Goal: Answer question/provide support: Share knowledge or assist other users

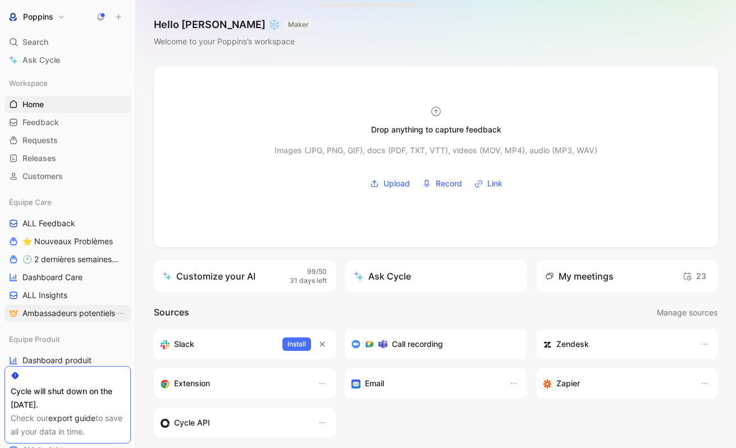
scroll to position [48, 0]
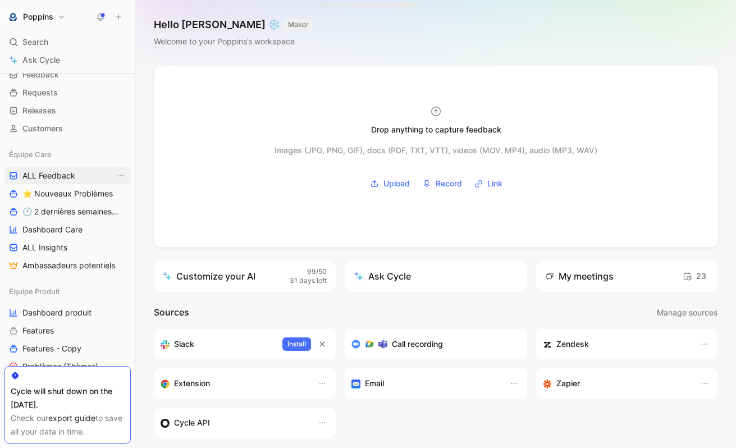
click at [76, 178] on link "ALL Feedback" at bounding box center [67, 175] width 126 height 17
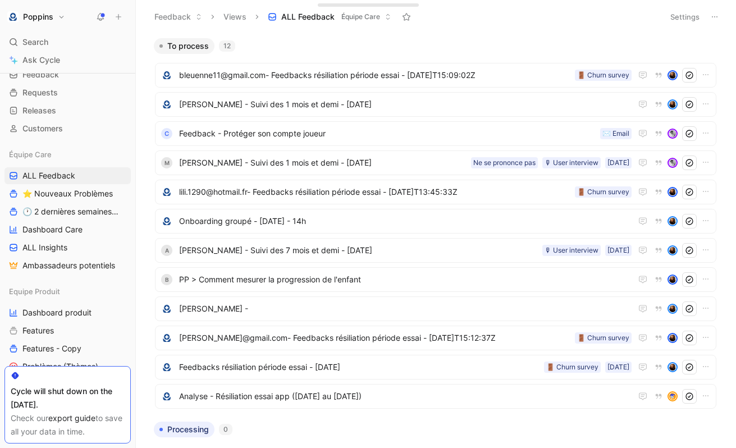
click at [718, 42] on div "To process 12" at bounding box center [435, 46] width 573 height 16
click at [715, 43] on button "button" at bounding box center [711, 45] width 11 height 11
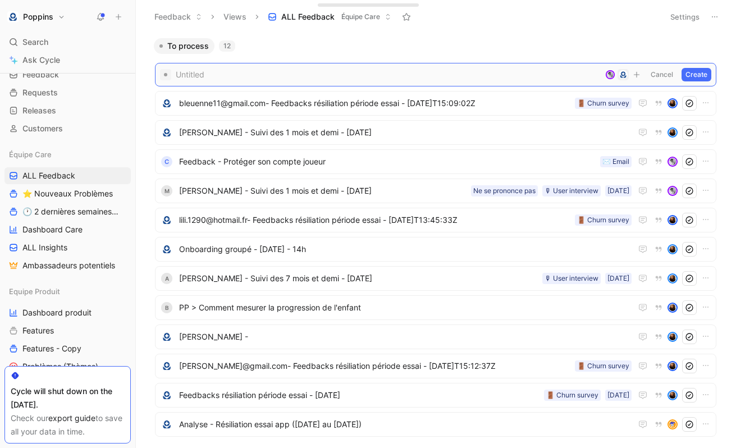
paste span
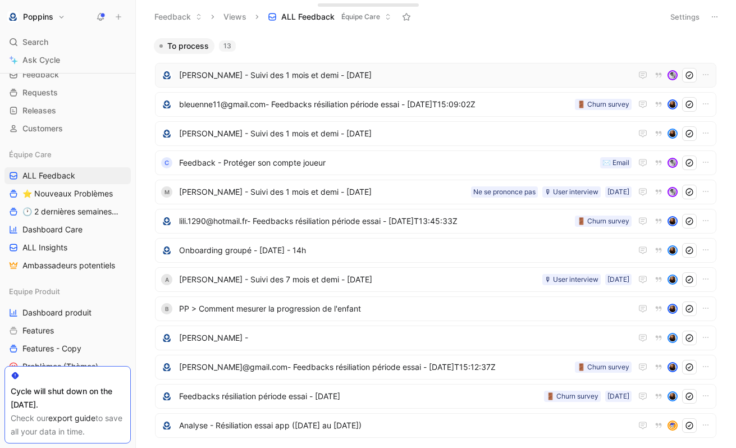
click at [473, 71] on span "[PERSON_NAME] - Suivi des 1 mois et demi - [DATE]" at bounding box center [405, 74] width 452 height 13
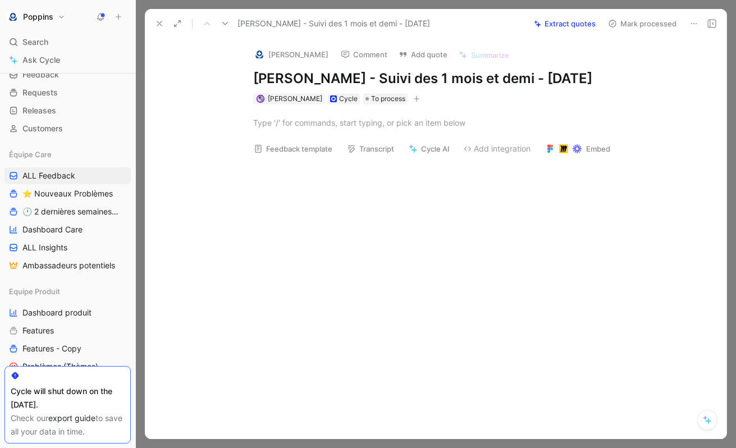
click at [435, 129] on div at bounding box center [447, 123] width 388 height 12
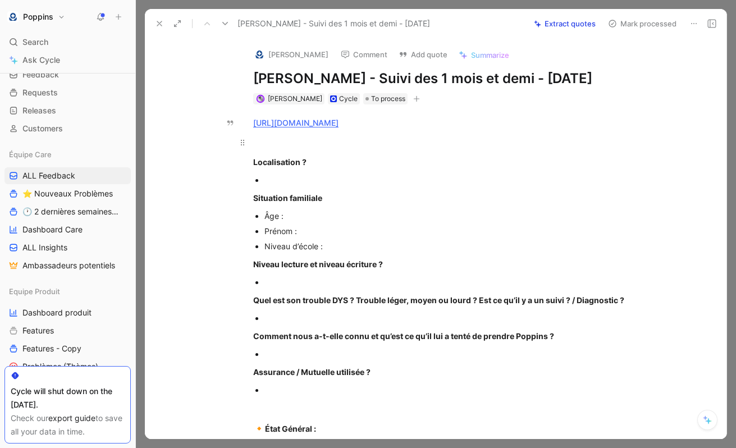
click at [304, 152] on p at bounding box center [447, 142] width 431 height 19
paste div
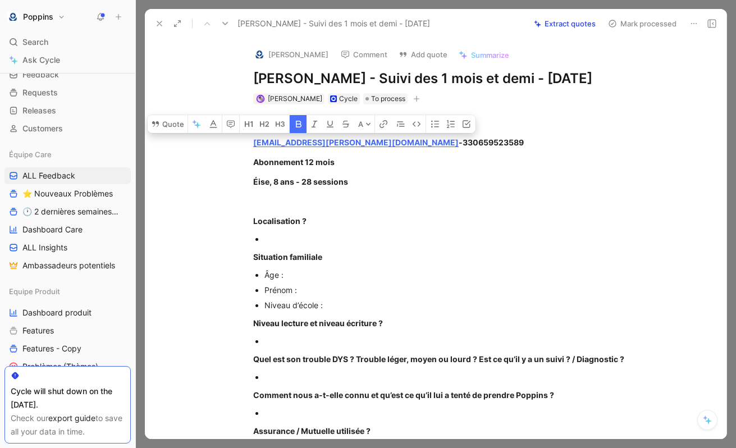
drag, startPoint x: 373, startPoint y: 204, endPoint x: 212, endPoint y: 162, distance: 166.5
click at [212, 162] on div "[URL][DOMAIN_NAME] [PERSON_NAME][EMAIL_ADDRESS][DOMAIN_NAME] - 330659523589 Abo…" at bounding box center [447, 443] width 558 height 678
click at [299, 127] on icon "button" at bounding box center [299, 124] width 6 height 7
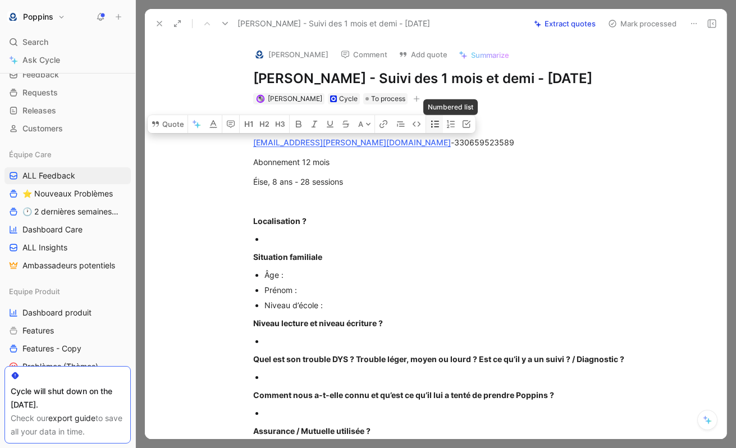
click at [433, 129] on icon "button" at bounding box center [435, 124] width 9 height 9
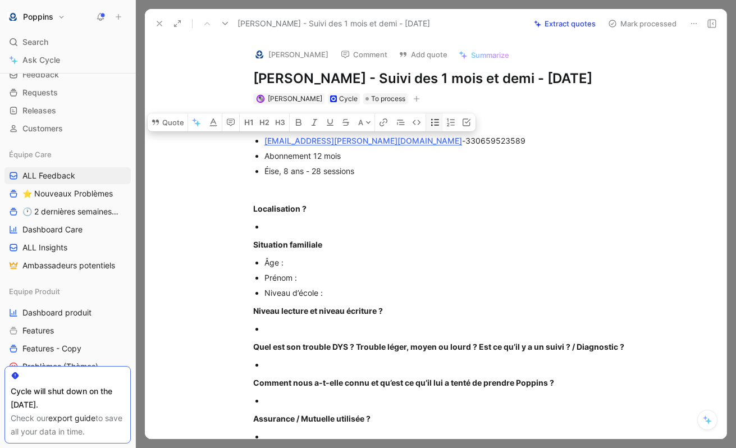
click at [433, 127] on icon "button" at bounding box center [435, 122] width 9 height 9
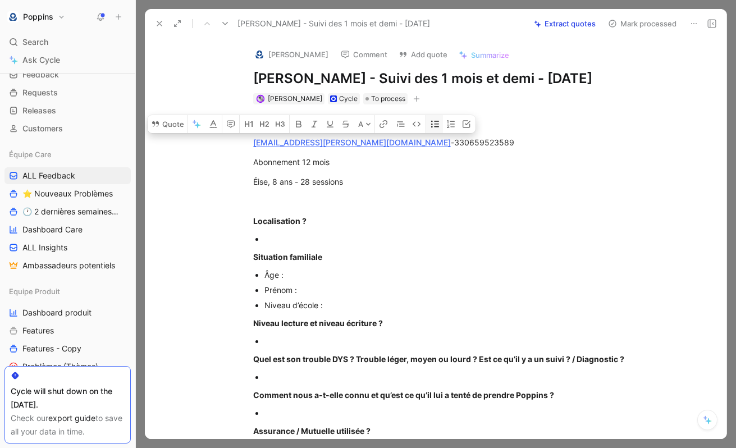
click at [428, 133] on button "button" at bounding box center [434, 124] width 17 height 18
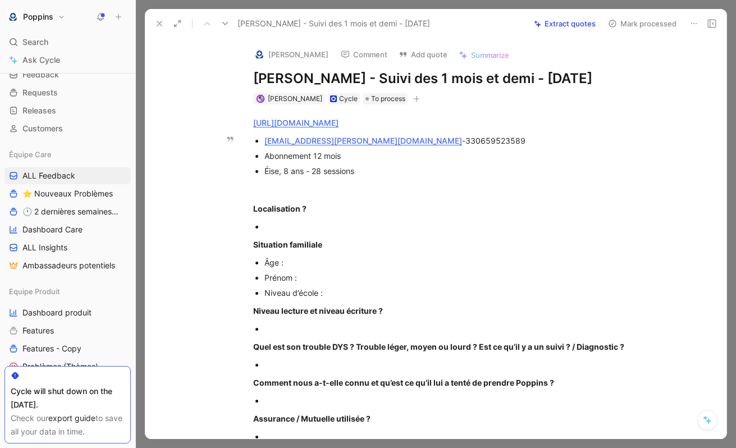
click at [416, 177] on div "Éise, 8 ans - 28 sessions" at bounding box center [452, 171] width 377 height 12
click at [408, 123] on div "[URL][DOMAIN_NAME] [PERSON_NAME][EMAIL_ADDRESS][DOMAIN_NAME] - 330659523589 Abo…" at bounding box center [447, 437] width 558 height 666
click at [413, 102] on icon "button" at bounding box center [416, 98] width 7 height 7
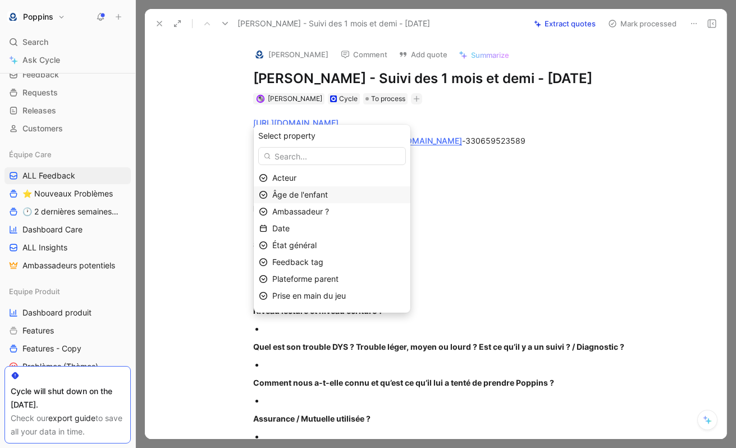
click at [348, 196] on div "Âge de l'enfant" at bounding box center [338, 194] width 133 height 13
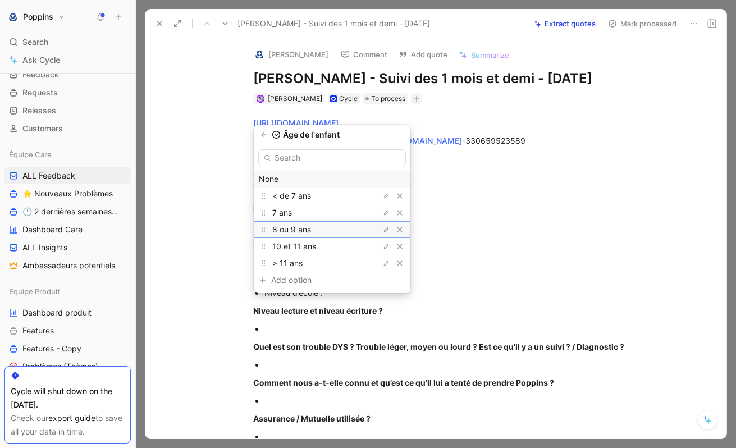
click at [335, 226] on div "8 ou 9 ans" at bounding box center [314, 229] width 84 height 13
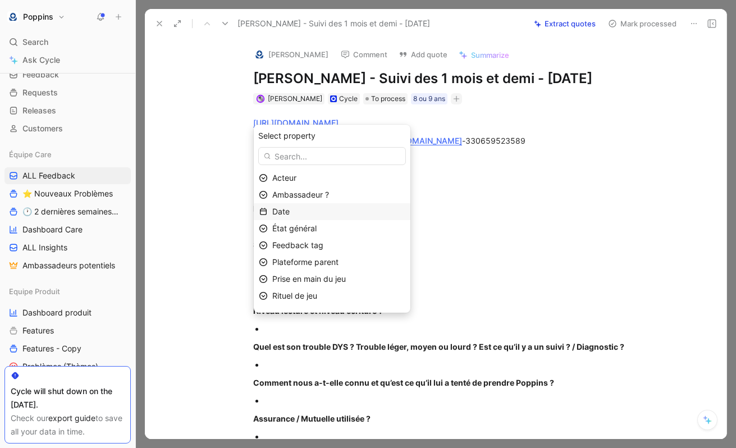
click at [315, 209] on div "Date" at bounding box center [338, 211] width 133 height 13
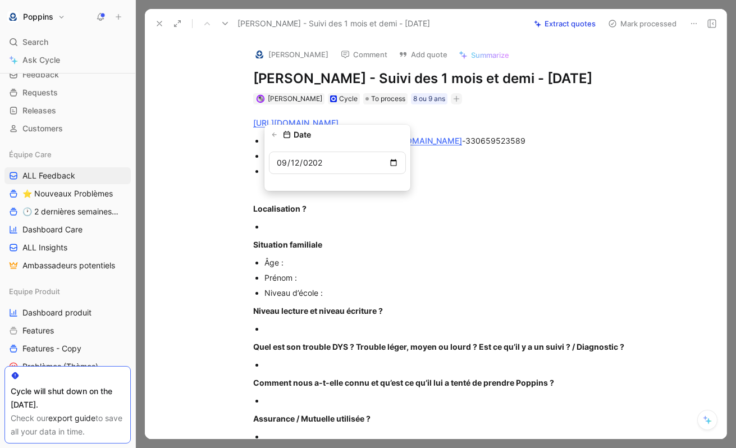
type input "[DATE]"
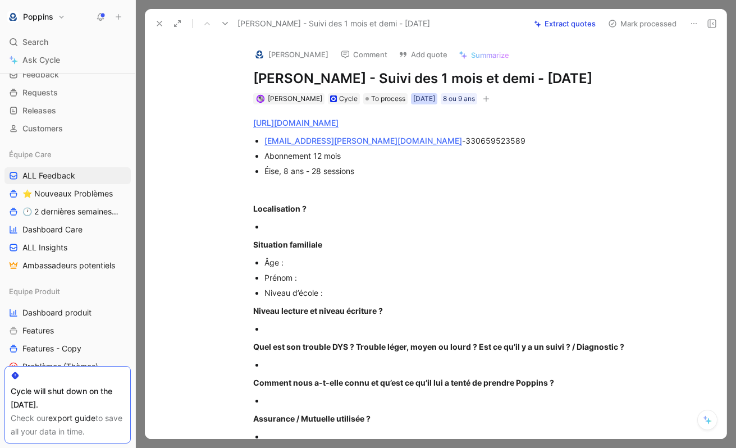
click at [425, 104] on div "[DATE]" at bounding box center [424, 98] width 22 height 11
click at [418, 162] on input "[DATE]" at bounding box center [421, 163] width 86 height 22
type input "[DATE]"
click at [488, 122] on div "[URL][DOMAIN_NAME] [PERSON_NAME][EMAIL_ADDRESS][DOMAIN_NAME] - 330659523589 Abo…" at bounding box center [447, 437] width 558 height 666
click at [490, 99] on icon "button" at bounding box center [486, 98] width 6 height 1
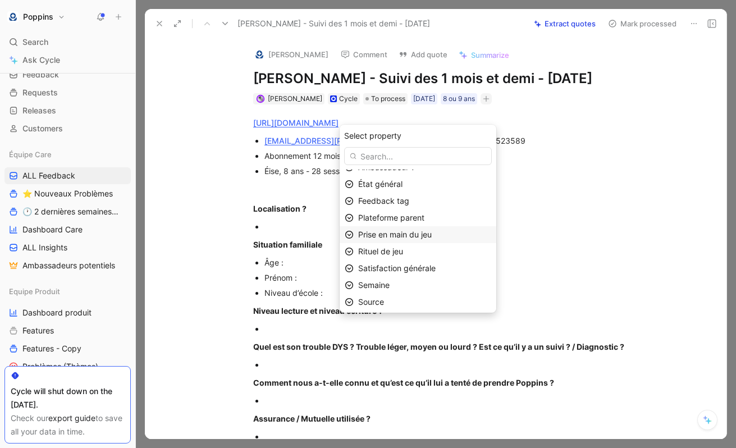
scroll to position [47, 0]
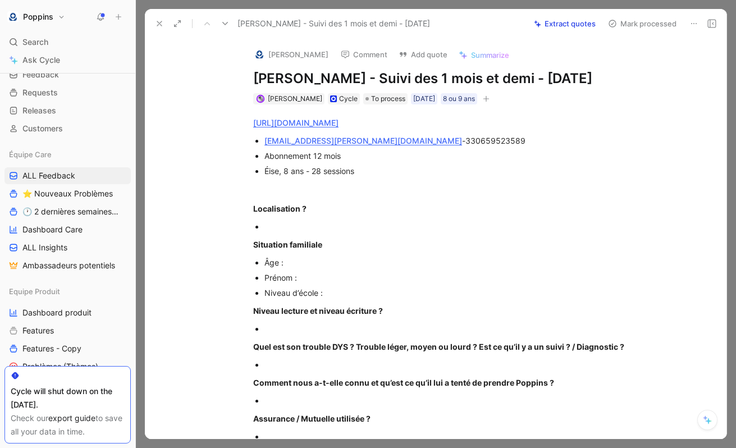
click at [289, 234] on p at bounding box center [452, 226] width 377 height 15
click at [490, 102] on icon "button" at bounding box center [486, 98] width 7 height 7
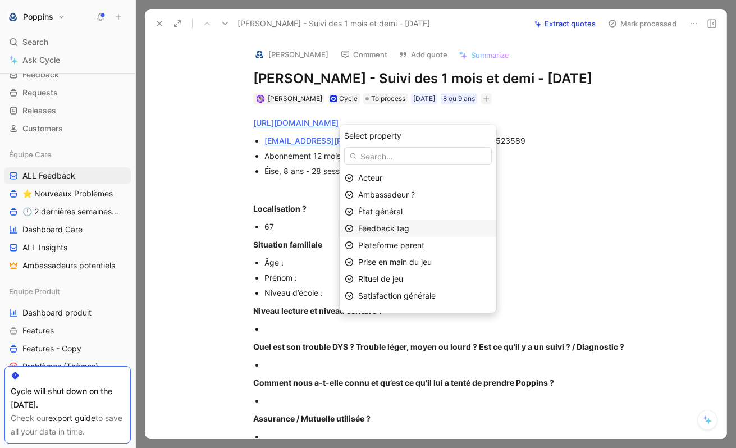
click at [441, 235] on div "Feedback tag" at bounding box center [424, 228] width 133 height 13
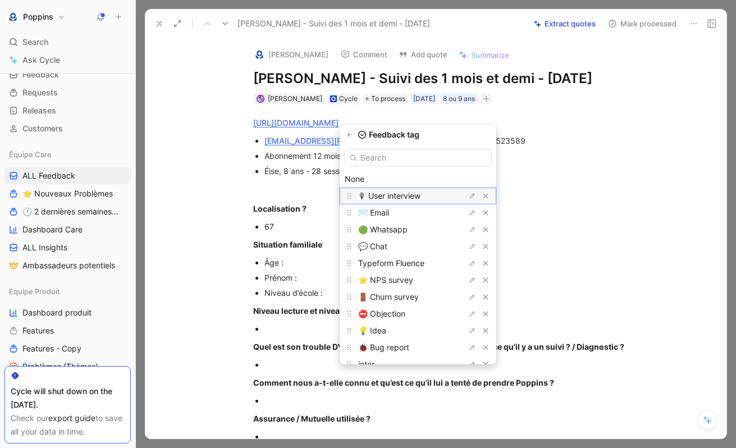
click at [419, 199] on span "🎙 User interview" at bounding box center [389, 196] width 62 height 10
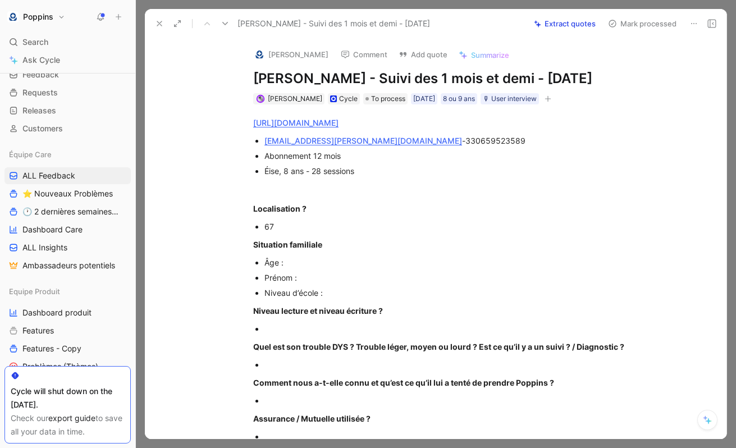
click at [554, 104] on button "button" at bounding box center [547, 98] width 11 height 11
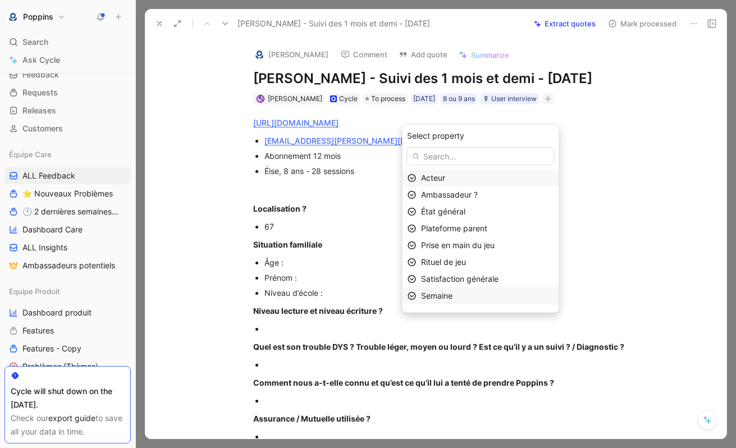
click at [481, 299] on div "Semaine" at bounding box center [487, 295] width 133 height 13
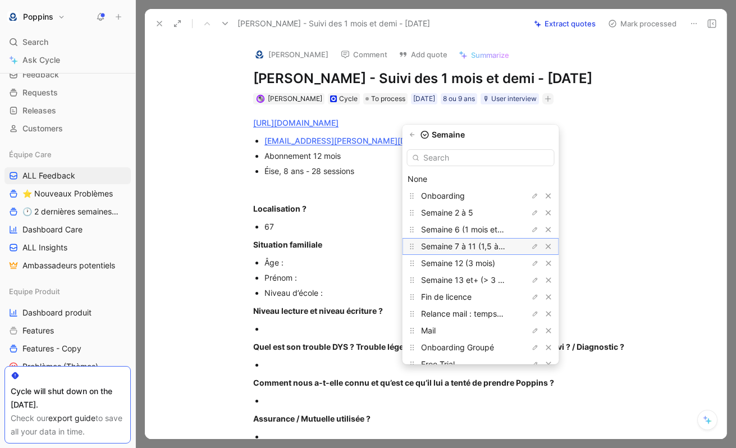
click at [502, 243] on span "Semaine 7 à 11 (1,5 à 3 mois)" at bounding box center [474, 246] width 107 height 10
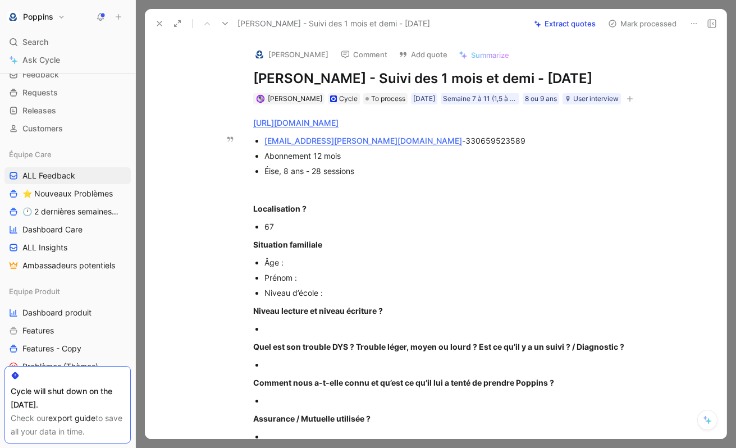
click at [268, 176] on span "Éise, 8 ans - 28 sessions" at bounding box center [309, 171] width 90 height 10
click at [268, 176] on span "[PERSON_NAME], 8 ans - 28 sessions" at bounding box center [333, 171] width 139 height 10
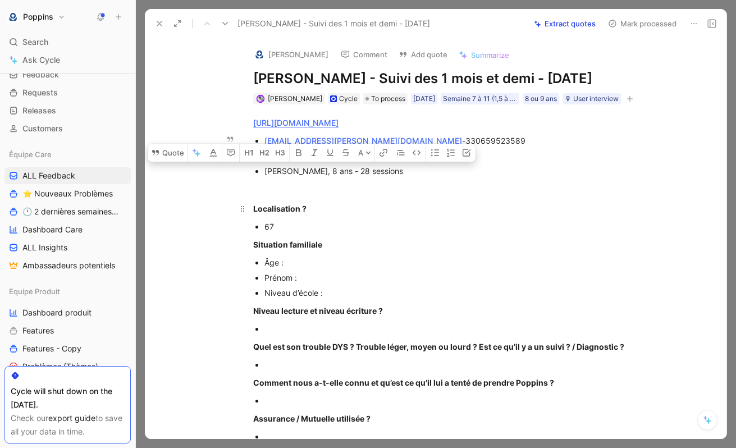
copy span "Élise"
click at [319, 268] on div "Âge :" at bounding box center [452, 263] width 377 height 12
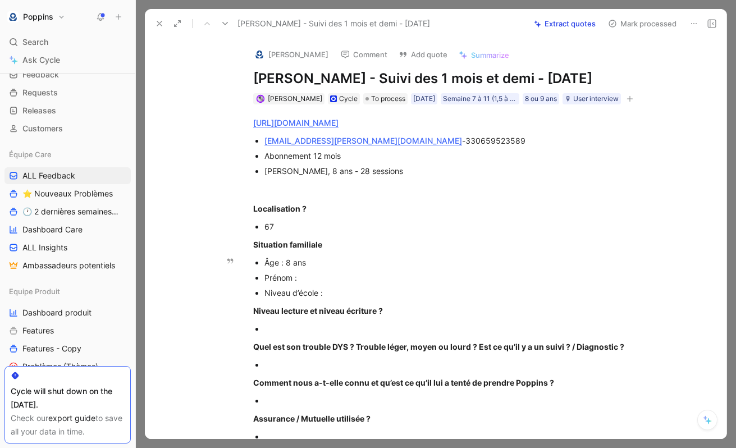
click at [337, 283] on div "Prénom :" at bounding box center [452, 278] width 377 height 12
click at [339, 299] on div "Niveau d’école :" at bounding box center [452, 293] width 377 height 12
click at [345, 335] on div at bounding box center [452, 329] width 377 height 12
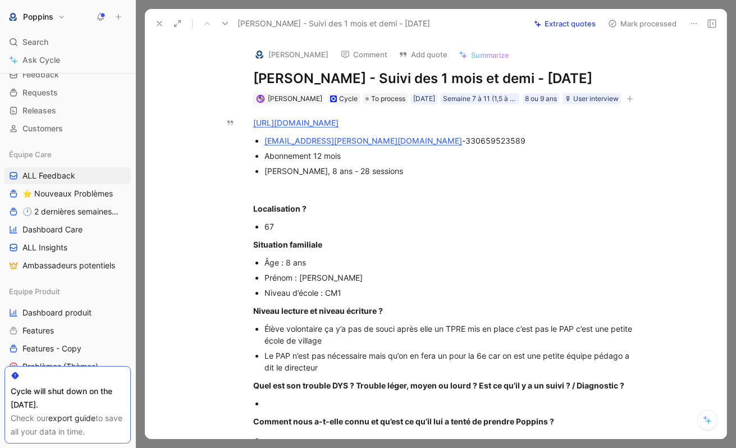
click at [633, 102] on icon "button" at bounding box center [629, 98] width 7 height 7
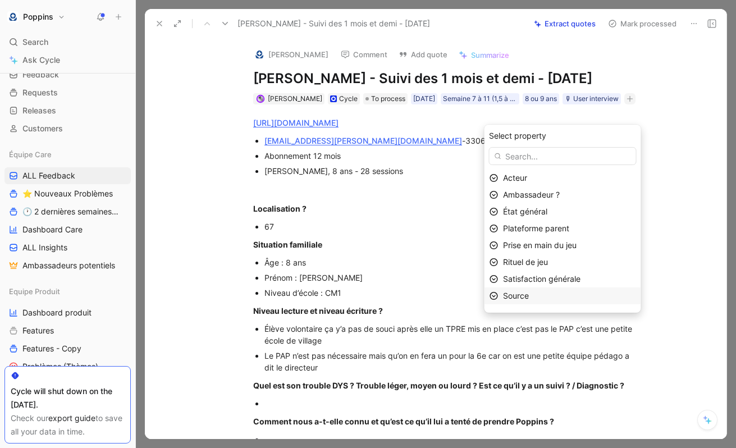
scroll to position [13, 0]
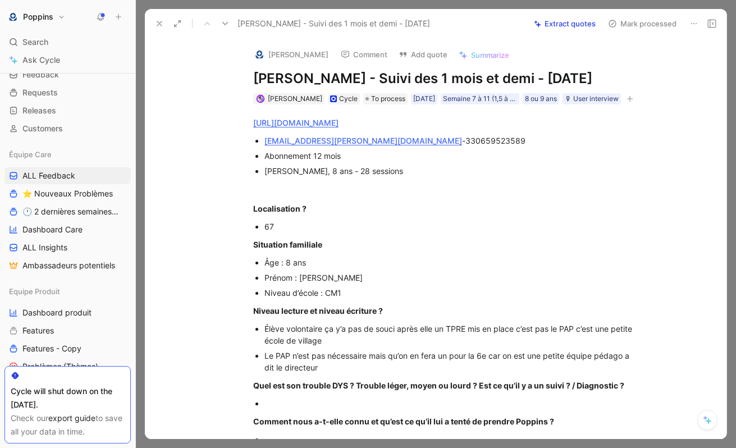
drag, startPoint x: 394, startPoint y: 81, endPoint x: 253, endPoint y: 83, distance: 141.5
click at [253, 83] on div "[PERSON_NAME] Comment Add quote Summarize [PERSON_NAME] - Suivi des 1 mois et d…" at bounding box center [447, 71] width 431 height 67
copy h1 "[PERSON_NAME]"
click at [260, 56] on img at bounding box center [259, 54] width 11 height 11
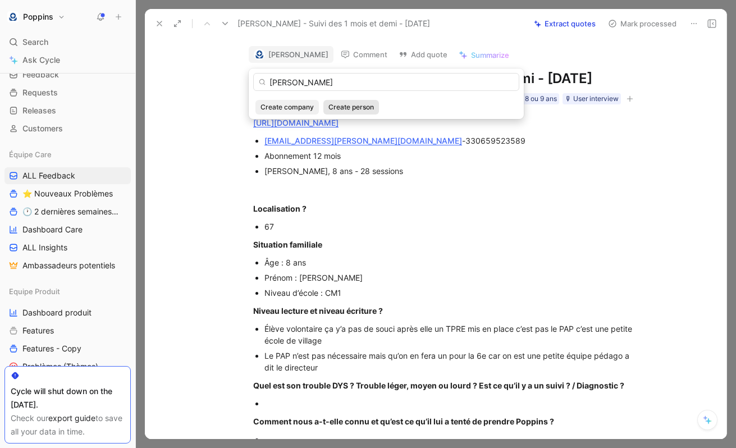
type input "[PERSON_NAME]"
click at [353, 111] on span "Create person" at bounding box center [350, 107] width 45 height 11
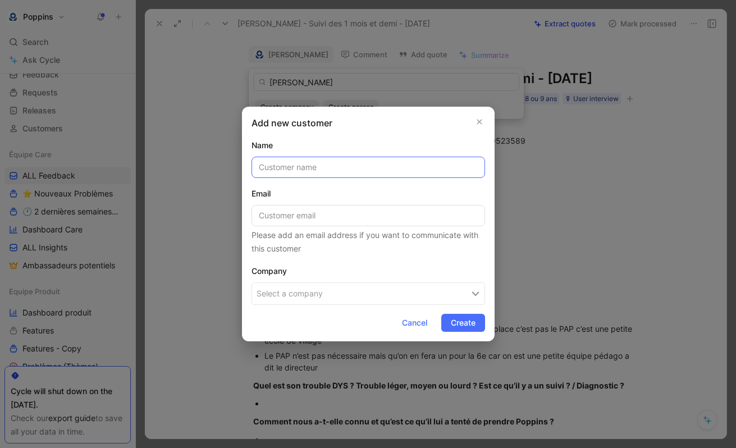
type input "[PERSON_NAME]"
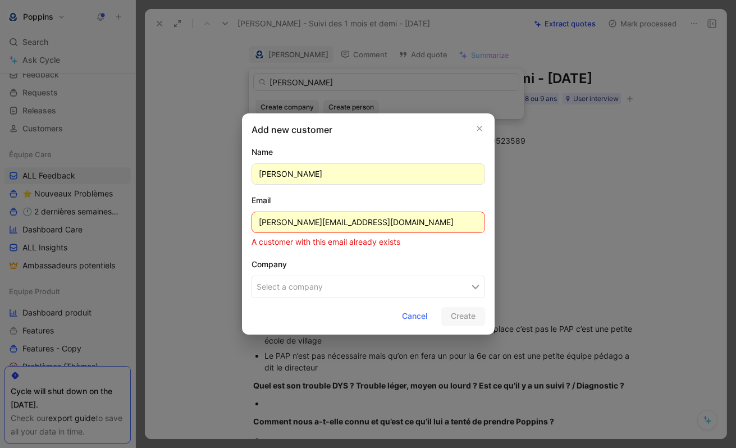
click at [290, 222] on input "[PERSON_NAME][EMAIL_ADDRESS][DOMAIN_NAME]" at bounding box center [368, 222] width 234 height 21
paste input "[EMAIL_ADDRESS][PERSON_NAME][DOMAIN_NAME]"
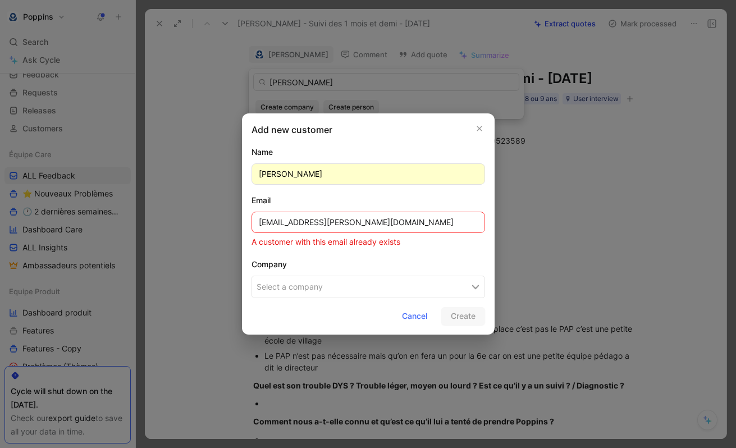
type input "[EMAIL_ADDRESS][PERSON_NAME][DOMAIN_NAME]"
click at [396, 174] on input "[PERSON_NAME]" at bounding box center [368, 173] width 234 height 21
paste input "[PERSON_NAME]"
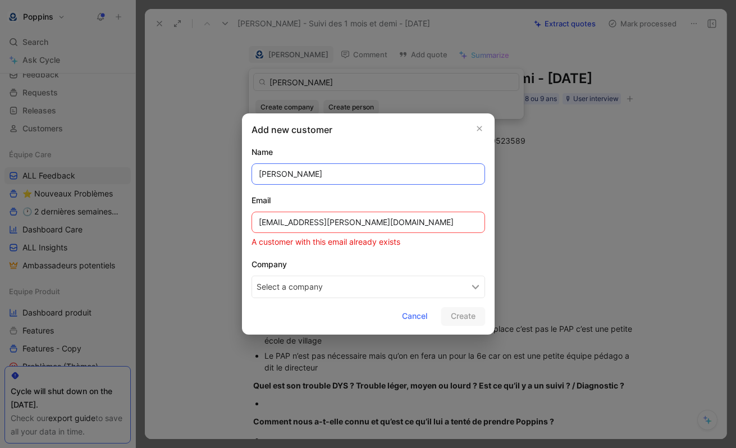
type input "[PERSON_NAME]"
click at [340, 286] on button "Select a company" at bounding box center [368, 287] width 234 height 22
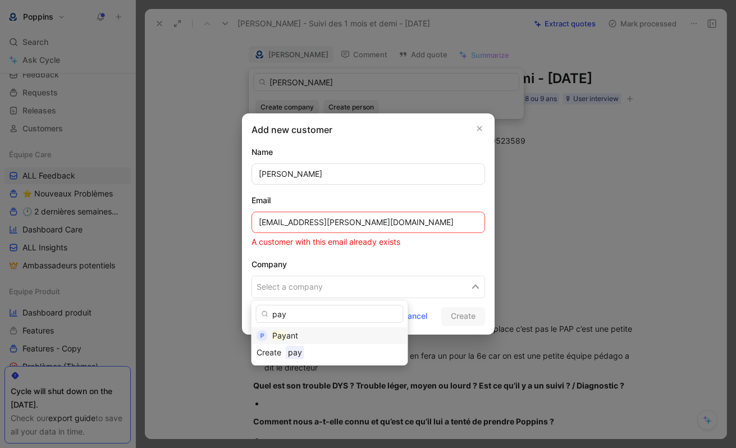
type input "pay"
click at [314, 331] on div "Pay ant" at bounding box center [337, 335] width 131 height 13
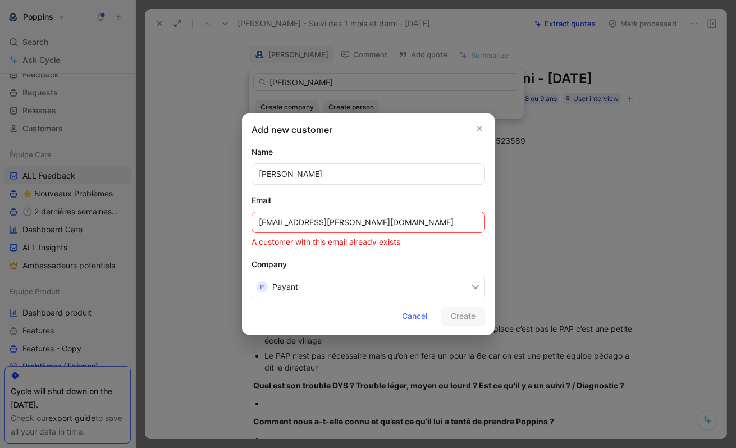
click at [384, 212] on input "[EMAIL_ADDRESS][PERSON_NAME][DOMAIN_NAME]" at bounding box center [368, 222] width 234 height 21
click at [390, 221] on input "[EMAIL_ADDRESS][PERSON_NAME][DOMAIN_NAME]" at bounding box center [368, 222] width 234 height 21
click at [257, 222] on input "[EMAIL_ADDRESS][PERSON_NAME][DOMAIN_NAME]" at bounding box center [368, 222] width 234 height 21
click at [396, 203] on div "Email" at bounding box center [368, 200] width 234 height 13
click at [385, 231] on input "[EMAIL_ADDRESS][PERSON_NAME][DOMAIN_NAME]" at bounding box center [368, 222] width 234 height 21
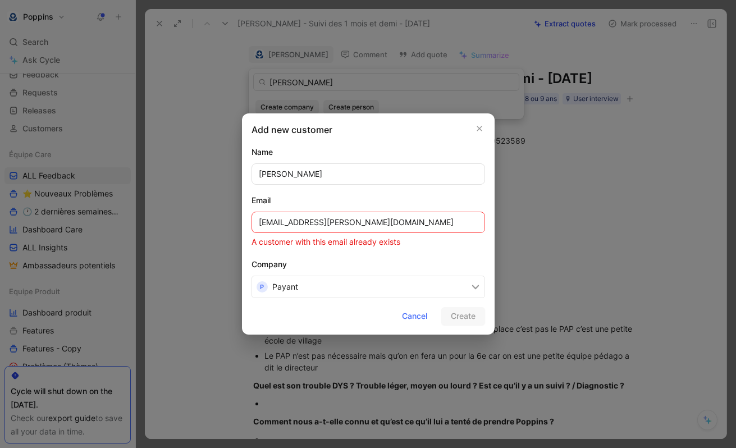
click at [385, 231] on input "[EMAIL_ADDRESS][PERSON_NAME][DOMAIN_NAME]" at bounding box center [368, 222] width 234 height 21
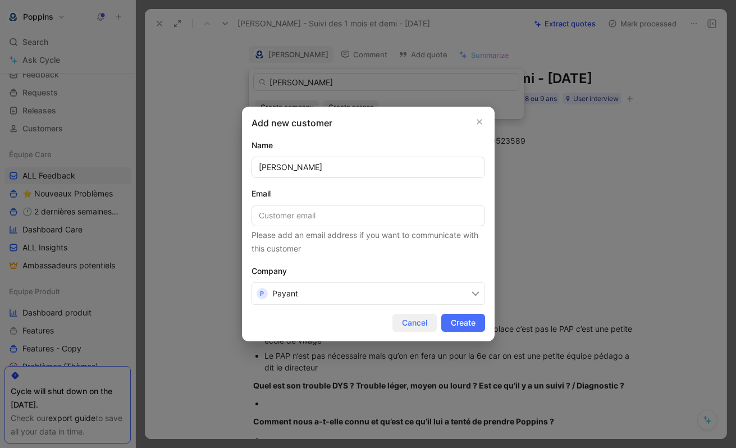
click at [415, 321] on span "Cancel" at bounding box center [414, 322] width 25 height 13
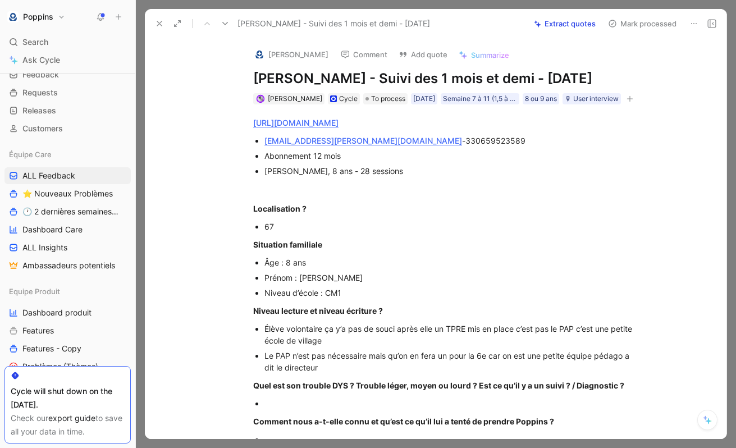
click at [301, 373] on div "Le PAP n’est pas nécessaire mais qu’on en fera un pour la 6e car on est une pet…" at bounding box center [452, 362] width 377 height 24
click at [285, 409] on div at bounding box center [452, 403] width 377 height 12
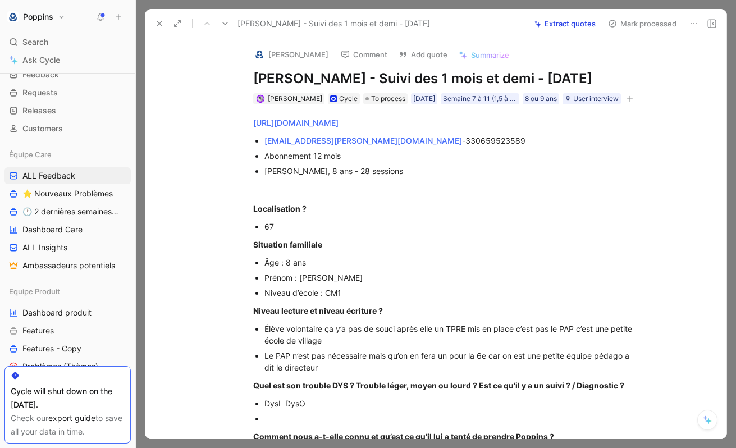
scroll to position [5, 0]
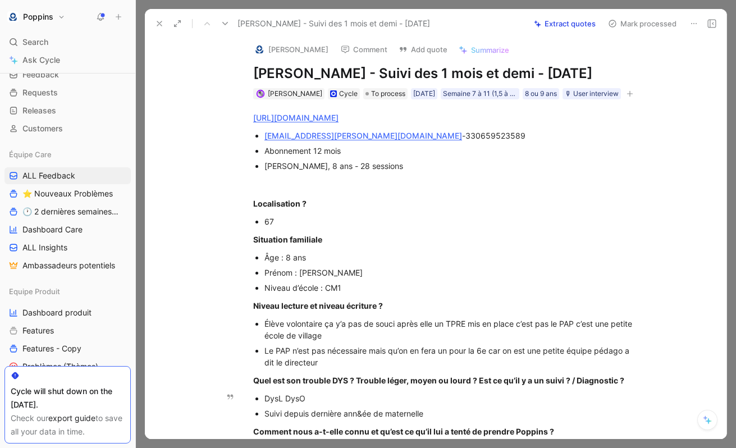
click at [365, 419] on div "Suivi depuis dernière ann&ée de maternelle" at bounding box center [452, 414] width 377 height 12
click at [285, 419] on div "Suivi depuis dernière année de maternelle" at bounding box center [452, 414] width 377 height 12
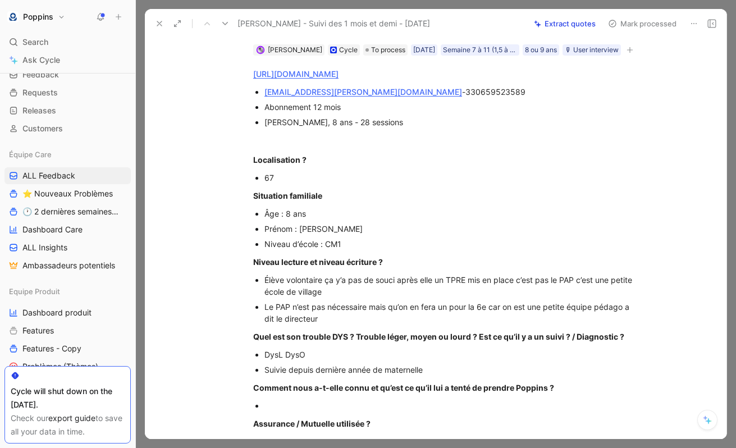
scroll to position [70, 0]
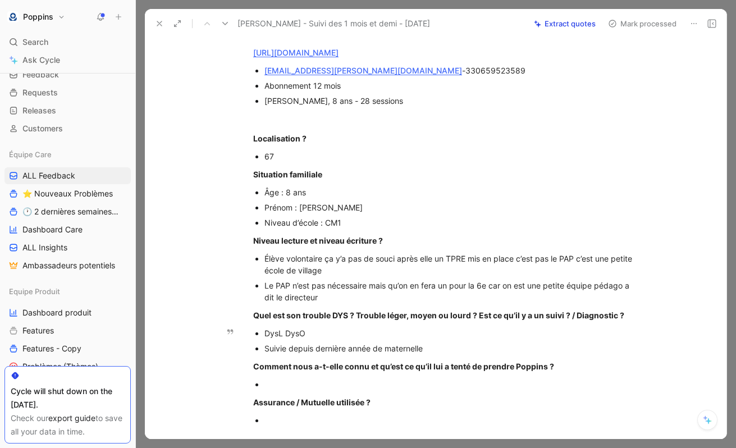
click at [441, 354] on div "Suivie depuis dernière année de maternelle" at bounding box center [452, 348] width 377 height 12
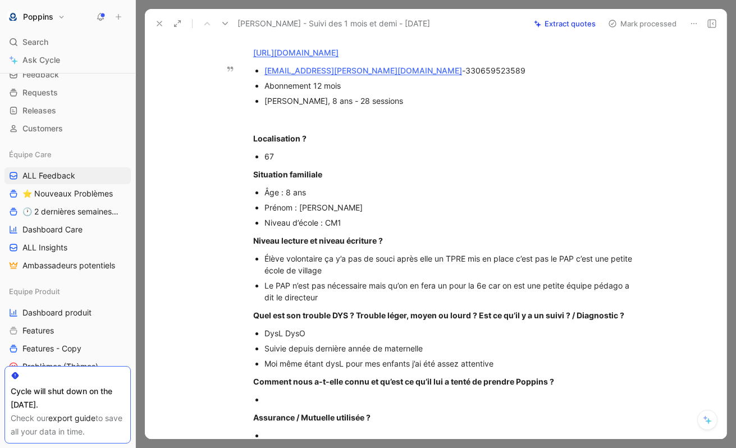
scroll to position [0, 0]
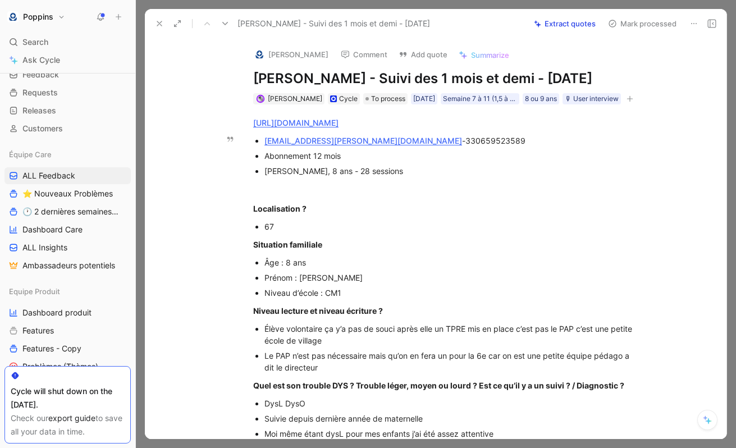
drag, startPoint x: 394, startPoint y: 76, endPoint x: 245, endPoint y: 75, distance: 148.8
click at [245, 75] on div "[PERSON_NAME] Comment Add quote Summarize [PERSON_NAME] - Suivi des 1 mois et d…" at bounding box center [447, 71] width 431 height 67
copy h1 "[PERSON_NAME]"
click at [259, 52] on img at bounding box center [259, 54] width 11 height 11
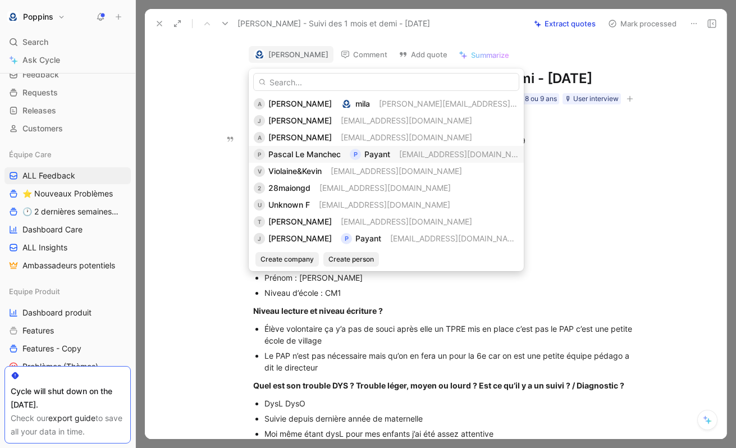
type input "[PERSON_NAME]"
click at [379, 106] on span "[PERSON_NAME][EMAIL_ADDRESS][DOMAIN_NAME]" at bounding box center [476, 104] width 195 height 10
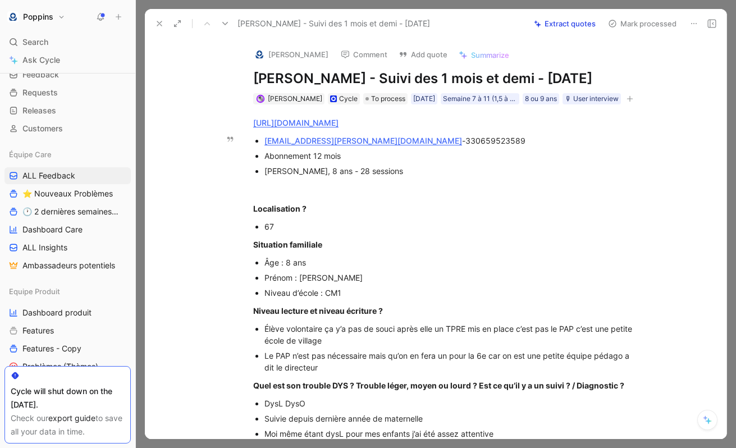
click at [262, 54] on img at bounding box center [259, 54] width 11 height 11
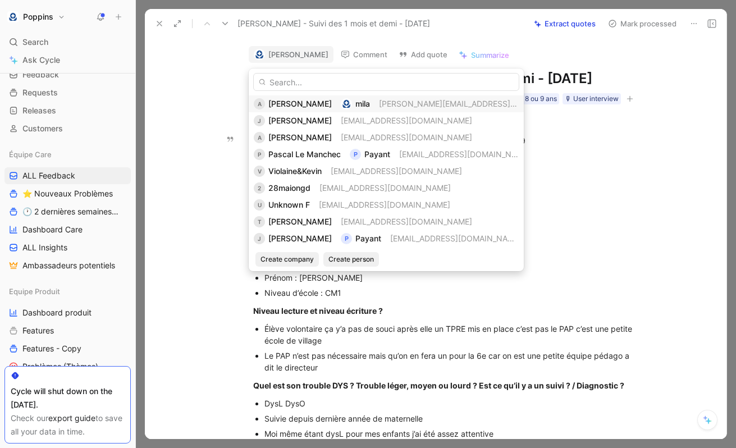
click at [310, 79] on input "text" at bounding box center [386, 82] width 266 height 18
click at [360, 257] on span "Create person" at bounding box center [350, 259] width 45 height 11
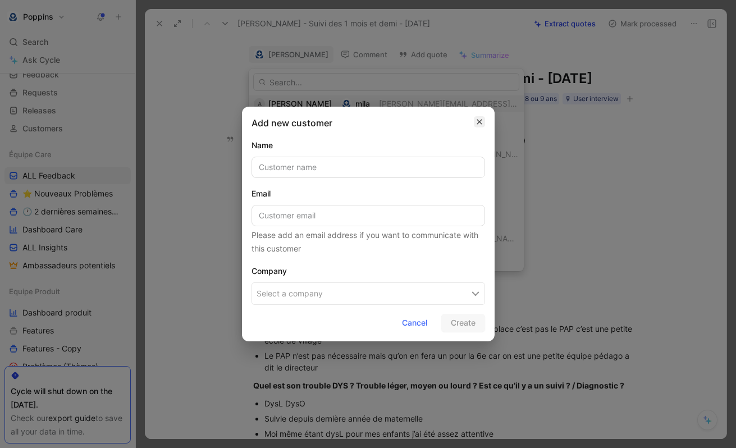
click at [479, 117] on button "button" at bounding box center [479, 121] width 11 height 11
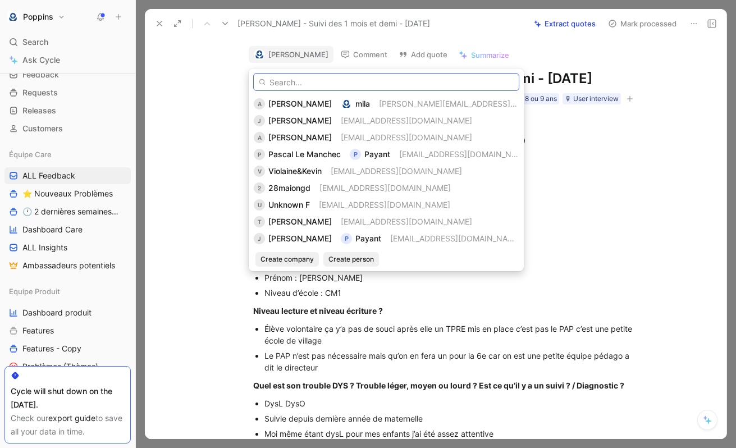
click at [331, 86] on input "text" at bounding box center [386, 82] width 266 height 18
paste input "[EMAIL_ADDRESS][PERSON_NAME][DOMAIN_NAME]"
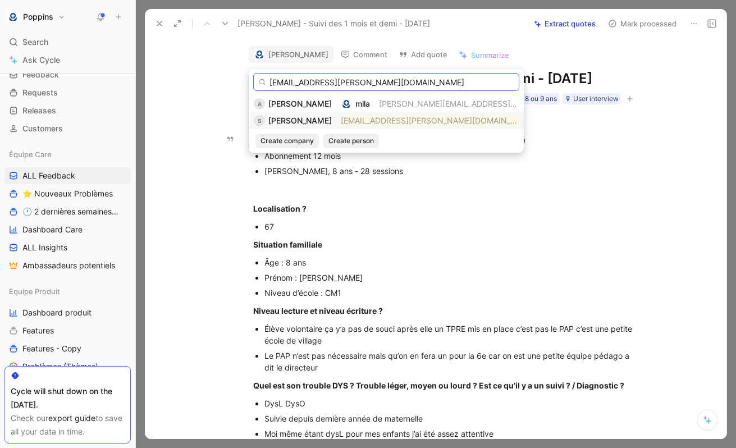
type input "[EMAIL_ADDRESS][PERSON_NAME][DOMAIN_NAME]"
click at [332, 117] on span "[PERSON_NAME]" at bounding box center [299, 121] width 63 height 10
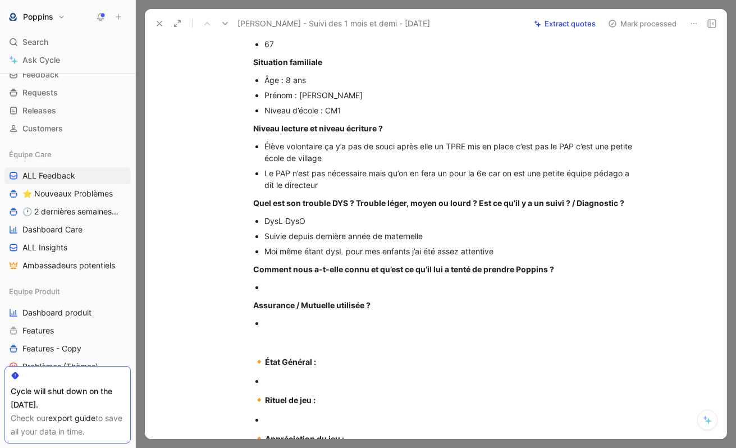
scroll to position [185, 0]
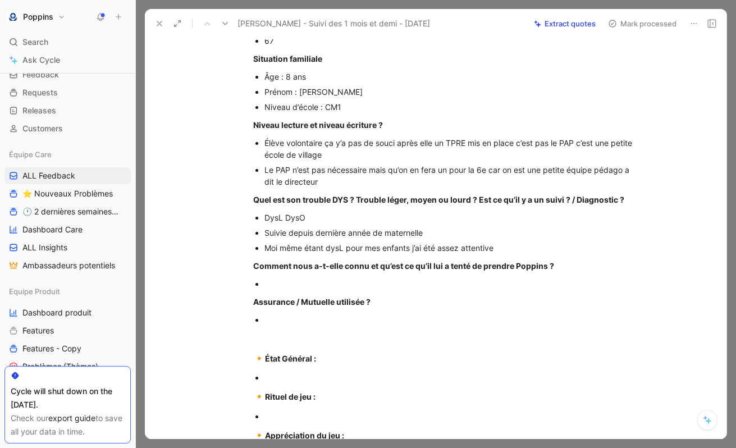
click at [414, 290] on div at bounding box center [452, 284] width 377 height 12
click at [374, 290] on div "Facebook + extrait sur BFM et qqch comme ça" at bounding box center [452, 284] width 377 height 12
click at [432, 291] on p "Facebook + extrait sur BFM qqch comme ça" at bounding box center [452, 283] width 377 height 15
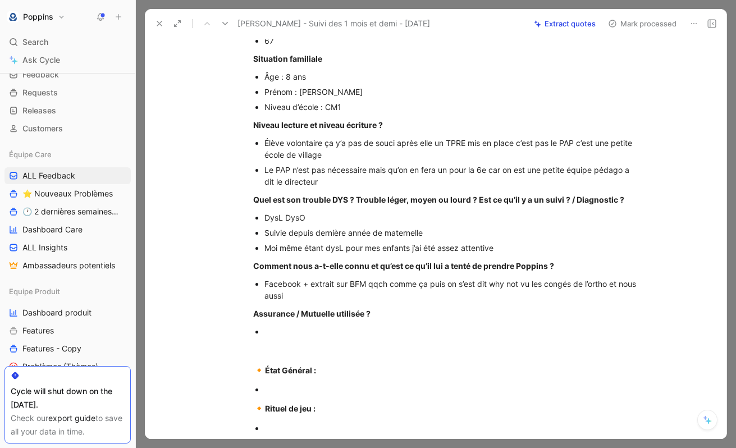
click at [321, 337] on div at bounding box center [452, 332] width 377 height 12
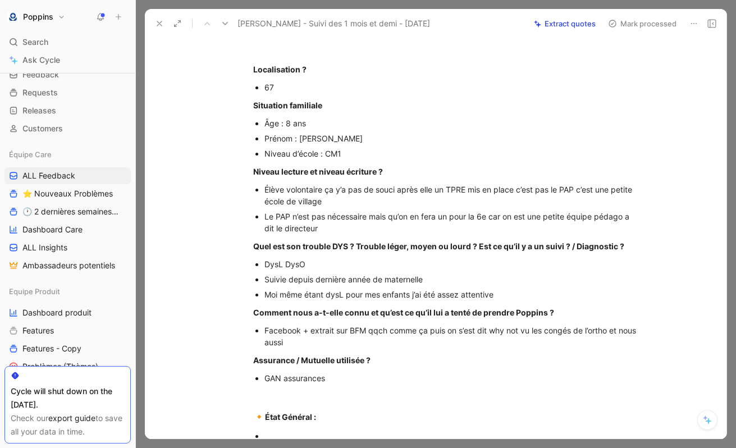
scroll to position [0, 0]
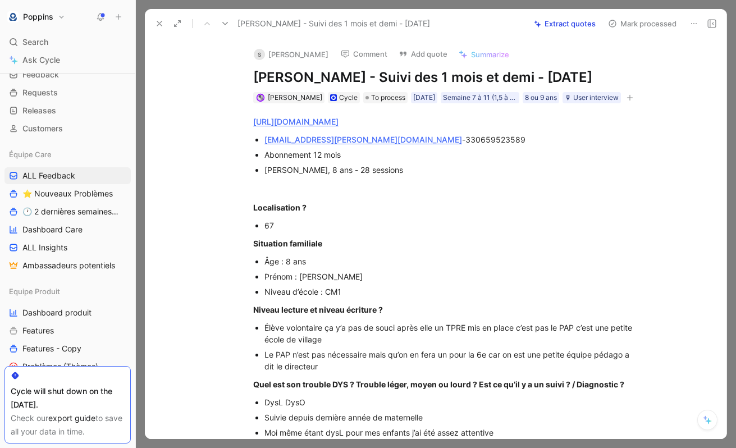
click at [633, 101] on icon "button" at bounding box center [629, 97] width 7 height 7
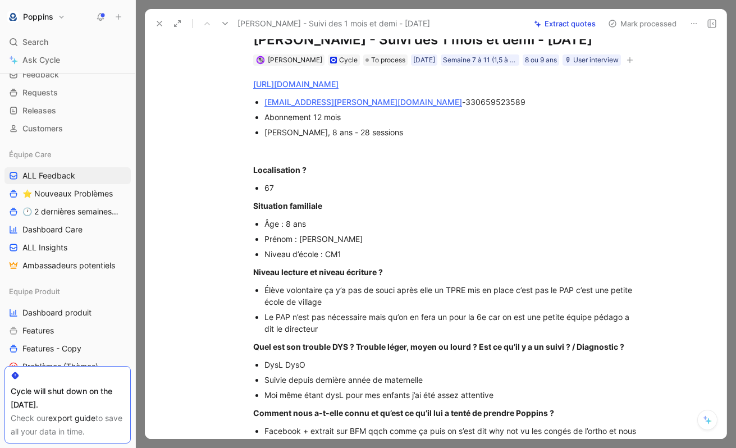
scroll to position [36, 0]
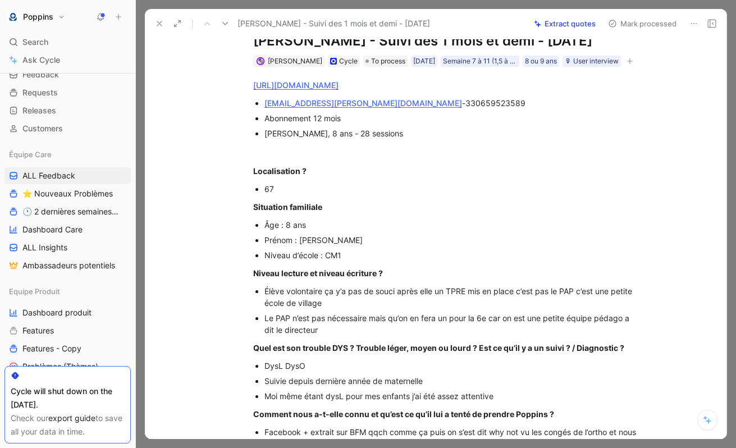
click at [632, 67] on button "button" at bounding box center [629, 61] width 11 height 11
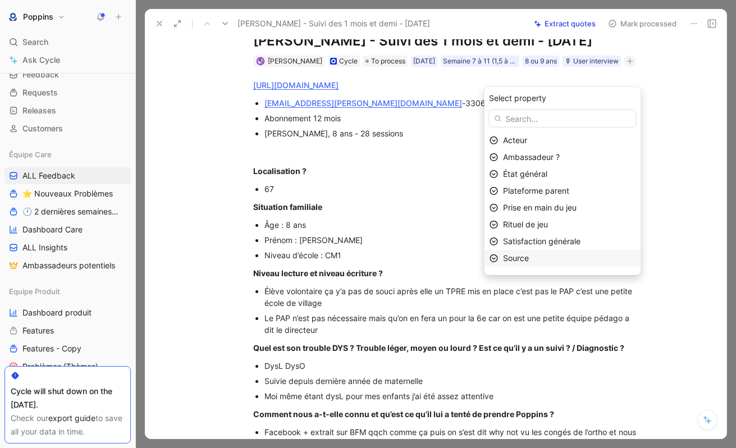
click at [525, 258] on span "Source" at bounding box center [516, 258] width 26 height 10
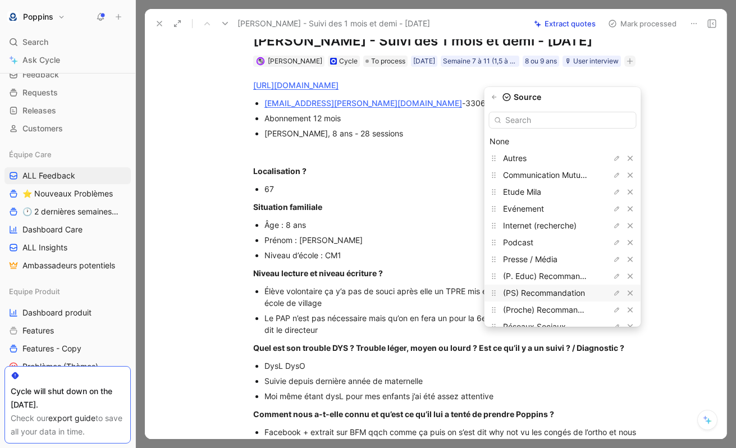
scroll to position [30, 0]
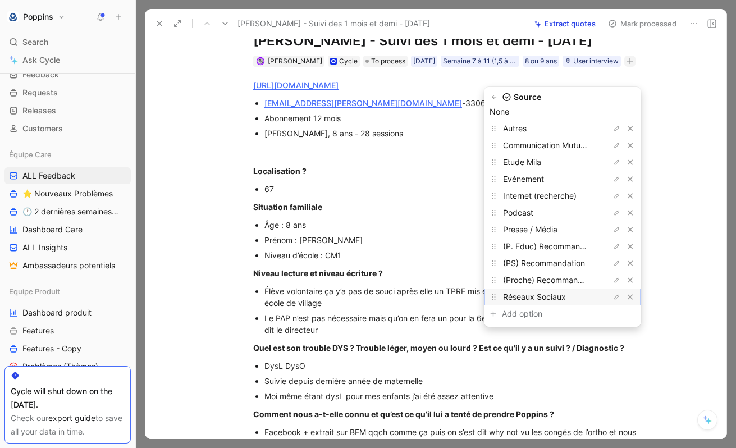
click at [548, 298] on span "Réseaux Sociaux" at bounding box center [534, 297] width 63 height 10
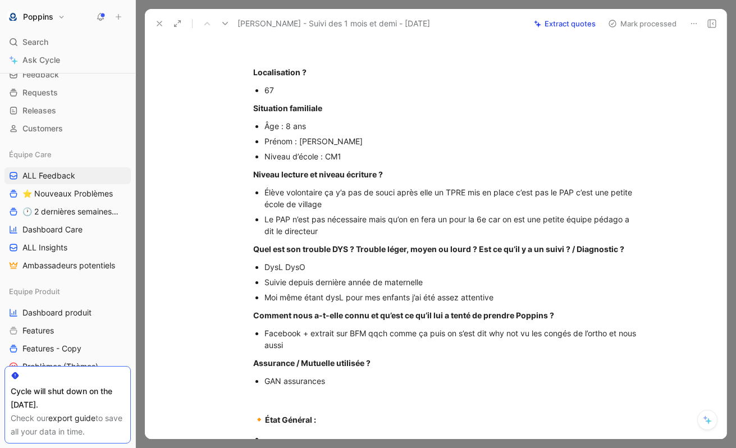
scroll to position [268, 0]
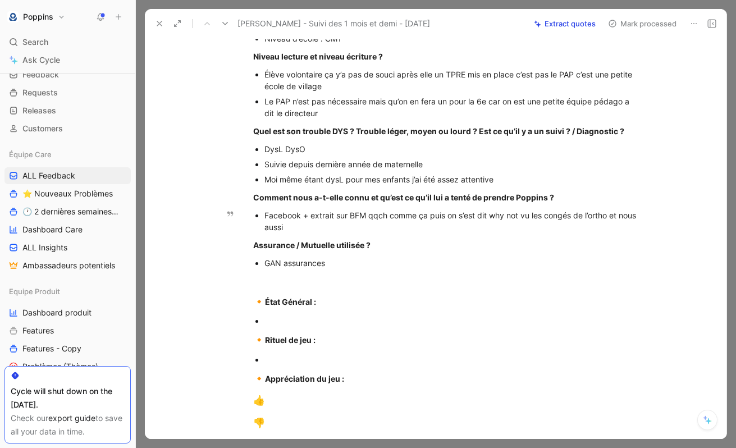
click at [377, 233] on div "Facebook + extrait sur BFM qqch comme ça puis on s’est dit why not vu les congé…" at bounding box center [452, 221] width 377 height 24
click at [359, 233] on div "Facebook + extrait sur BFM qqch comme ça puis on s’est dit why not vu les congé…" at bounding box center [452, 221] width 377 height 24
click at [309, 313] on p "🔸 État Général :" at bounding box center [447, 301] width 431 height 21
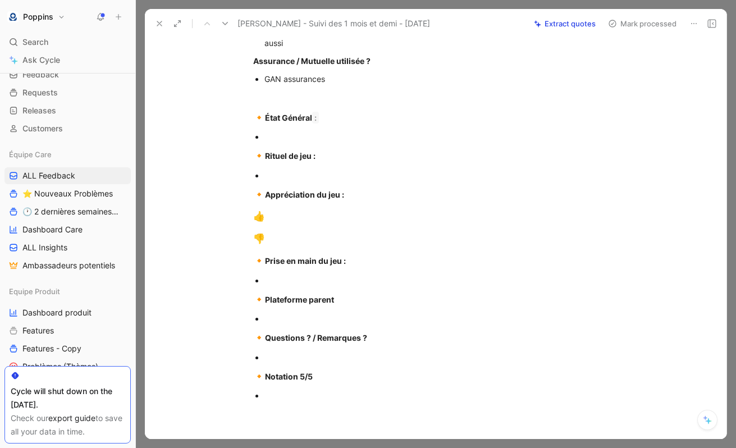
scroll to position [454, 0]
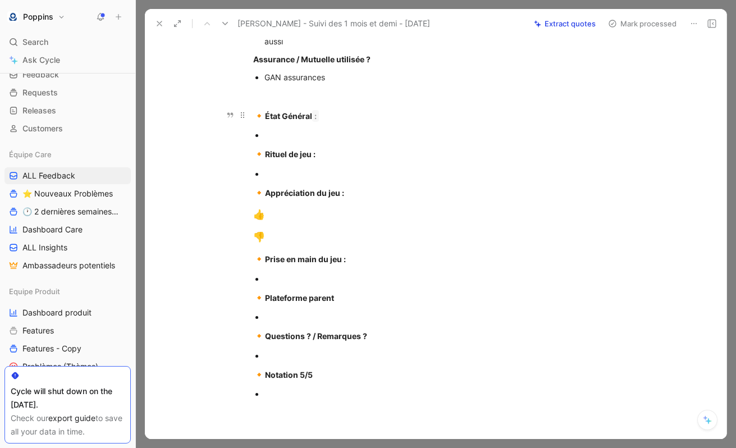
click at [336, 124] on div "🔸 État Général :" at bounding box center [447, 116] width 388 height 15
click at [333, 124] on div "🔸 État Général :" at bounding box center [447, 116] width 388 height 15
click at [286, 141] on div at bounding box center [452, 135] width 377 height 12
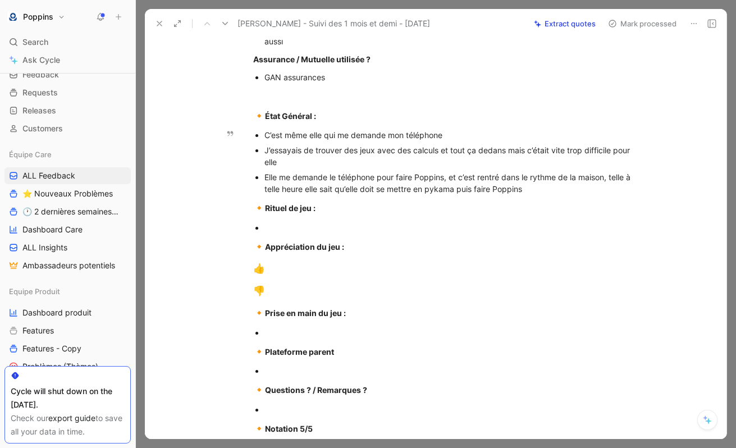
click at [441, 195] on div "Elle me demande le téléphone pour faire Poppins, et c’est rentré dans le rythme…" at bounding box center [452, 183] width 377 height 24
click at [269, 190] on div "Elle me demande le téléphone pour faire Poppins, et c’est rentré dans le rythme…" at bounding box center [452, 183] width 377 height 24
click at [647, 196] on ul "C’est même elle qui me demande mon téléphone J’essayais de trouver des jeux ave…" at bounding box center [447, 161] width 431 height 69
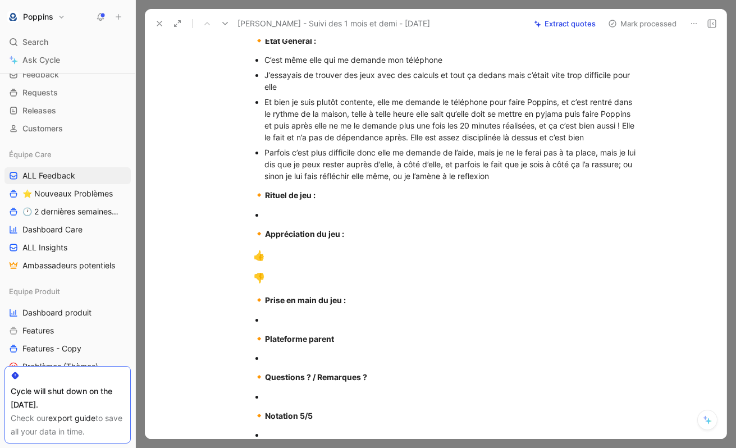
scroll to position [555, 0]
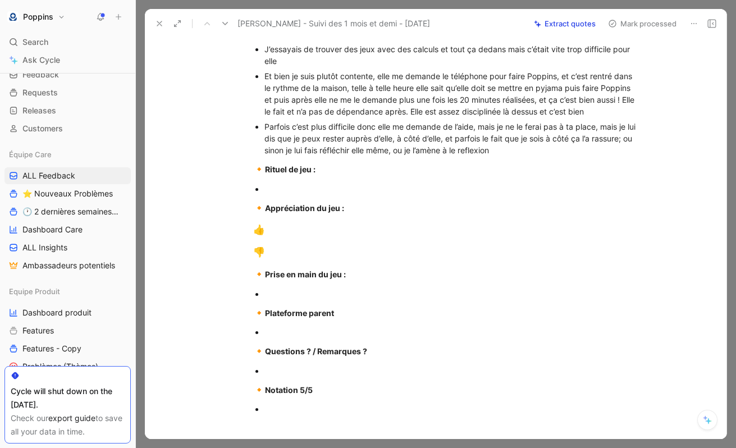
click at [298, 195] on div at bounding box center [452, 189] width 377 height 12
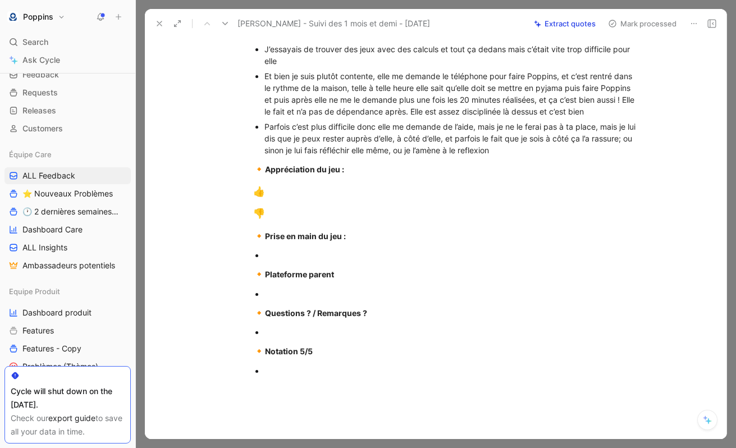
click at [322, 199] on div "👍" at bounding box center [447, 192] width 388 height 15
click at [315, 221] on div "👎" at bounding box center [447, 214] width 388 height 15
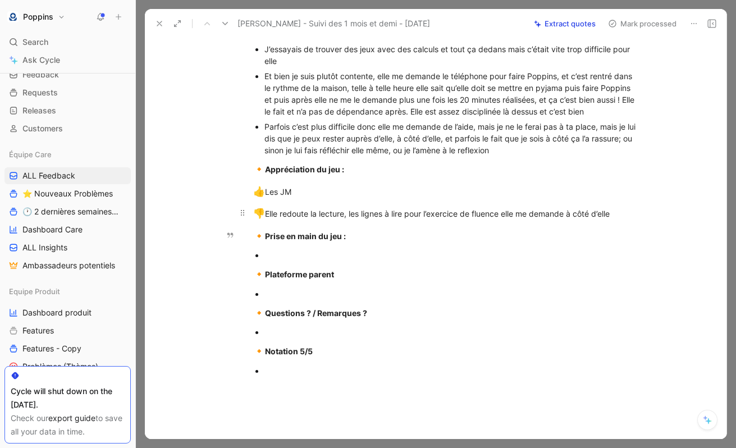
click at [417, 221] on div "👎 Elle redoute la lecture, les lignes à lire pour l’exercice de fluence elle me…" at bounding box center [447, 214] width 388 height 15
click at [642, 225] on p "👎 Elle redoute la lecture, les lignes à lire pour l’exercice de fluence elle me…" at bounding box center [447, 213] width 431 height 21
click at [295, 338] on div at bounding box center [452, 332] width 377 height 12
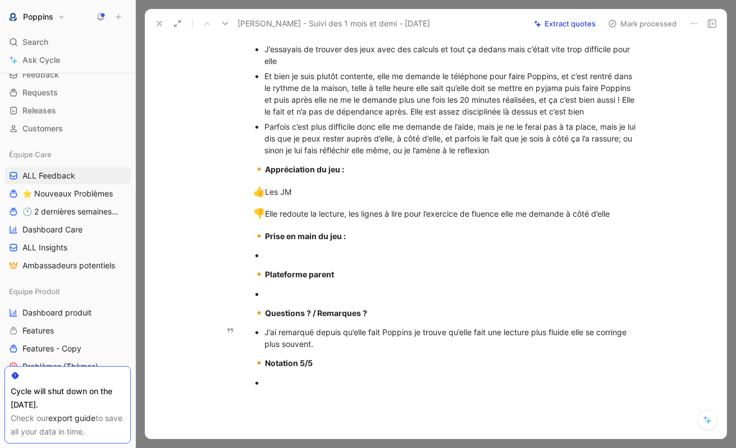
click at [620, 350] on div "J’ai remarqué depuis qu’elle fait Poppins je trouve qu’elle fait une lecture pl…" at bounding box center [452, 338] width 377 height 24
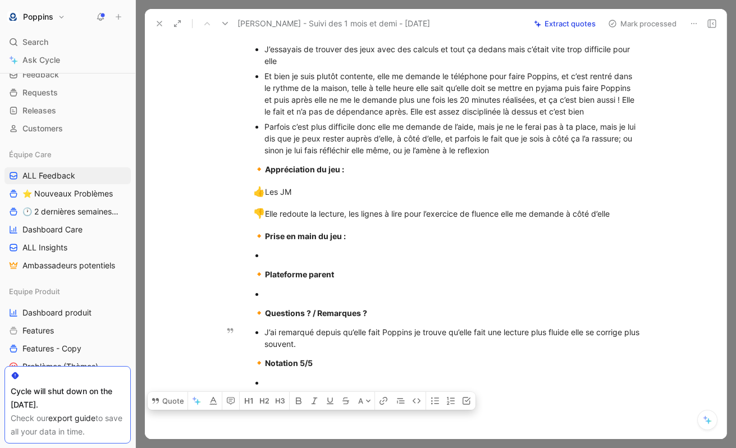
click at [479, 350] on div "J’ai remarqué depuis qu’elle fait Poppins je trouve qu’elle fait une lecture pl…" at bounding box center [452, 338] width 377 height 24
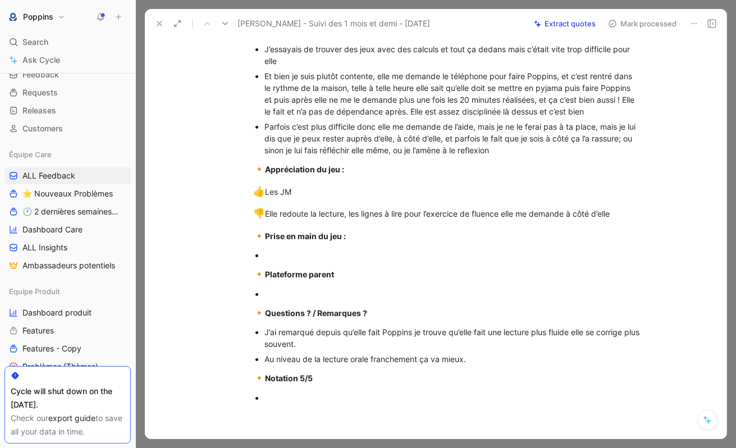
click at [301, 300] on div at bounding box center [452, 294] width 377 height 12
click at [298, 261] on div at bounding box center [452, 255] width 377 height 12
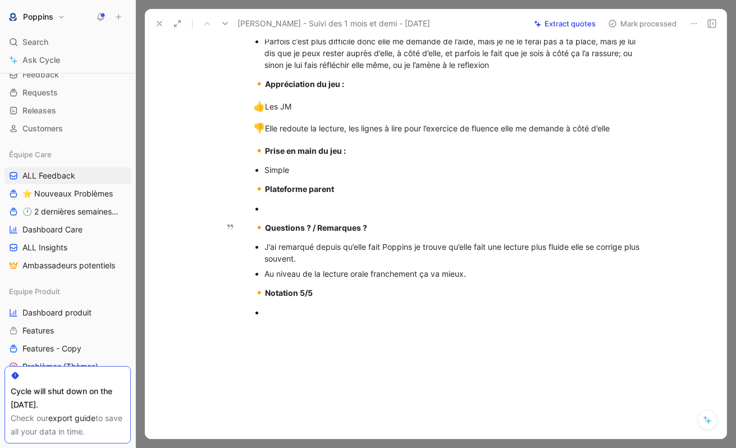
click at [339, 216] on p at bounding box center [452, 208] width 377 height 15
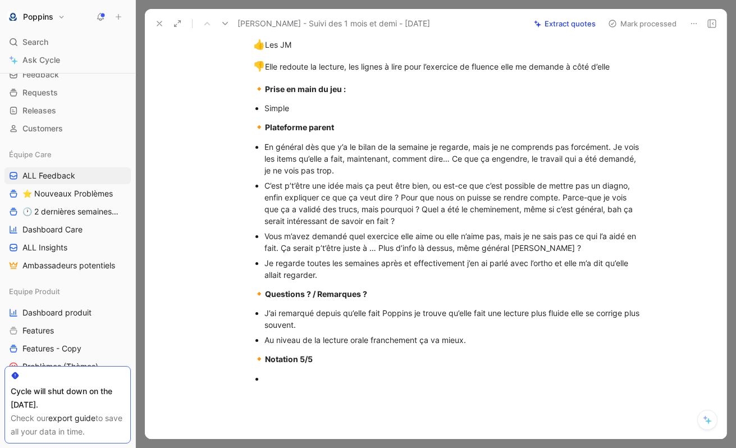
scroll to position [712, 0]
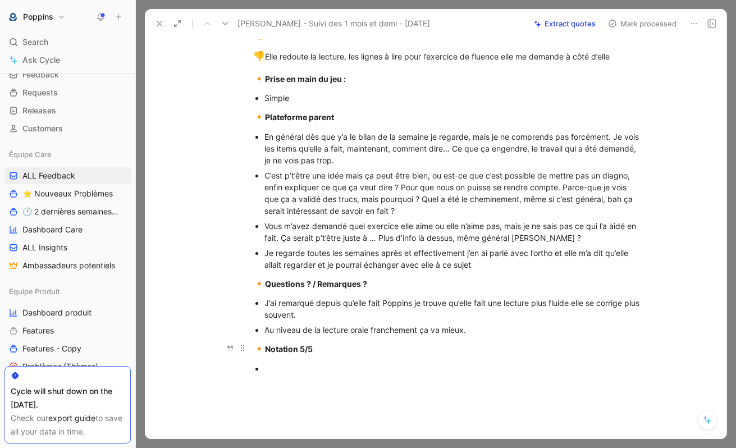
click at [300, 354] on strong "Notation 5/5" at bounding box center [289, 349] width 48 height 10
click at [269, 374] on div at bounding box center [452, 369] width 377 height 12
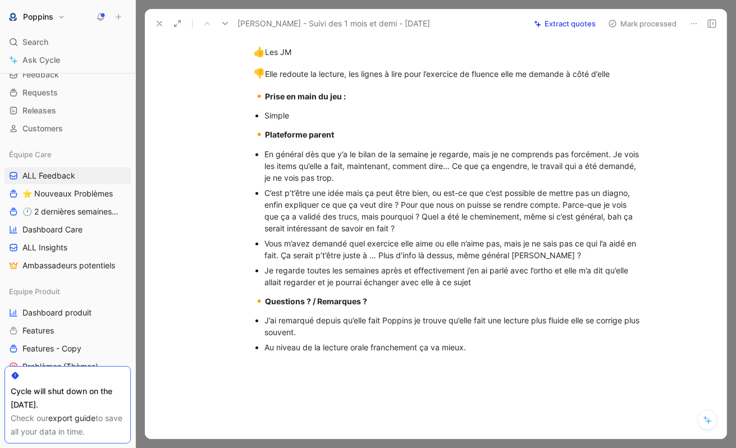
scroll to position [678, 0]
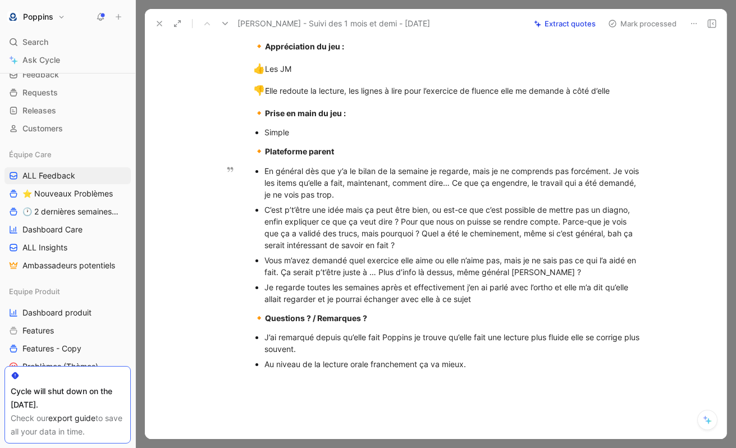
click at [496, 305] on div "Je regarde toutes les semaines après et effectivement j’en ai parlé avec l’orth…" at bounding box center [452, 293] width 377 height 24
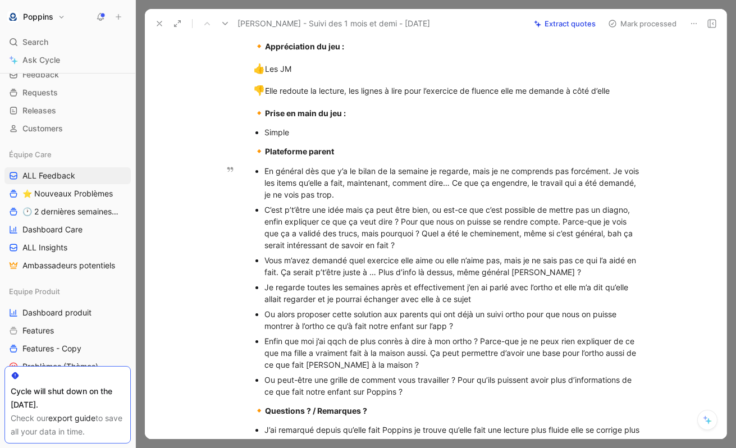
click at [499, 395] on div "Ou peut-être une grille de comment vous travailler ? Pour qu’ils puissent avoir…" at bounding box center [452, 386] width 377 height 24
click at [473, 397] on div "Ou peut-être une grille de comment vous travailler ? Pour qu’ils (ortho) puisse…" at bounding box center [452, 386] width 377 height 24
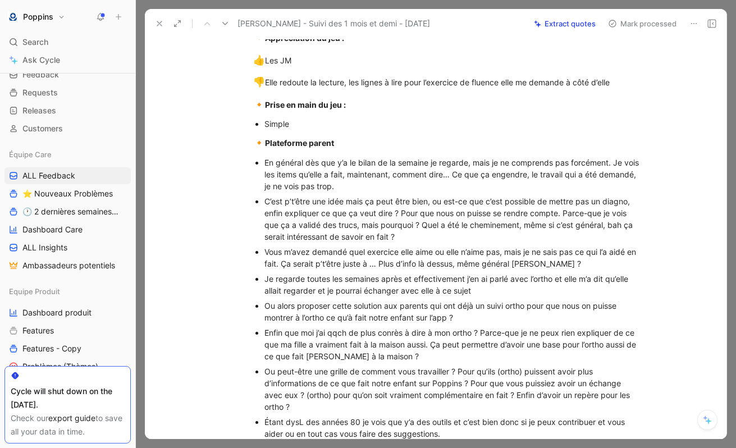
scroll to position [715, 0]
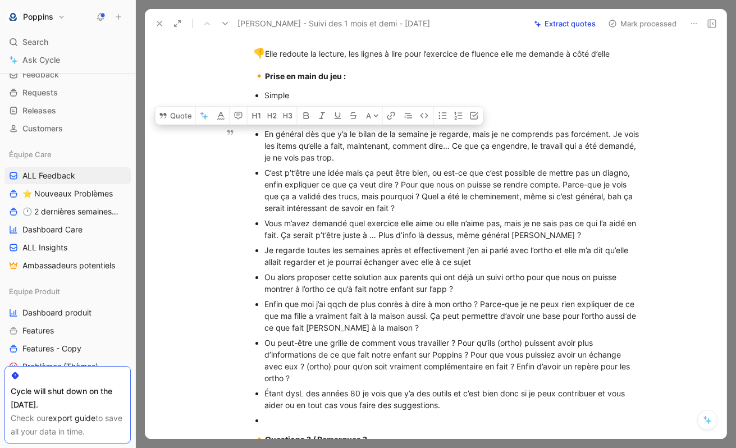
drag, startPoint x: 409, startPoint y: 175, endPoint x: 248, endPoint y: 144, distance: 164.2
click at [248, 144] on ul "En général dès que y’a le bilan de la semaine je regarde, mais je ne comprends …" at bounding box center [447, 276] width 431 height 301
click at [189, 125] on button "Quote" at bounding box center [176, 116] width 40 height 18
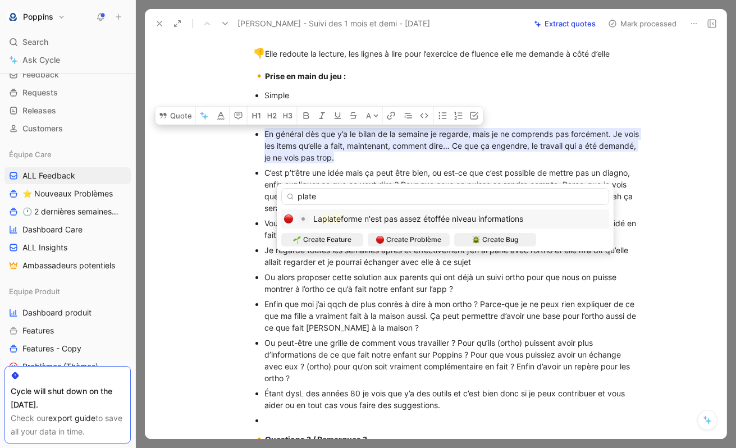
type input "plate"
click at [535, 221] on div "La plate forme n'est pas assez étoffée niveau informations" at bounding box center [445, 218] width 322 height 13
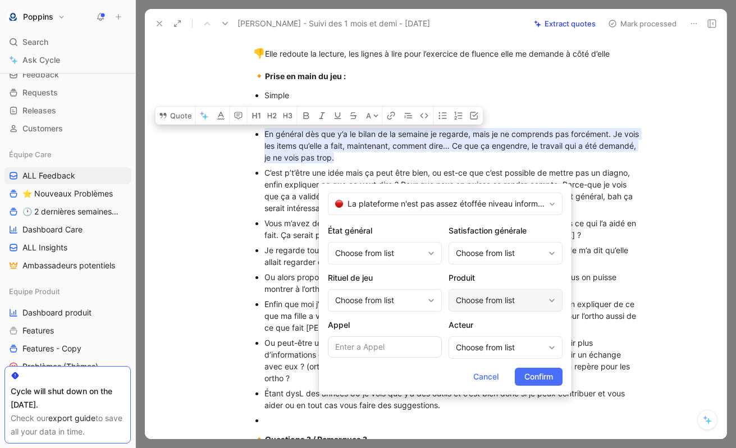
click at [491, 304] on div "Choose from list" at bounding box center [500, 300] width 88 height 13
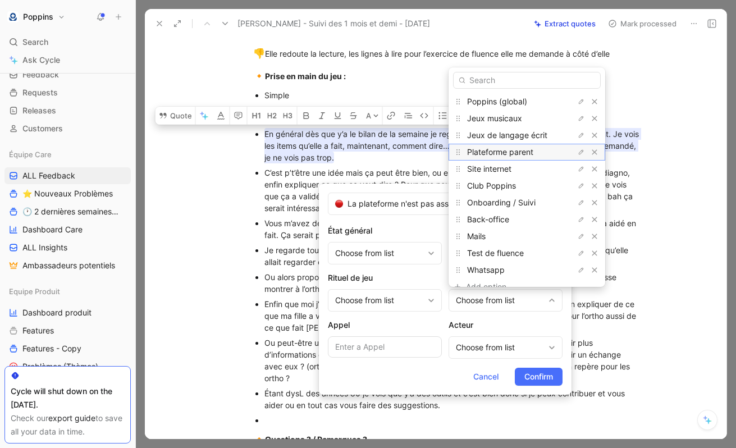
click at [514, 159] on div "Plateforme parent" at bounding box center [527, 152] width 157 height 17
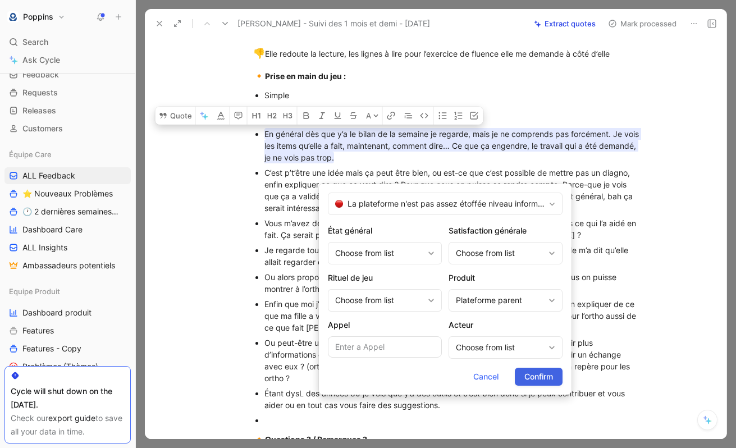
click at [528, 376] on span "Confirm" at bounding box center [538, 376] width 29 height 13
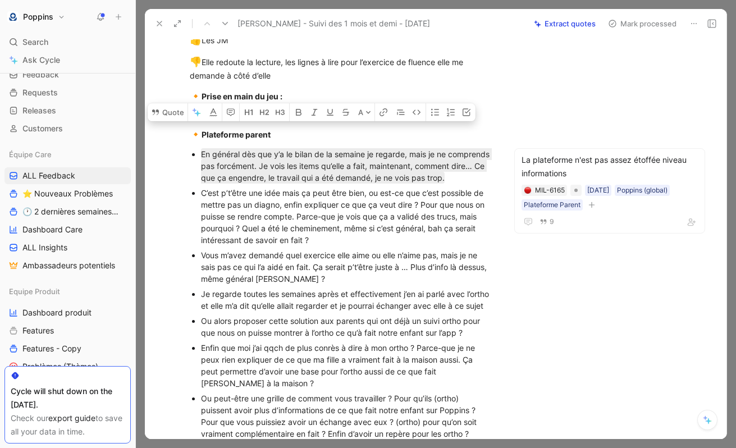
click at [308, 264] on div "Vous m’avez demandé quel exercice elle aime ou elle n’aime pas, mais je ne sais…" at bounding box center [347, 266] width 292 height 35
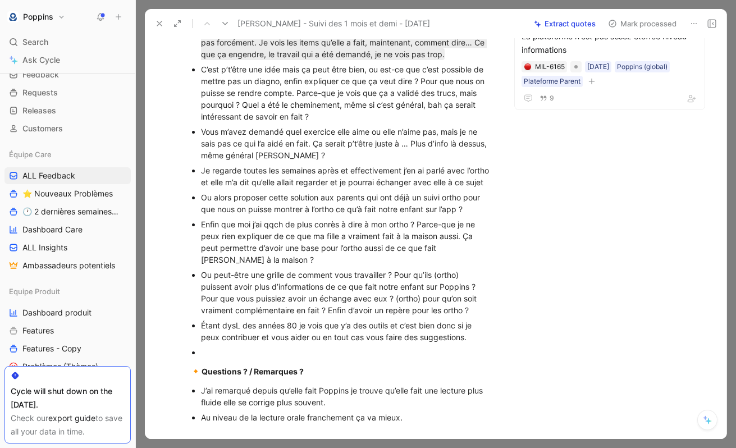
scroll to position [913, 0]
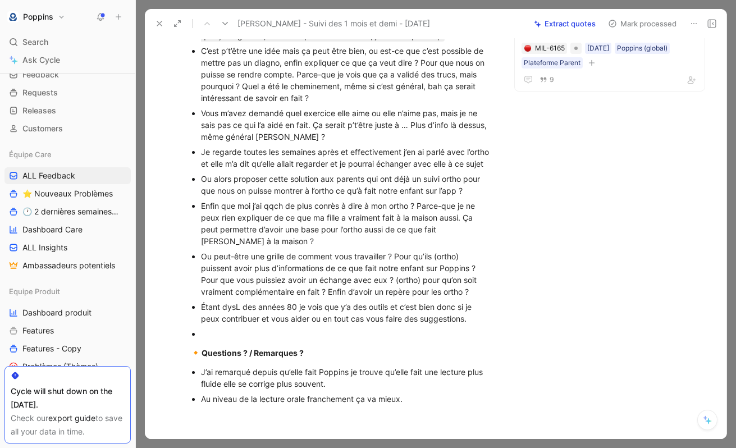
click at [472, 326] on p "Étant dysL des années 80 je vois que y’a des outils et c’est bien donc si je pe…" at bounding box center [347, 312] width 292 height 27
click at [451, 340] on div at bounding box center [347, 334] width 292 height 12
click at [303, 340] on div "Un truc qui nous permet de coordonner avec l’ortho" at bounding box center [347, 334] width 292 height 12
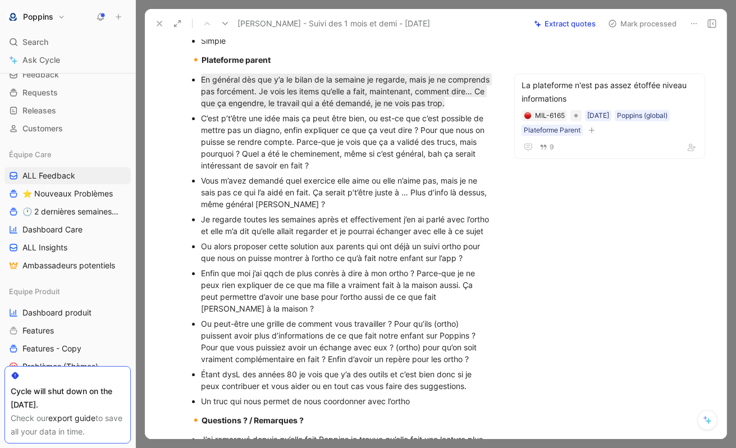
scroll to position [870, 0]
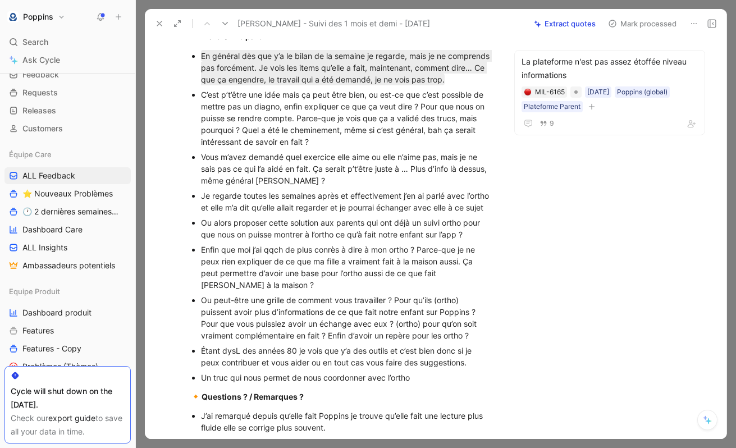
click at [257, 383] on div "Un truc qui nous permet de nous coordonner avec l’ortho" at bounding box center [347, 378] width 292 height 12
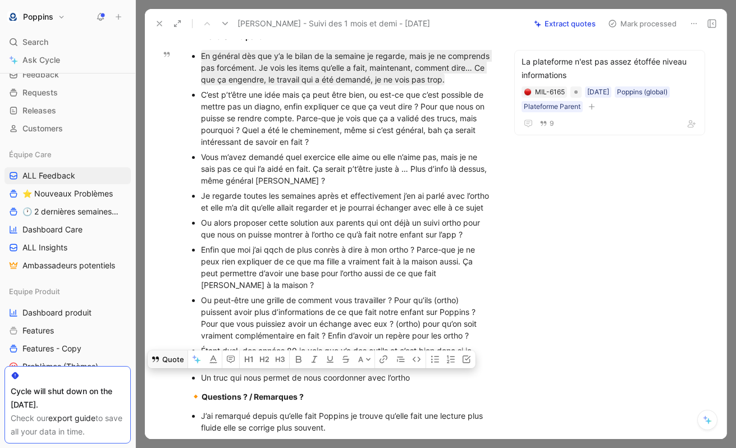
click at [170, 368] on button "Quote" at bounding box center [168, 359] width 40 height 18
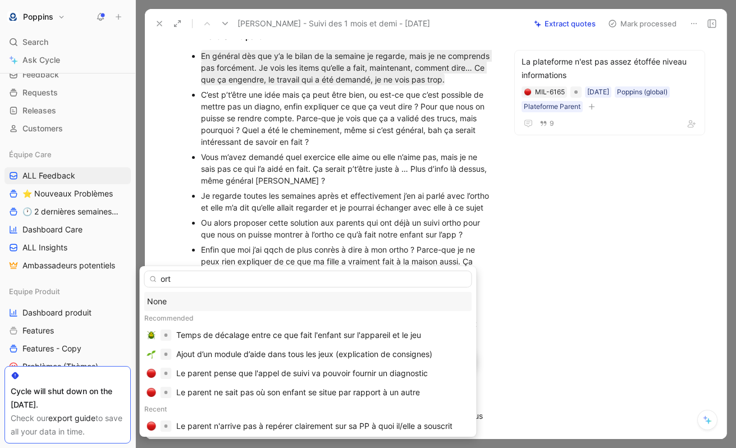
type input "orth"
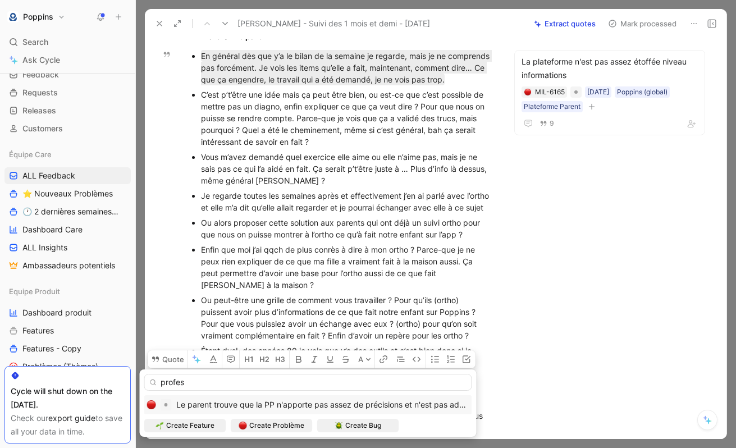
type input "profes"
click at [362, 400] on span "Le parent trouve que la PP n'apporte pas assez de précisions et n'est pas adapt…" at bounding box center [349, 405] width 346 height 10
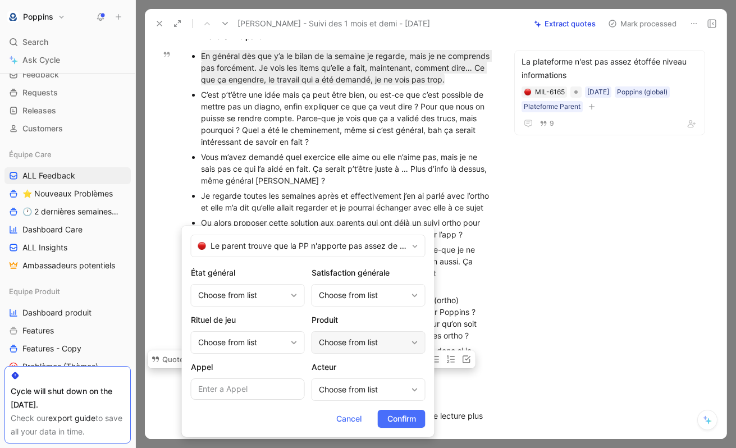
click at [365, 339] on div "Choose from list" at bounding box center [363, 342] width 88 height 13
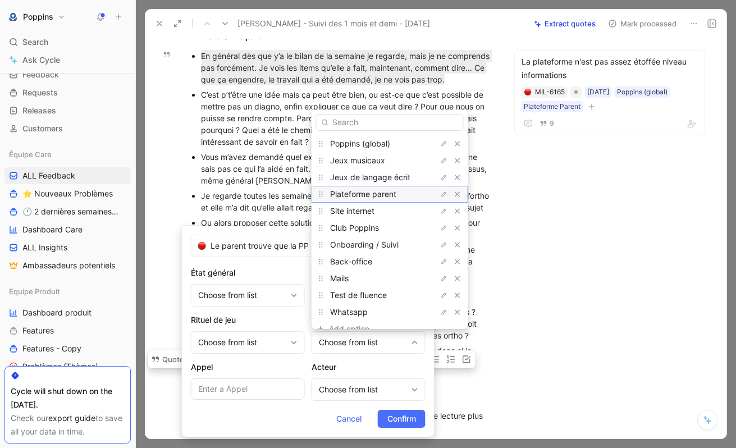
click at [385, 195] on span "Plateforme parent" at bounding box center [363, 194] width 66 height 10
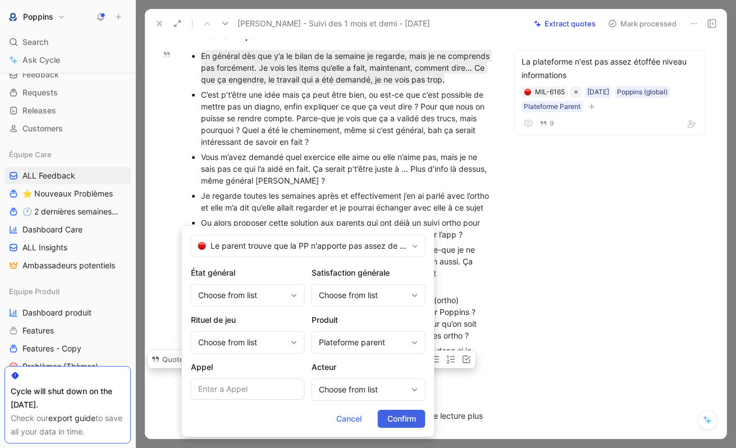
click at [411, 413] on span "Confirm" at bounding box center [401, 418] width 29 height 13
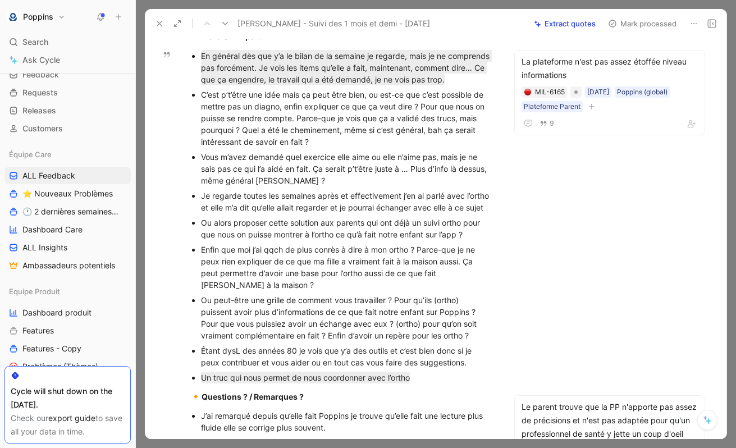
click at [296, 120] on div "C’est p’t’être une idée mais ça peut être bien, ou est-ce que c’est possible de…" at bounding box center [347, 118] width 292 height 59
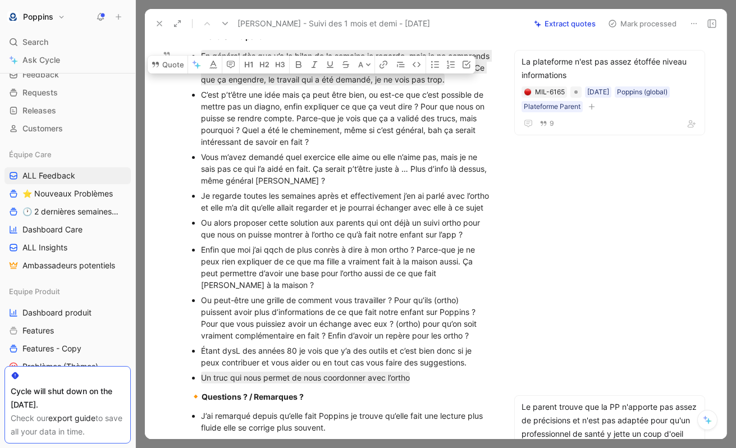
drag, startPoint x: 331, startPoint y: 157, endPoint x: 179, endPoint y: 110, distance: 159.6
click at [179, 110] on ul "En général dès que y’a le bilan de la semaine je regarde, mais je ne comprends …" at bounding box center [341, 216] width 346 height 337
click at [160, 74] on button "Quote" at bounding box center [168, 65] width 40 height 18
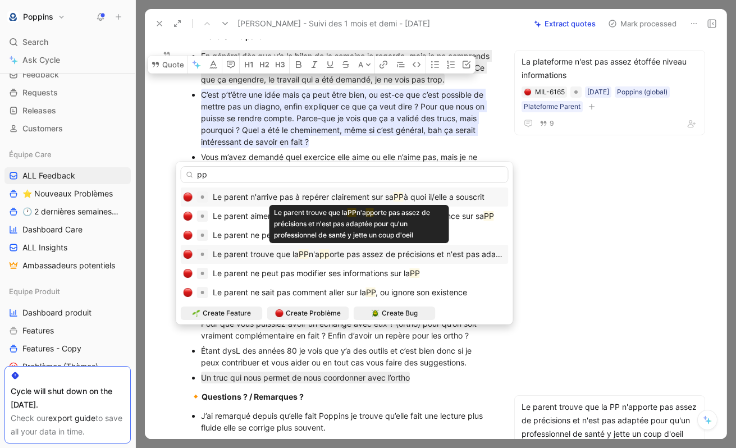
type input "pp"
click at [384, 250] on span "orte pas assez de précisions et n'est pas adaptée pour qu'un professionnel de s…" at bounding box center [524, 254] width 388 height 10
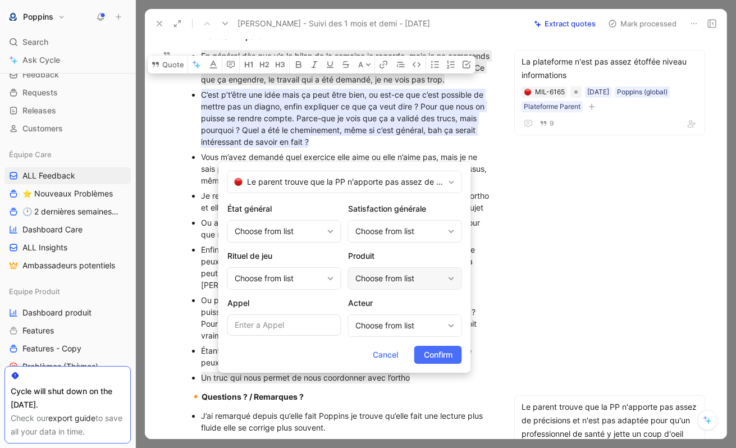
click at [369, 285] on div "Choose from list" at bounding box center [405, 278] width 114 height 22
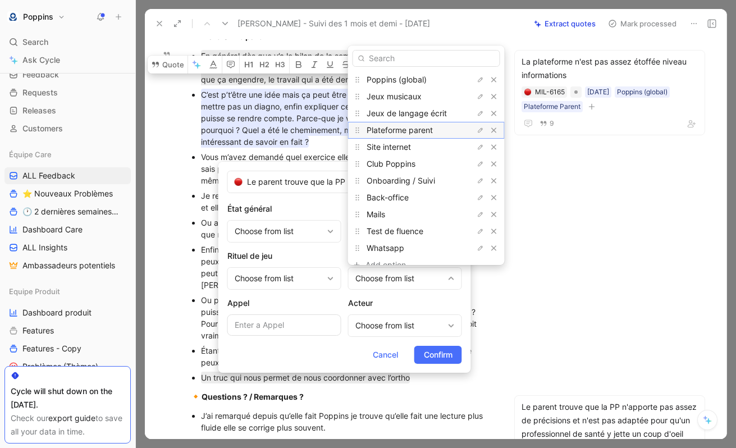
click at [422, 126] on span "Plateforme parent" at bounding box center [400, 130] width 66 height 10
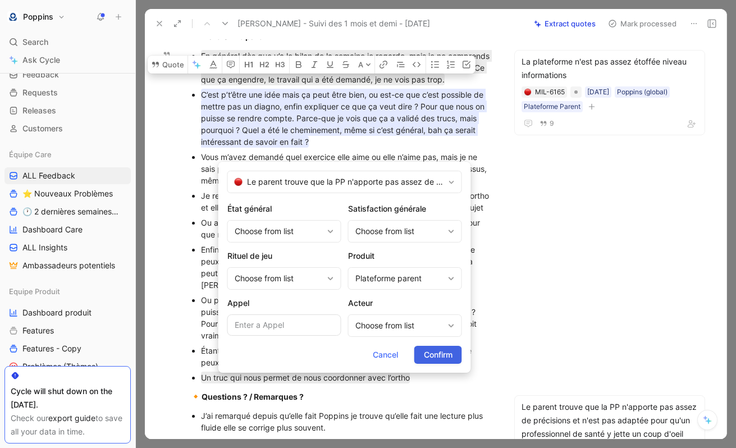
click at [454, 360] on button "Confirm" at bounding box center [438, 355] width 48 height 18
click at [446, 341] on div "Ou peut-être une grille de comment vous travailler ? Pour qu’ils (ortho) puisse…" at bounding box center [347, 317] width 292 height 47
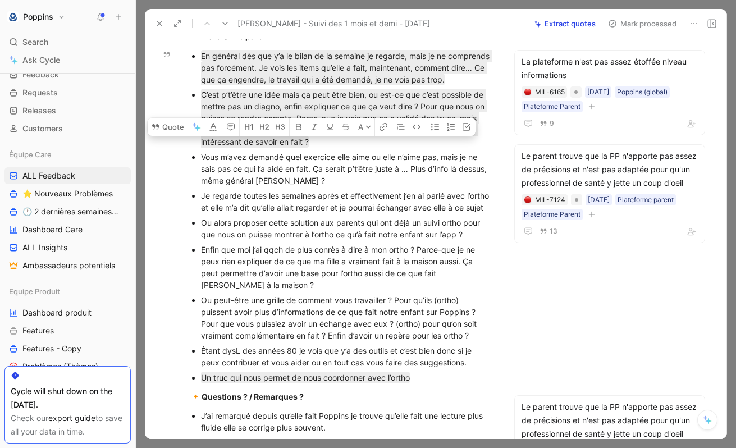
drag, startPoint x: 286, startPoint y: 193, endPoint x: 189, endPoint y: 168, distance: 99.8
click at [189, 168] on ul "En général dès que y’a le bilan de la semaine je regarde, mais je ne comprends …" at bounding box center [341, 216] width 346 height 337
click at [165, 136] on button "Quote" at bounding box center [168, 127] width 40 height 18
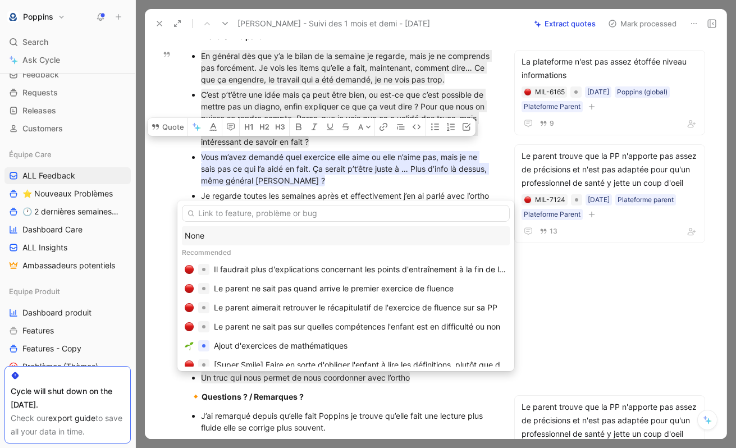
click at [345, 218] on input "text" at bounding box center [346, 213] width 328 height 17
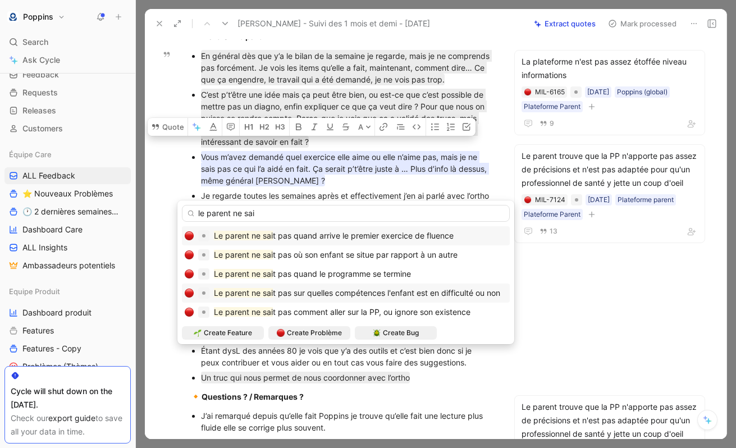
type input "le parent ne sai"
click at [408, 291] on span "t pas sur quelles compétences l'enfant est en difficulté ou non" at bounding box center [386, 293] width 227 height 10
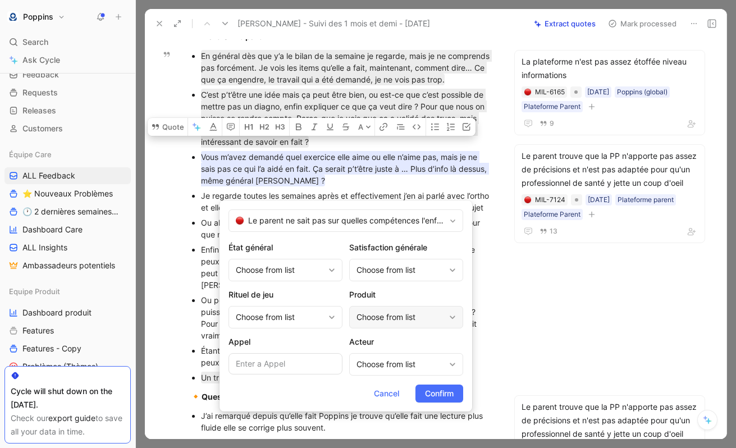
click at [383, 319] on div "Choose from list" at bounding box center [400, 316] width 88 height 13
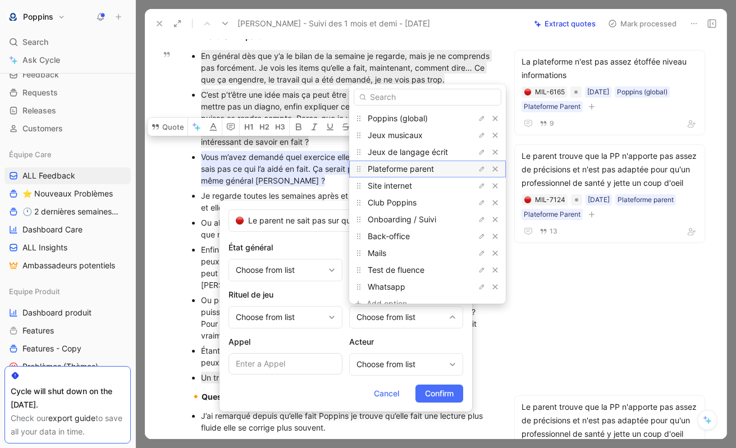
click at [418, 174] on div "Plateforme parent" at bounding box center [410, 168] width 84 height 13
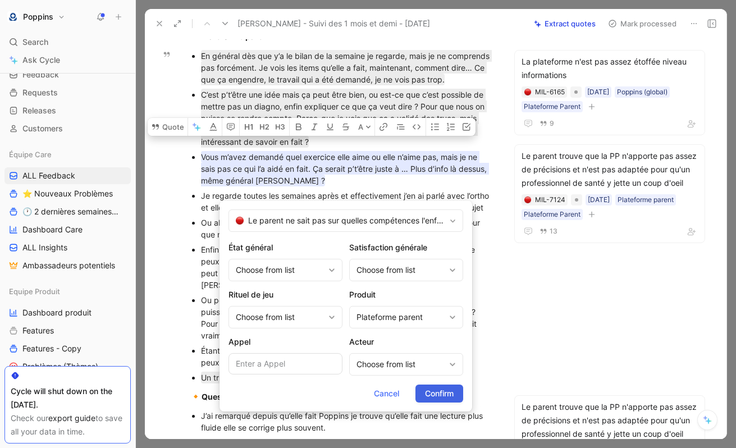
click at [432, 394] on span "Confirm" at bounding box center [439, 393] width 29 height 13
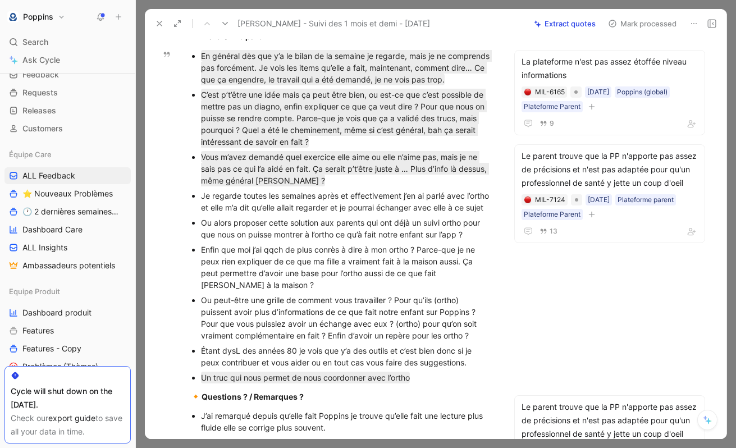
drag, startPoint x: 228, startPoint y: 225, endPoint x: 193, endPoint y: 208, distance: 38.9
click at [193, 208] on ul "En général dès que y’a le bilan de la semaine je regarde, mais je ne comprends …" at bounding box center [341, 216] width 346 height 337
click at [312, 213] on div "Je regarde toutes les semaines après et effectivement j’en ai parlé avec l’orth…" at bounding box center [347, 202] width 292 height 24
click at [353, 213] on div "Je regarde toutes les semaines après et effectivement j’en ai parlé avec l’orth…" at bounding box center [347, 202] width 292 height 24
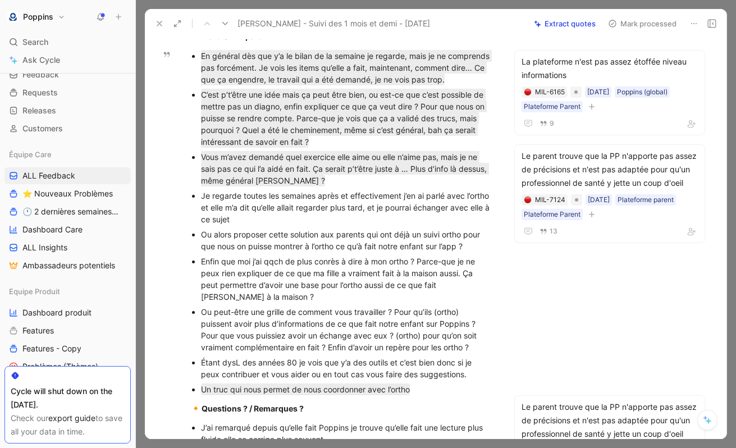
click at [395, 219] on div "Je regarde toutes les semaines après et effectivement j’en ai parlé avec l’orth…" at bounding box center [347, 207] width 292 height 35
click at [229, 225] on div "Je regarde toutes les semaines après et effectivement j’en ai parlé avec l’orth…" at bounding box center [347, 207] width 292 height 35
click at [341, 225] on div "Je regarde toutes les semaines après et effectivement j’en ai parlé avec l’orth…" at bounding box center [347, 207] width 292 height 35
click at [418, 225] on div "Je regarde toutes les semaines après et effectivement j’en ai parlé avec l’orth…" at bounding box center [347, 207] width 292 height 35
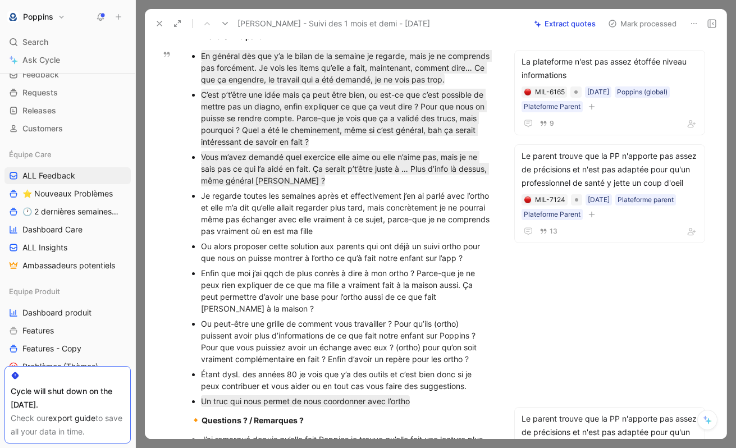
drag, startPoint x: 368, startPoint y: 242, endPoint x: 189, endPoint y: 207, distance: 182.5
click at [189, 207] on ul "En général dès que y’a le bilan de la semaine je regarde, mais je ne comprends …" at bounding box center [341, 228] width 346 height 360
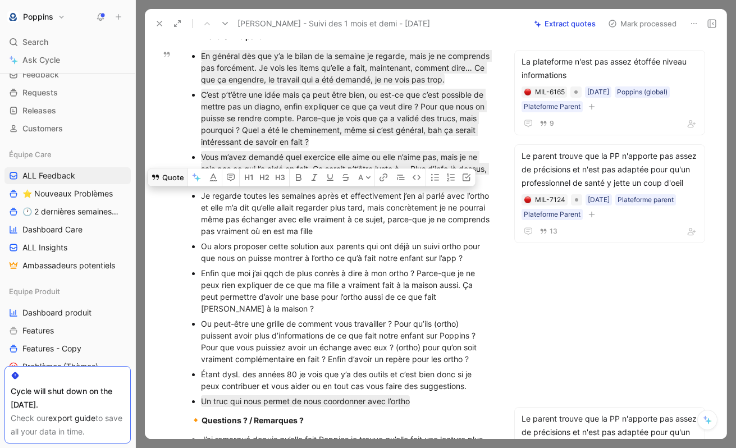
click at [171, 186] on button "Quote" at bounding box center [168, 177] width 40 height 18
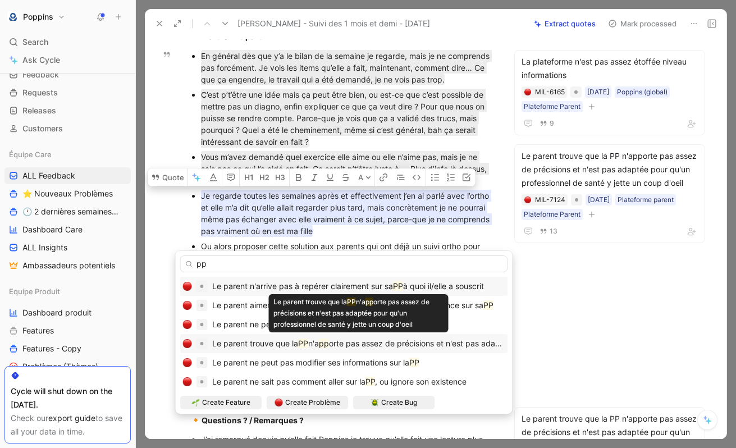
type input "pp"
click at [414, 345] on span "orte pas assez de précisions et n'est pas adaptée pour qu'un professionnel de s…" at bounding box center [523, 344] width 388 height 10
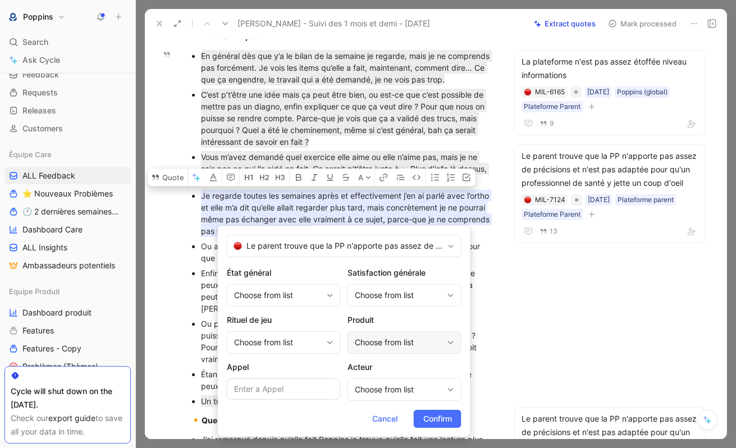
click at [393, 342] on div "Choose from list" at bounding box center [399, 342] width 88 height 13
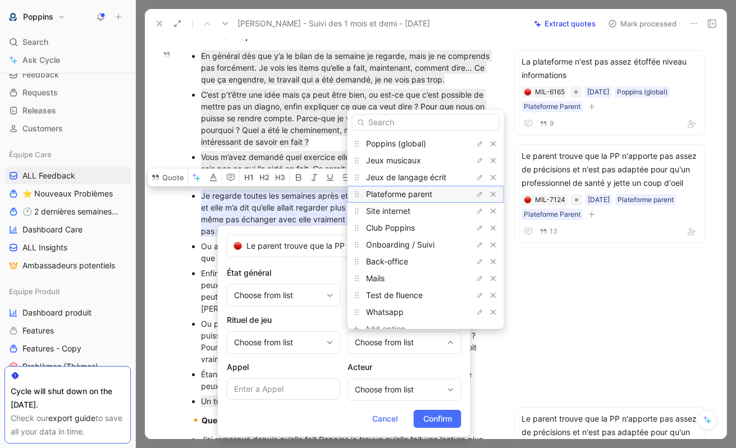
click at [422, 201] on div "Plateforme parent" at bounding box center [425, 194] width 157 height 17
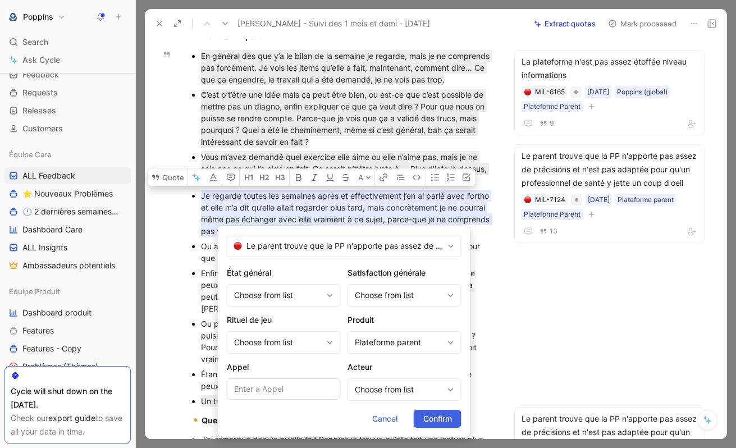
click at [442, 417] on span "Confirm" at bounding box center [437, 418] width 29 height 13
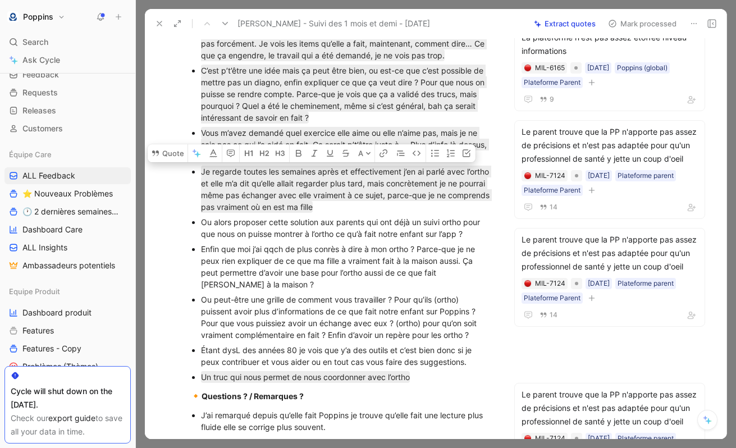
scroll to position [894, 0]
click at [400, 239] on div "Ou alors proposer cette solution aux parents qui ont déjà un suivi ortho pour q…" at bounding box center [347, 228] width 292 height 24
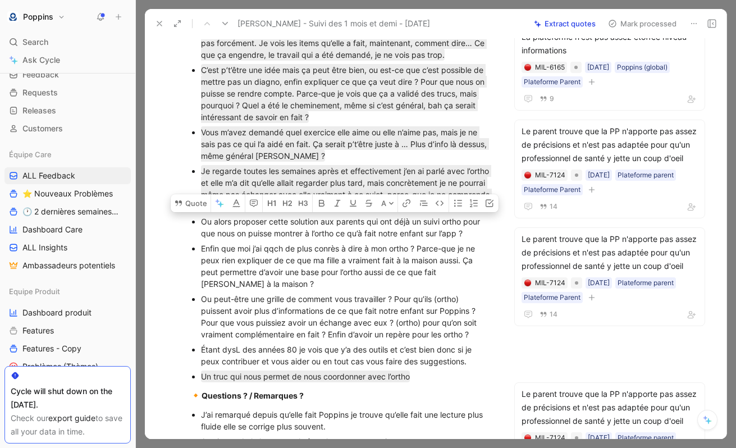
drag, startPoint x: 483, startPoint y: 245, endPoint x: 195, endPoint y: 234, distance: 288.8
click at [201, 234] on li "Ou alors proposer cette solution aux parents qui ont déjà un suivi ortho pour q…" at bounding box center [347, 227] width 292 height 27
click at [191, 212] on button "Quote" at bounding box center [191, 203] width 40 height 18
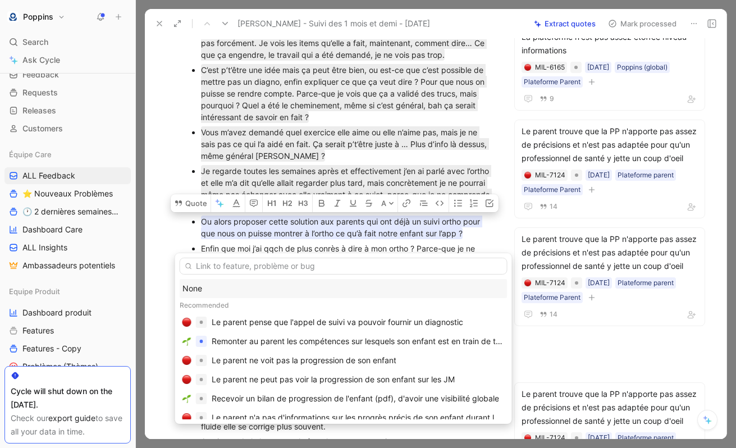
click at [273, 289] on div "None" at bounding box center [343, 288] width 322 height 13
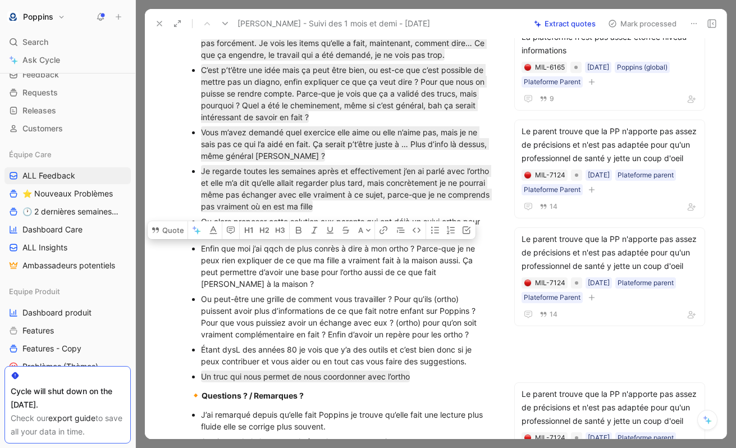
drag, startPoint x: 199, startPoint y: 259, endPoint x: 300, endPoint y: 305, distance: 110.8
click at [301, 307] on ul "En général dès que y’a le bilan de la semaine je regarde, mais je ne comprends …" at bounding box center [341, 204] width 346 height 360
click at [322, 273] on div "Enfin que moi j’ai qqch de plus conrès à dire à mon ortho ? Parce-que je ne peu…" at bounding box center [347, 266] width 292 height 47
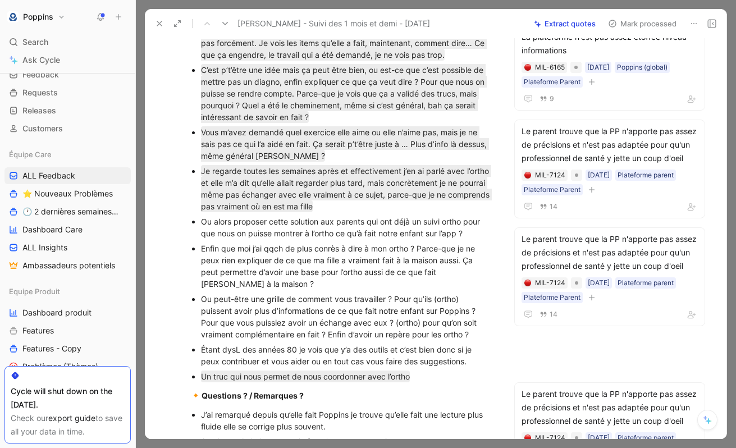
click at [327, 258] on div "Enfin que moi j’ai qqch de plus conrès à dire à mon ortho ? Parce-que je ne peu…" at bounding box center [347, 266] width 292 height 47
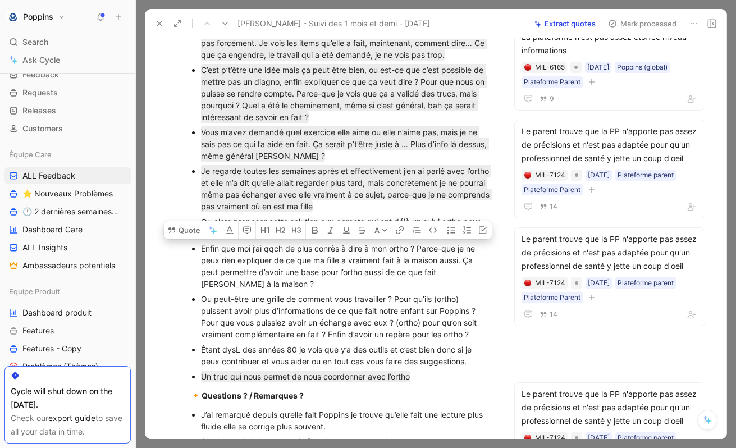
copy div "conrès"
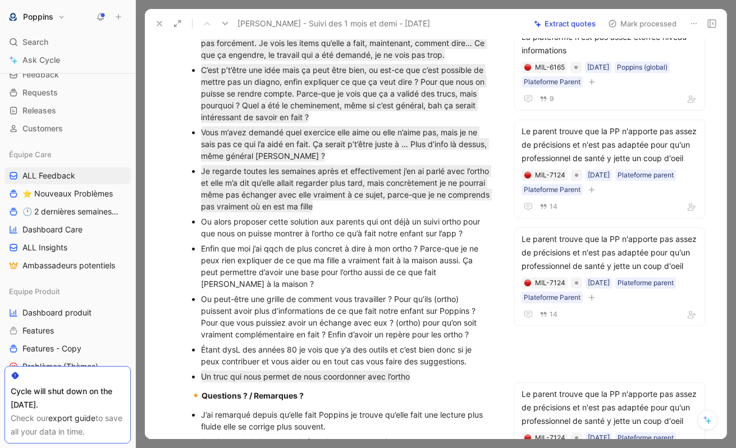
click at [280, 290] on div "Enfin que moi j’ai qqch de plus concret à dire à mon ortho ? Parce-que je ne pe…" at bounding box center [347, 266] width 292 height 47
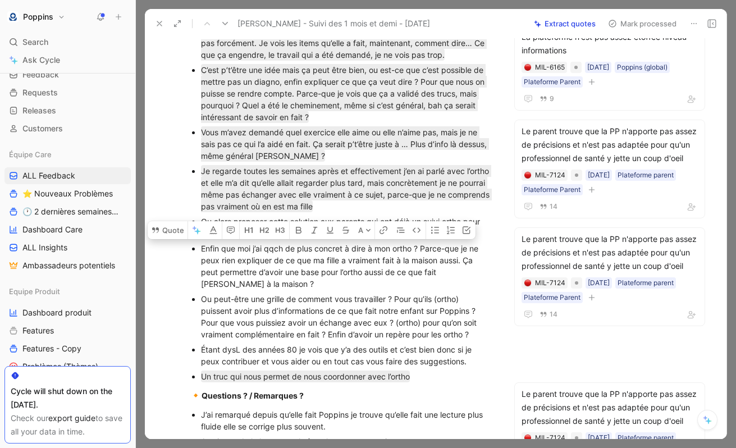
drag, startPoint x: 259, startPoint y: 293, endPoint x: 198, endPoint y: 258, distance: 71.2
click at [198, 258] on ul "En général dès que y’a le bilan de la semaine je regarde, mais je ne comprends …" at bounding box center [341, 204] width 346 height 360
click at [171, 239] on button "Quote" at bounding box center [168, 230] width 40 height 18
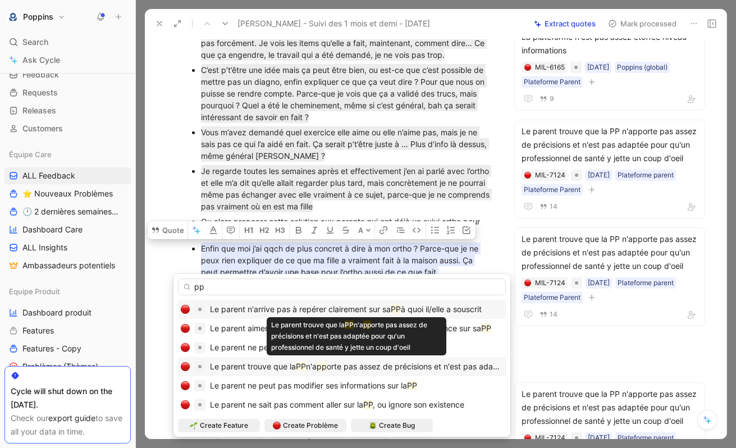
type input "pp"
click at [454, 368] on span "orte pas assez de précisions et n'est pas adaptée pour qu'un professionnel de s…" at bounding box center [521, 367] width 388 height 10
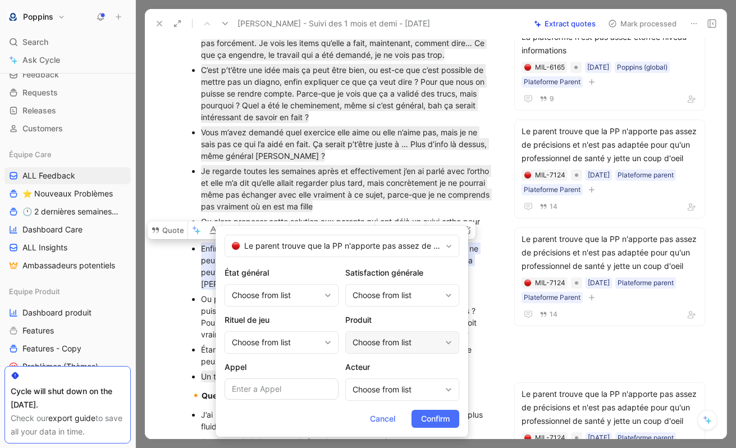
click at [383, 338] on div "Choose from list" at bounding box center [397, 342] width 88 height 13
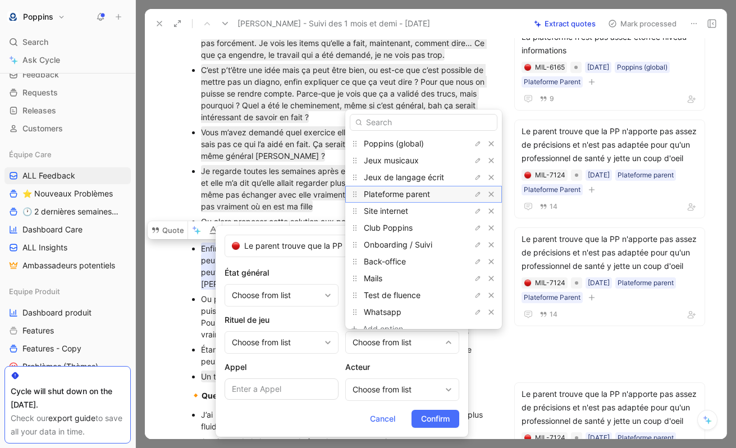
click at [424, 194] on span "Plateforme parent" at bounding box center [397, 194] width 66 height 10
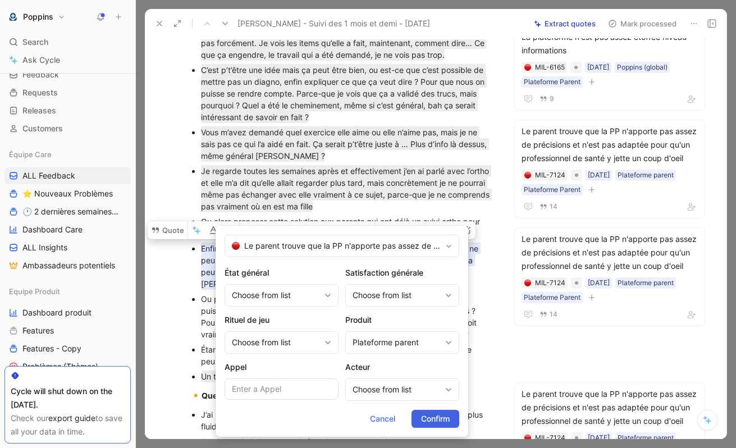
click at [439, 419] on span "Confirm" at bounding box center [435, 418] width 29 height 13
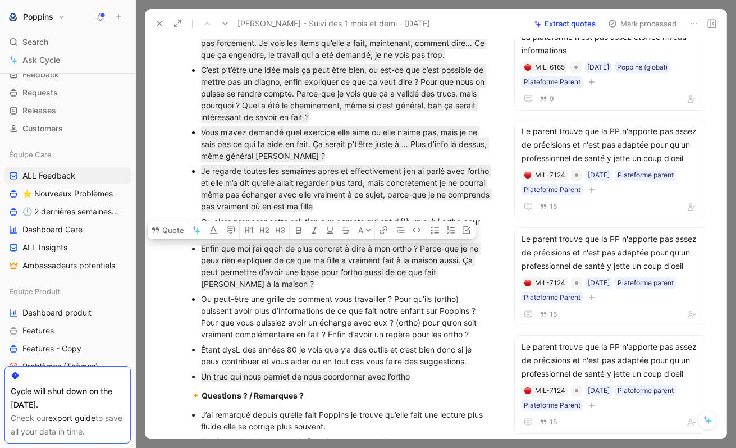
scroll to position [921, 0]
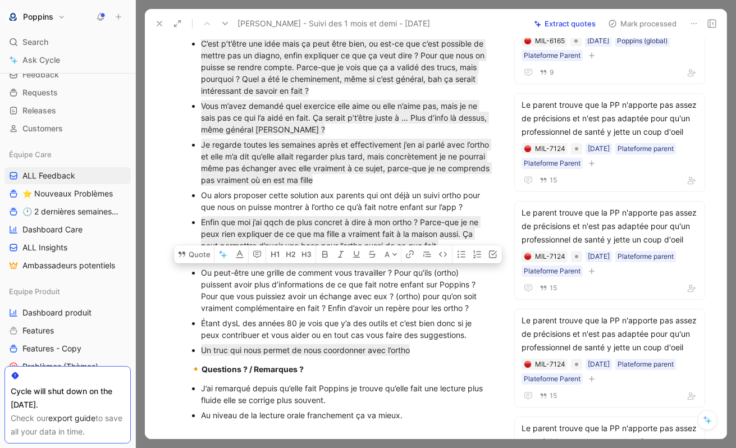
drag, startPoint x: 197, startPoint y: 281, endPoint x: 502, endPoint y: 325, distance: 308.0
click at [502, 325] on ul "En général dès que y’a le bilan de la semaine je regarde, mais je ne comprends …" at bounding box center [341, 177] width 346 height 360
click at [200, 263] on button "Quote" at bounding box center [194, 254] width 40 height 18
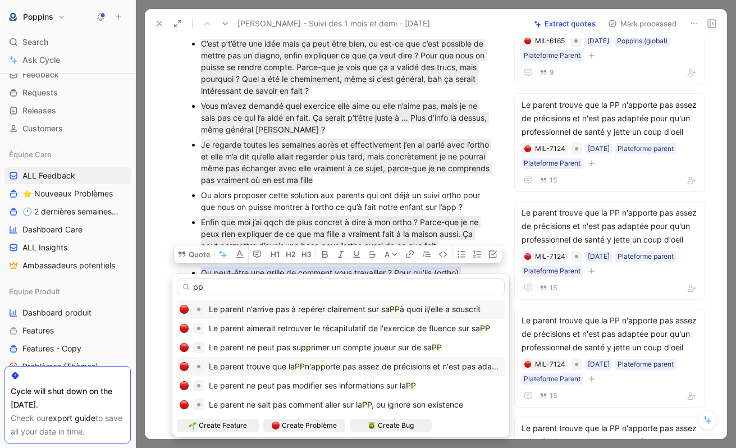
type input "pp"
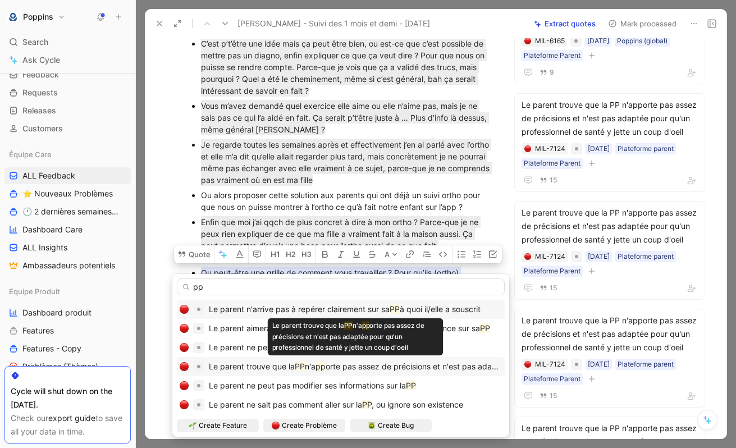
click at [423, 368] on span "orte pas assez de précisions et n'est pas adaptée pour qu'un professionnel de s…" at bounding box center [520, 367] width 388 height 10
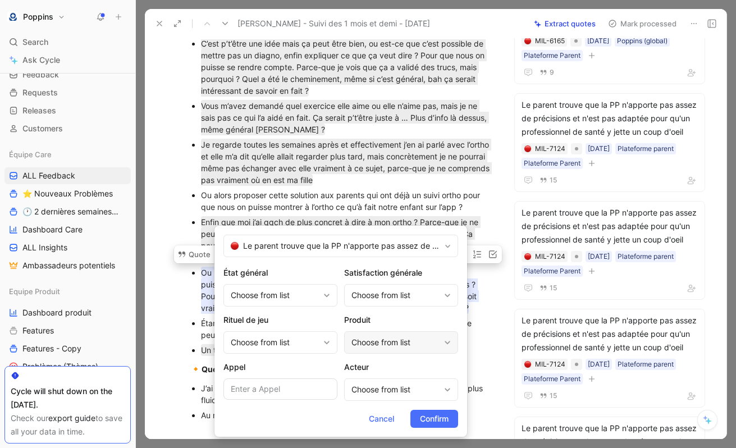
click at [379, 348] on div "Choose from list" at bounding box center [395, 342] width 88 height 13
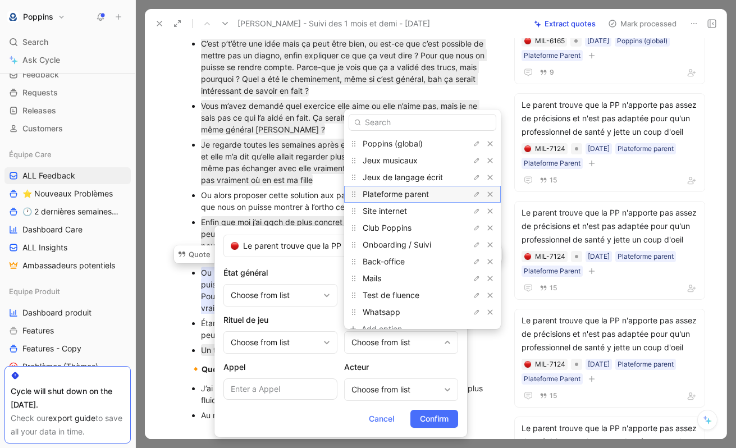
click at [418, 195] on span "Plateforme parent" at bounding box center [396, 194] width 66 height 10
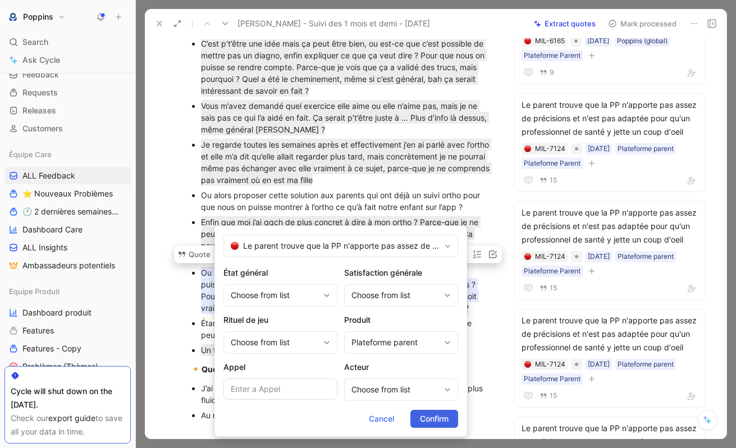
click at [426, 410] on button "Confirm" at bounding box center [434, 419] width 48 height 18
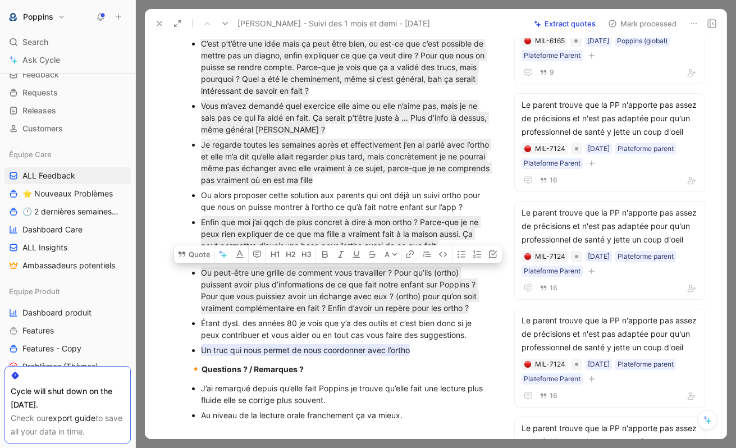
click at [346, 330] on div "Plateforme parent" at bounding box center [332, 325] width 56 height 11
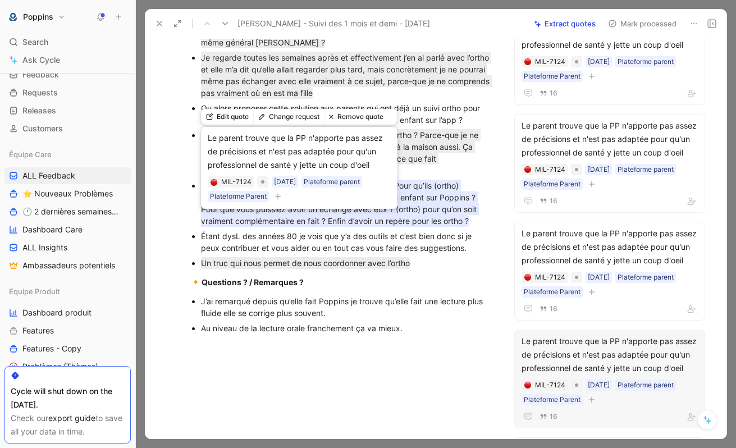
scroll to position [1021, 0]
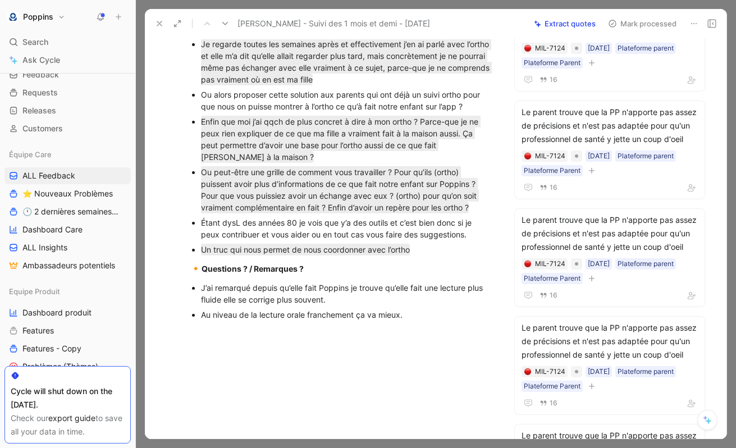
click at [413, 321] on div "Au niveau de la lecture orale franchement ça va mieux." at bounding box center [347, 315] width 292 height 12
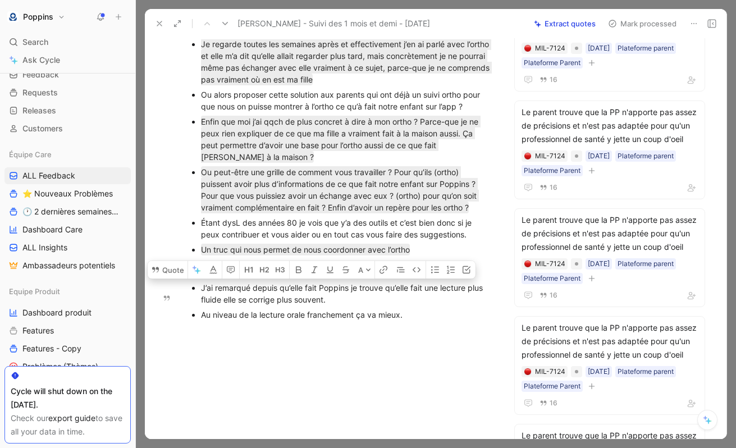
drag, startPoint x: 344, startPoint y: 312, endPoint x: 174, endPoint y: 304, distance: 169.7
click at [174, 304] on ul "J’ai remarqué depuis qu’elle fait Poppins je trouve qu’elle fait une lecture pl…" at bounding box center [341, 301] width 346 height 42
copy div "J’ai remarqué depuis qu’elle fait Poppins je trouve qu’elle fait une lecture pl…"
click at [310, 320] on p "Au niveau de la lecture orale franchement ça va mieux." at bounding box center [347, 314] width 292 height 15
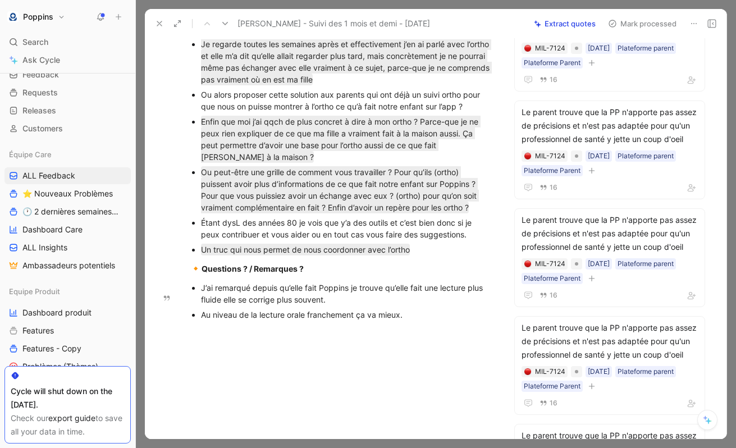
click at [268, 300] on div "J’ai remarqué depuis qu’elle fait Poppins je trouve qu’elle fait une lecture pl…" at bounding box center [347, 294] width 292 height 24
drag, startPoint x: 334, startPoint y: 308, endPoint x: 184, endPoint y: 300, distance: 150.1
click at [184, 300] on ul "J’ai remarqué depuis qu’elle fait Poppins je trouve qu’elle fait une lecture pl…" at bounding box center [341, 301] width 346 height 42
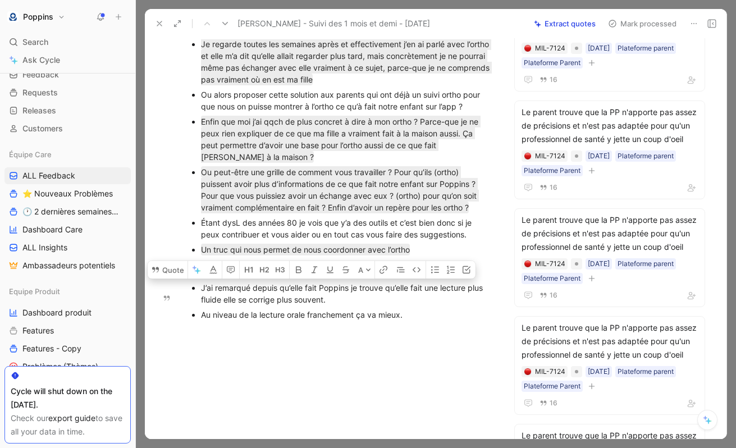
copy div "J’ai remarqué depuis qu’elle fait Poppins je trouve qu’elle fait une lecture pl…"
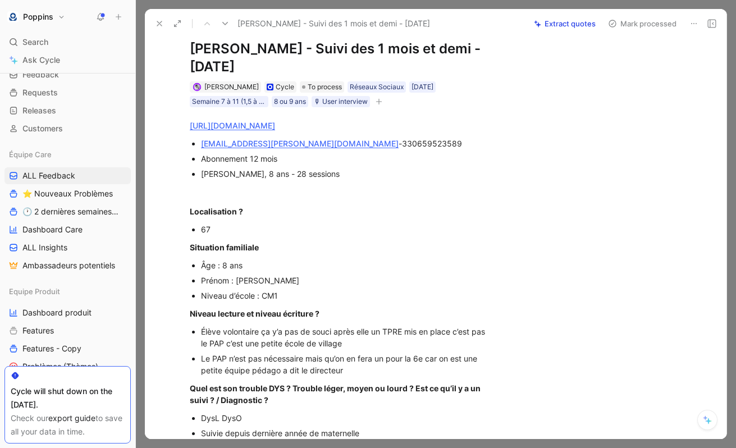
scroll to position [0, 0]
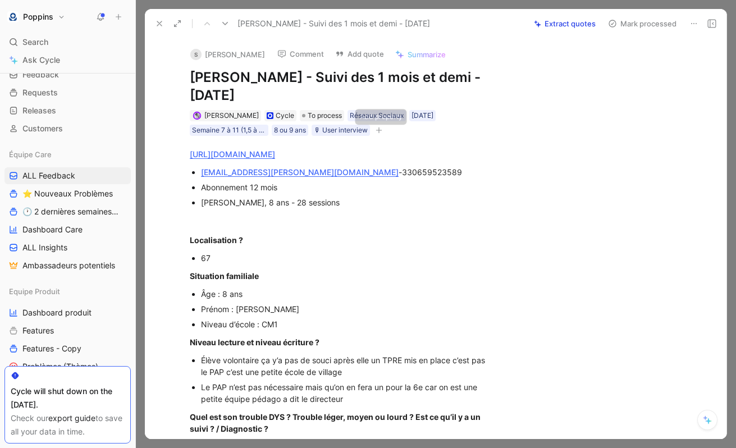
click at [376, 132] on button "button" at bounding box center [378, 130] width 11 height 11
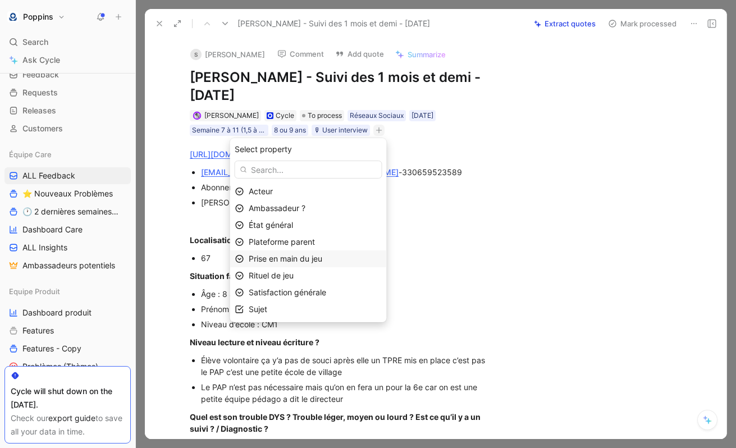
click at [315, 253] on div "Prise en main du jeu" at bounding box center [315, 258] width 133 height 13
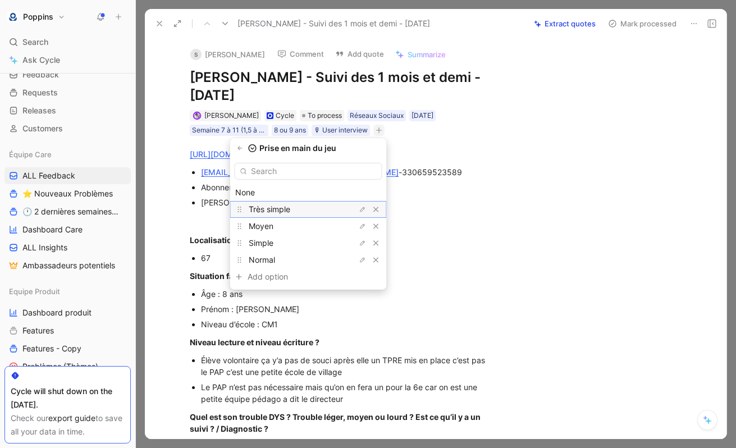
click at [314, 205] on div "Très simple" at bounding box center [291, 209] width 84 height 13
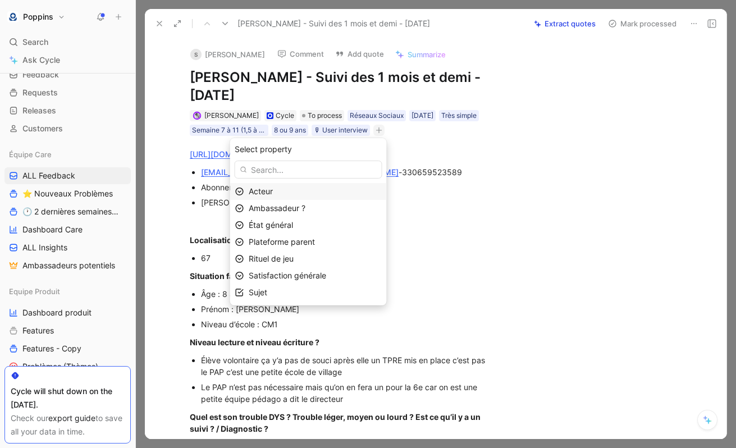
click at [307, 194] on div "Acteur" at bounding box center [315, 191] width 133 height 13
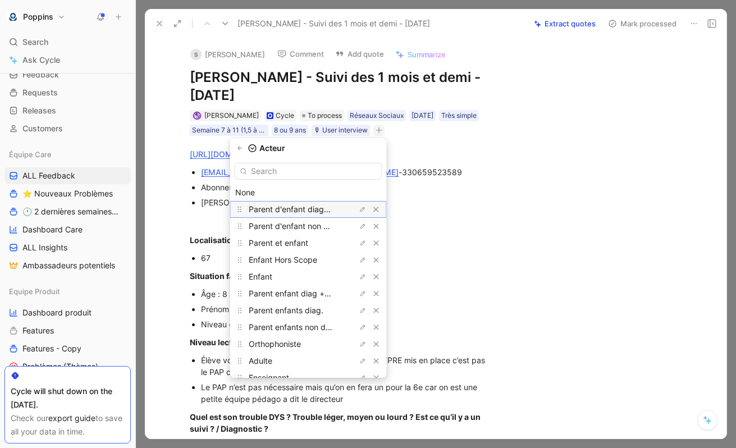
click at [311, 213] on span "Parent d'enfant diagnostiqué" at bounding box center [302, 209] width 107 height 10
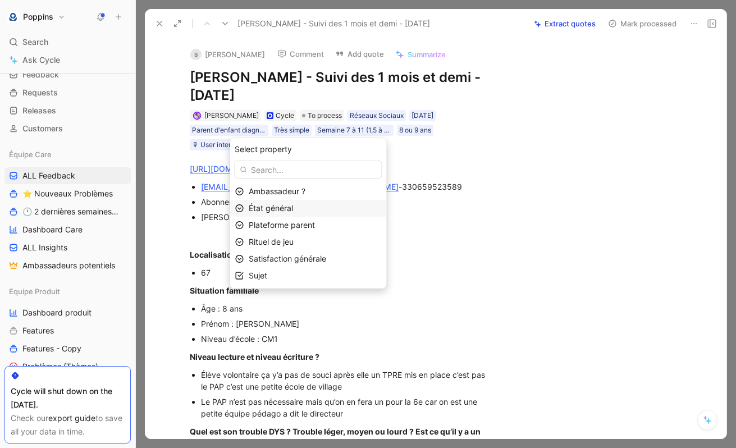
click at [311, 212] on div "État général" at bounding box center [315, 208] width 133 height 13
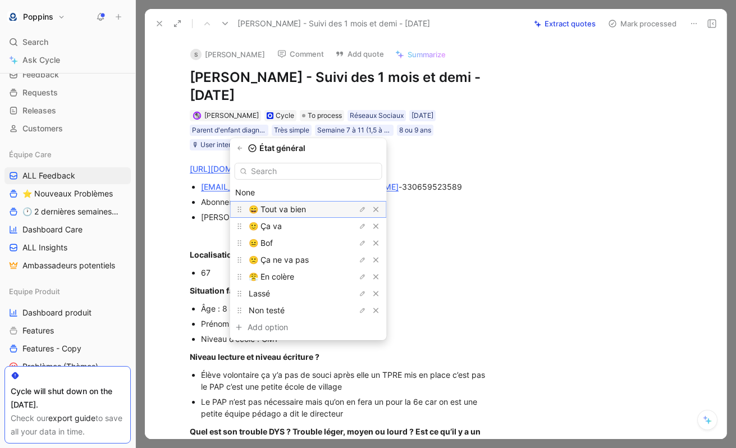
click at [306, 212] on span "😄 Tout va bien" at bounding box center [277, 209] width 57 height 10
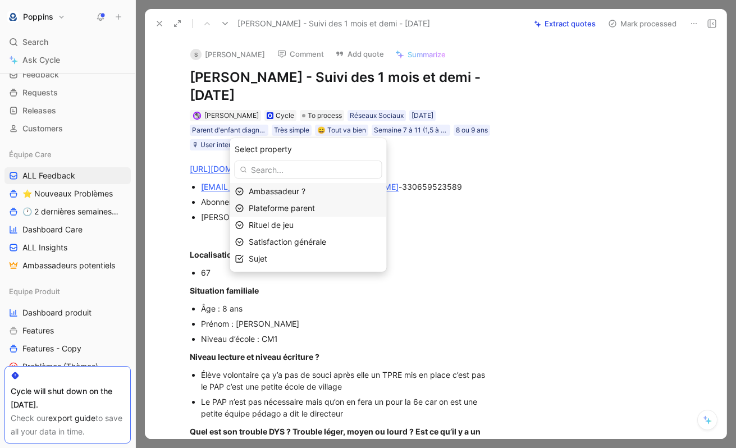
click at [309, 214] on div "Plateforme parent" at bounding box center [315, 208] width 133 height 13
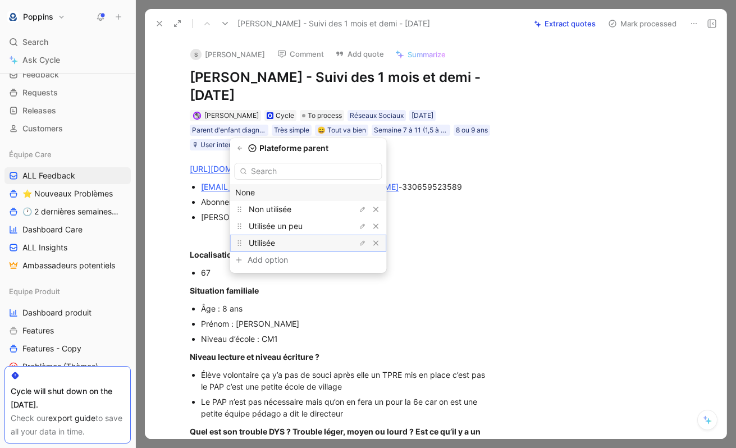
click at [301, 237] on div "Utilisée" at bounding box center [291, 242] width 84 height 13
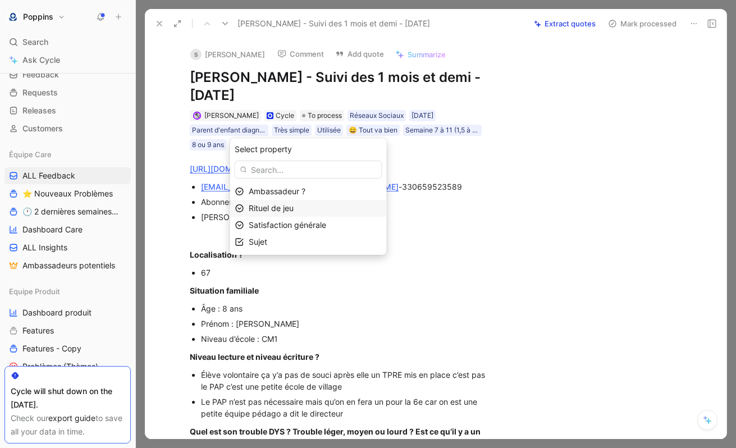
click at [303, 213] on div "Rituel de jeu" at bounding box center [315, 208] width 133 height 13
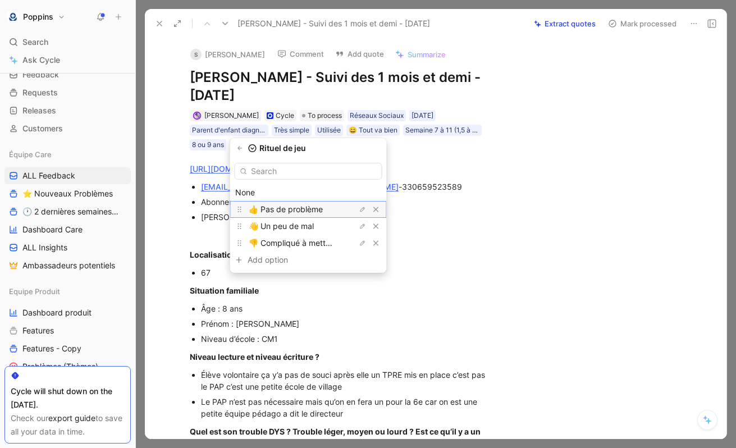
click at [305, 205] on span "👍 Pas de problème" at bounding box center [286, 209] width 74 height 10
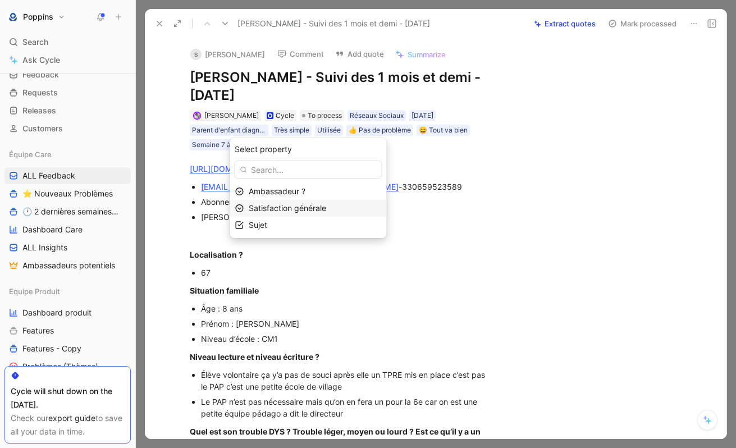
click at [301, 213] on span "Satisfaction générale" at bounding box center [287, 208] width 77 height 10
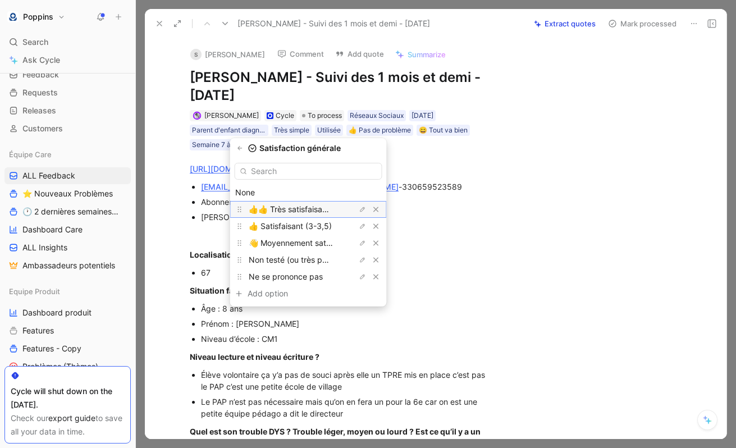
click at [304, 212] on span "👍👍 Très satisfaisant (>= 4))" at bounding box center [303, 209] width 109 height 10
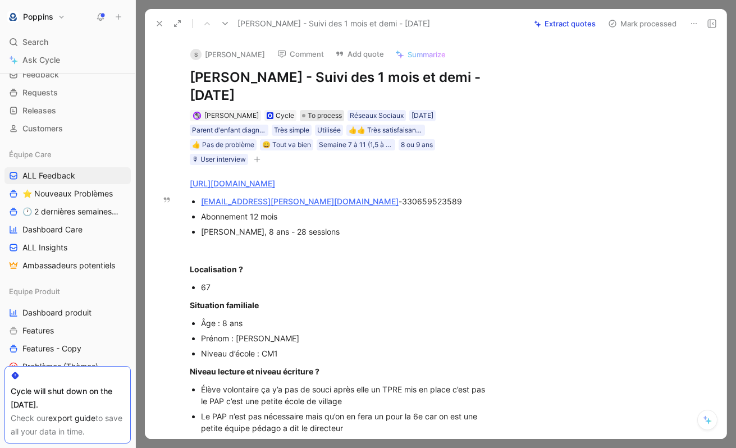
click at [308, 111] on span "To process" at bounding box center [325, 115] width 34 height 11
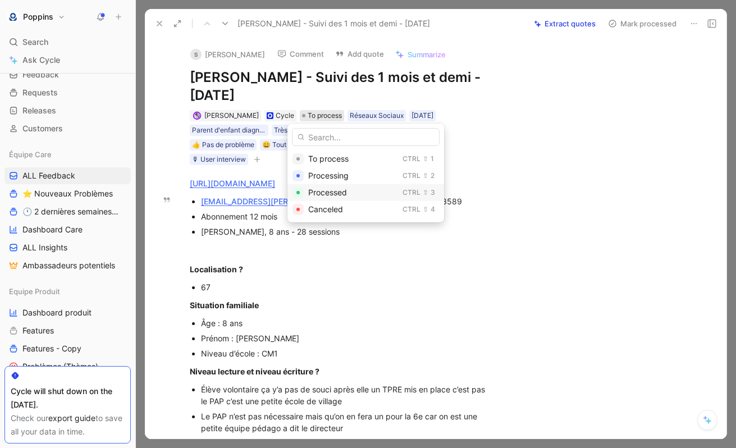
click at [317, 192] on span "Processed" at bounding box center [327, 192] width 39 height 10
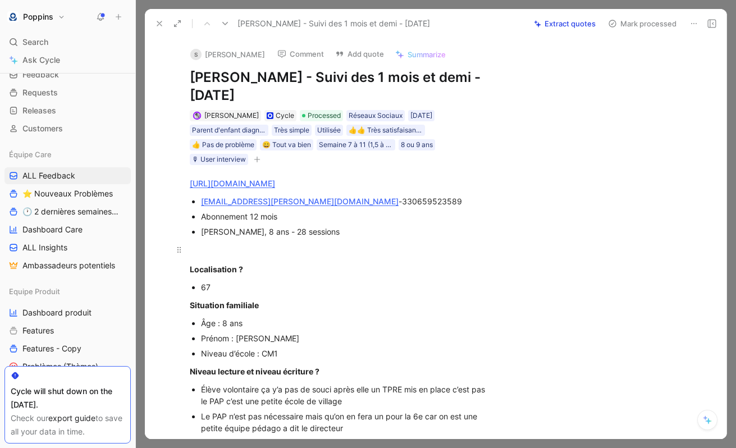
click at [331, 244] on div at bounding box center [341, 250] width 303 height 12
click at [161, 16] on button at bounding box center [160, 24] width 16 height 16
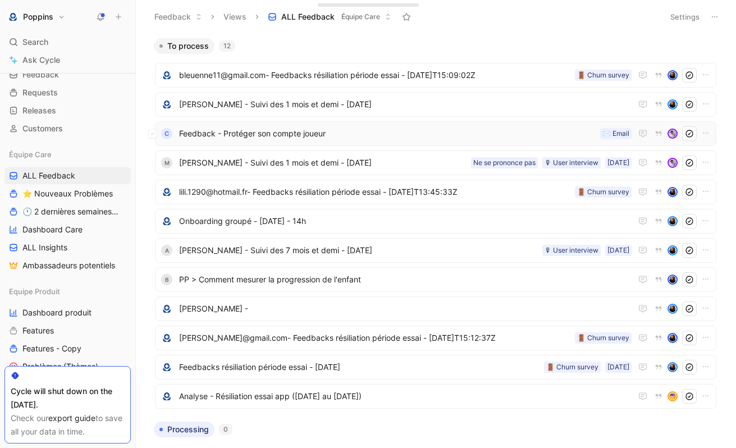
click at [335, 139] on span "Feedback - Protéger son compte joueur" at bounding box center [387, 133] width 417 height 13
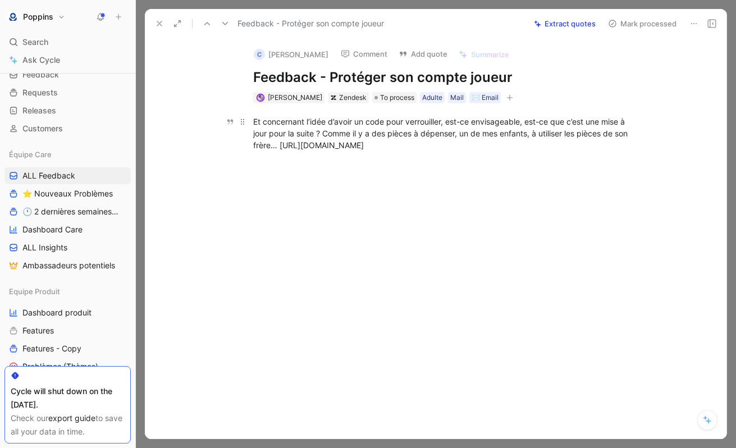
click at [282, 142] on div "Et concernant l’idée d’avoir un code pour verrouiller, est-ce envisageable, est…" at bounding box center [447, 133] width 388 height 35
click at [504, 95] on button "button" at bounding box center [509, 97] width 11 height 11
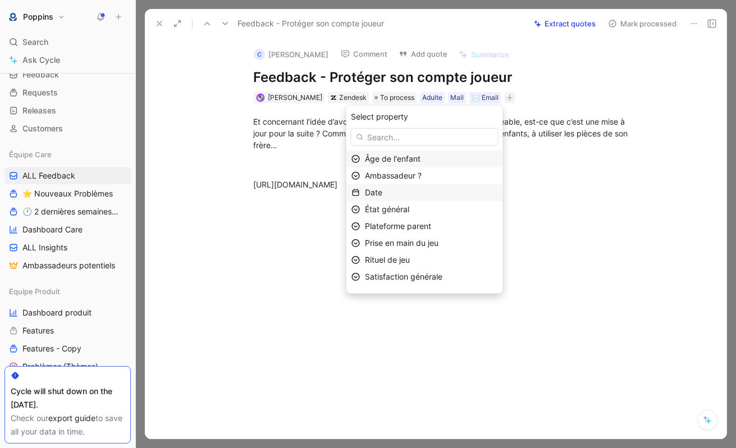
click at [437, 194] on div "Date" at bounding box center [431, 192] width 133 height 13
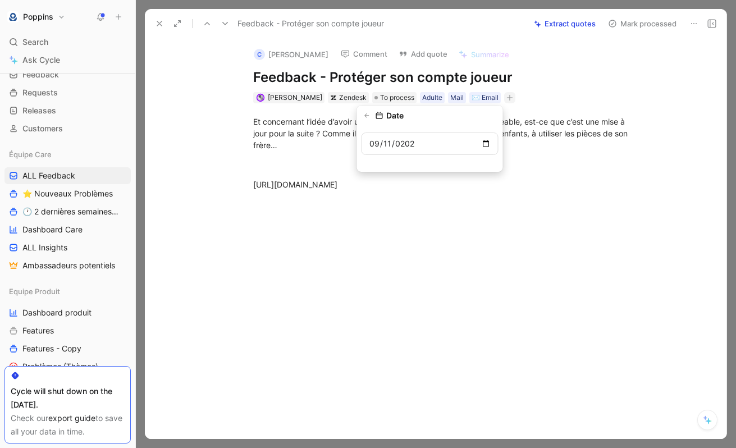
type input "[DATE]"
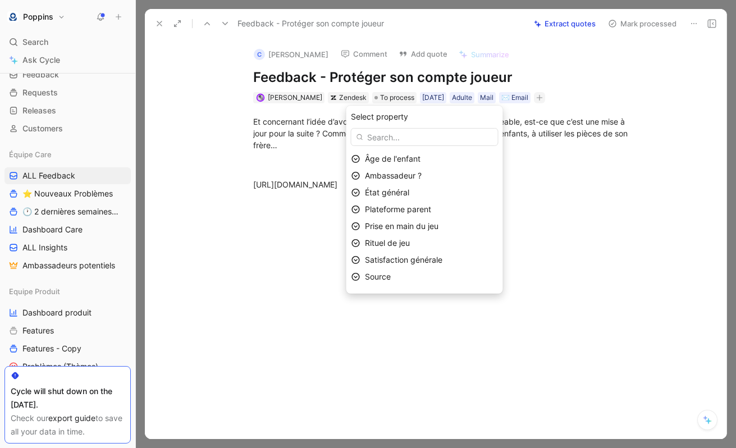
scroll to position [13, 0]
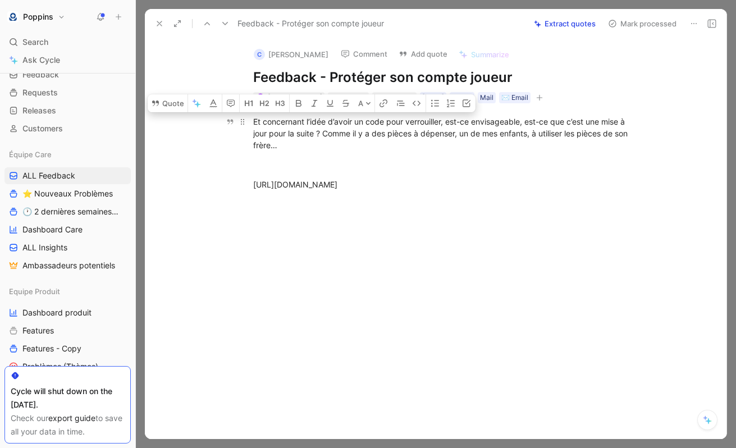
drag, startPoint x: 284, startPoint y: 144, endPoint x: 254, endPoint y: 124, distance: 36.0
click at [254, 124] on div "Et concernant l’idée d’avoir un code pour verrouiller, est-ce envisageable, est…" at bounding box center [447, 133] width 388 height 35
click at [173, 102] on button "Quote" at bounding box center [168, 103] width 40 height 18
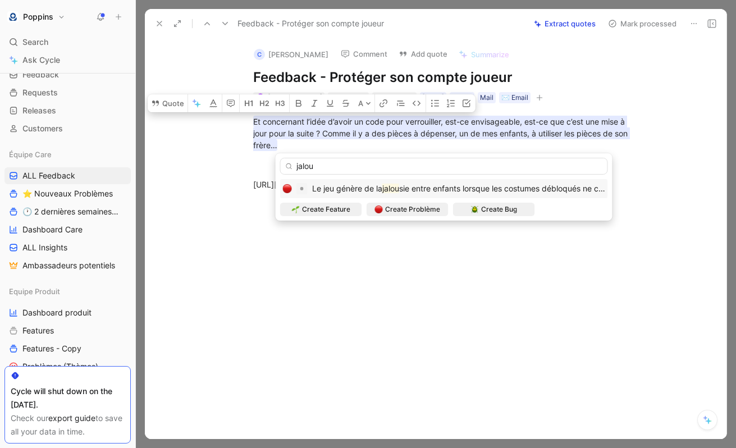
click at [332, 168] on input "jalou" at bounding box center [444, 166] width 328 height 17
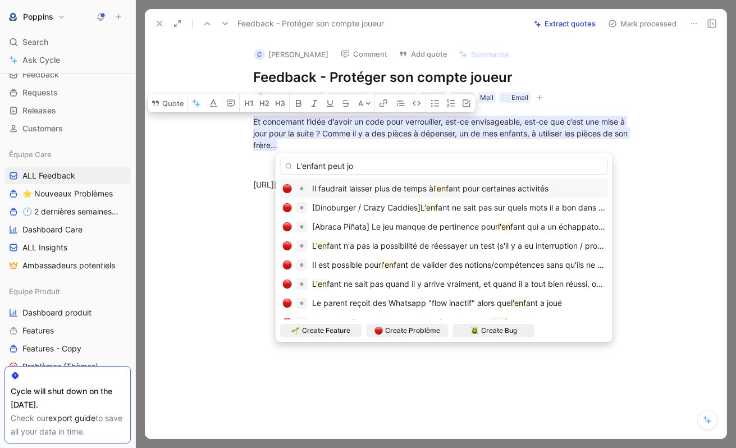
type input "L'enfant peut jou"
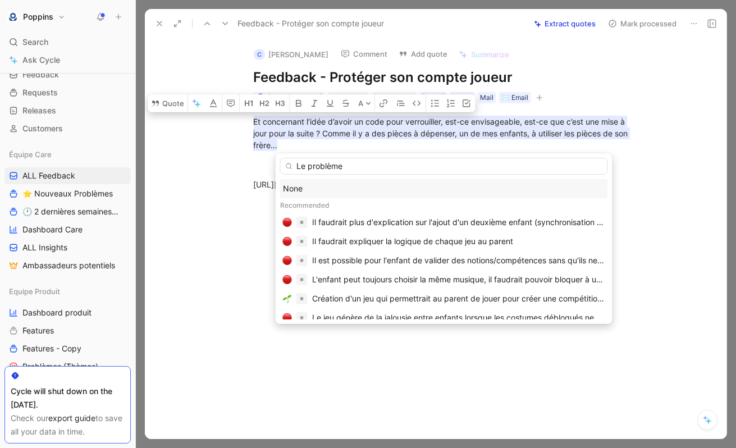
type input "Le problème"
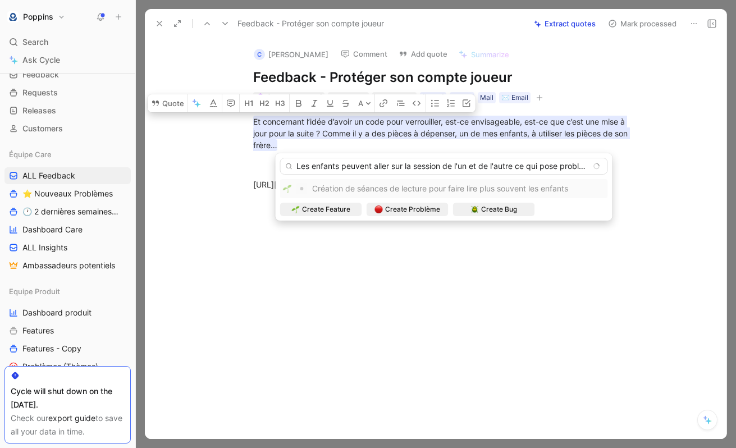
scroll to position [0, 10]
click at [533, 167] on input "Les enfants peuvent aller sur la session de l'un et de l'autre ce qui pose prob…" at bounding box center [444, 166] width 328 height 17
click at [568, 163] on input "Les enfants peuvent aller sur la session de l'un et de l'autre ce qui peut pose…" at bounding box center [444, 166] width 328 height 17
click at [584, 167] on input "Les enfants peuvent aller sur la session de l'un et de l'autre ce qui peut pose…" at bounding box center [444, 166] width 328 height 17
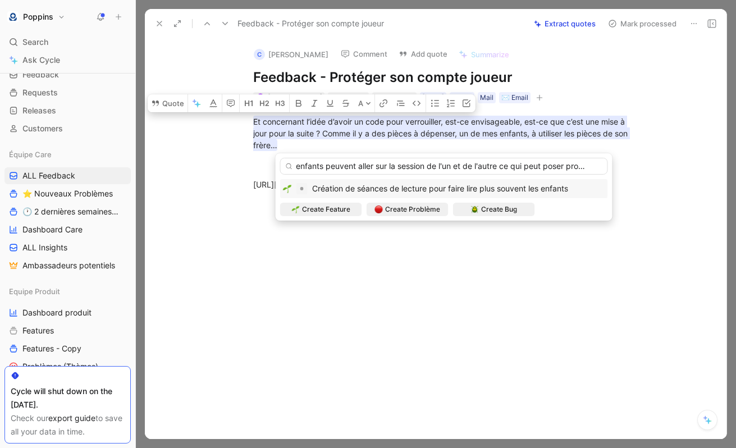
click at [584, 167] on input "Les enfants peuvent aller sur la session de l'un et de l'autre ce qui peut pose…" at bounding box center [444, 166] width 328 height 17
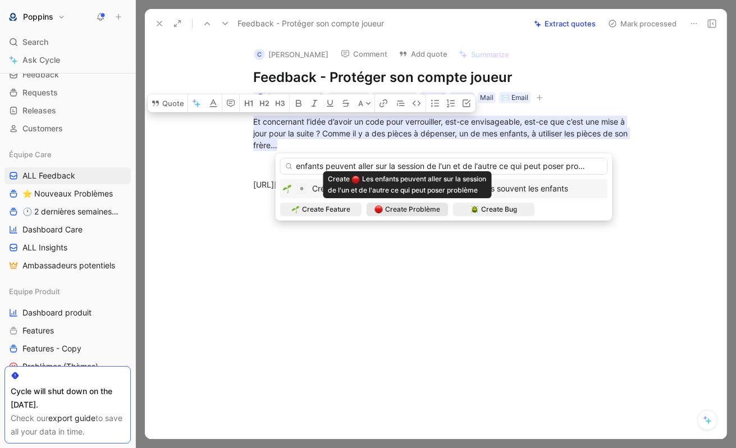
type input "Les enfants peuvent aller sur la session de l'un et de l'autre ce qui peut pose…"
click at [400, 213] on span "Create Problème" at bounding box center [412, 209] width 55 height 11
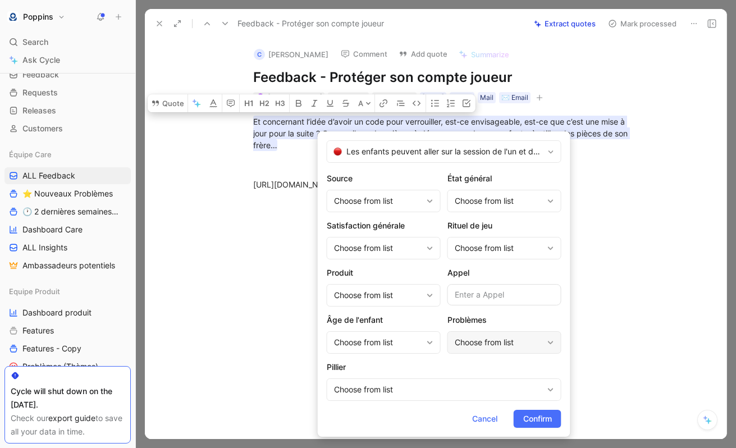
click at [469, 340] on div "Choose from list" at bounding box center [499, 342] width 88 height 13
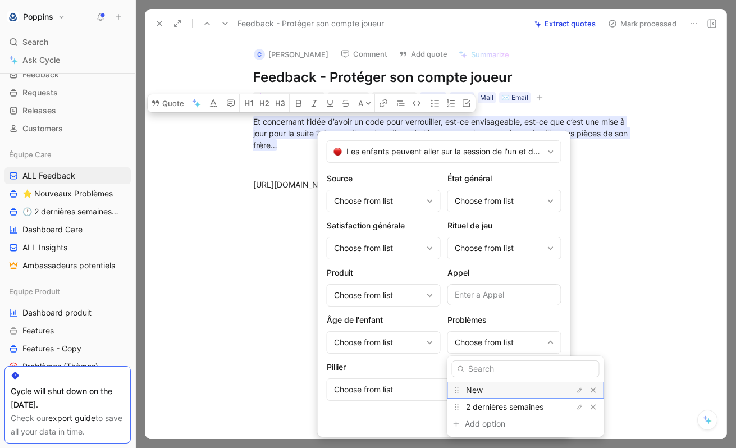
click at [475, 386] on span "New" at bounding box center [474, 390] width 17 height 10
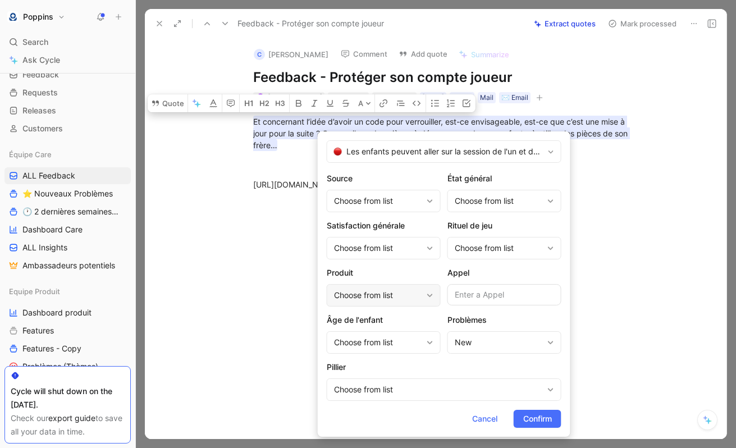
click at [394, 296] on div "Choose from list" at bounding box center [378, 295] width 88 height 13
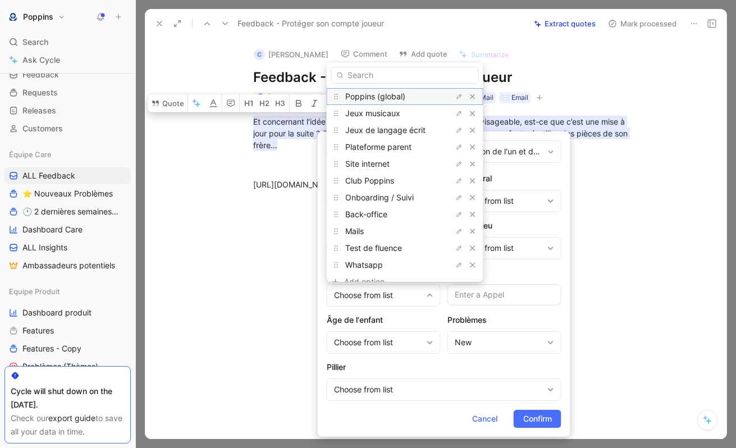
click at [396, 99] on span "Poppins (global)" at bounding box center [375, 97] width 60 height 10
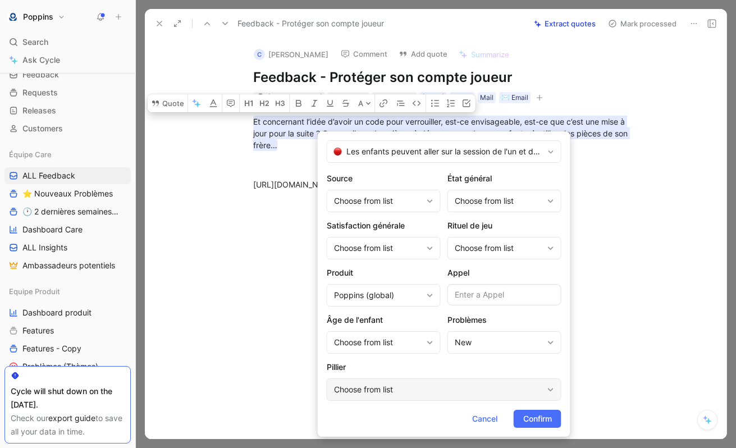
click at [390, 385] on div "Choose from list" at bounding box center [438, 389] width 209 height 13
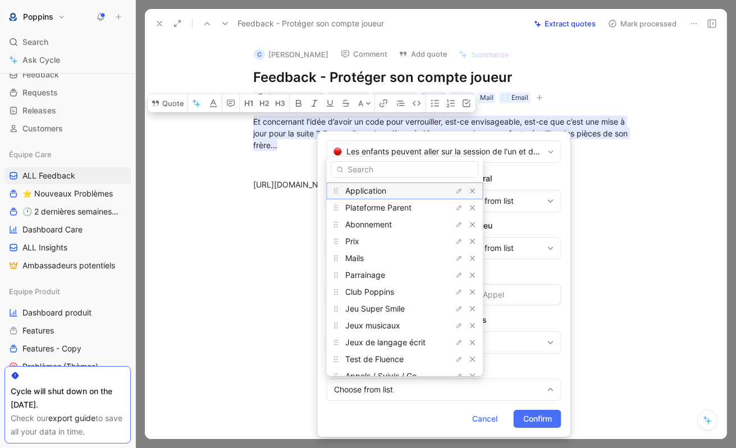
click at [395, 188] on div "Application" at bounding box center [387, 190] width 84 height 13
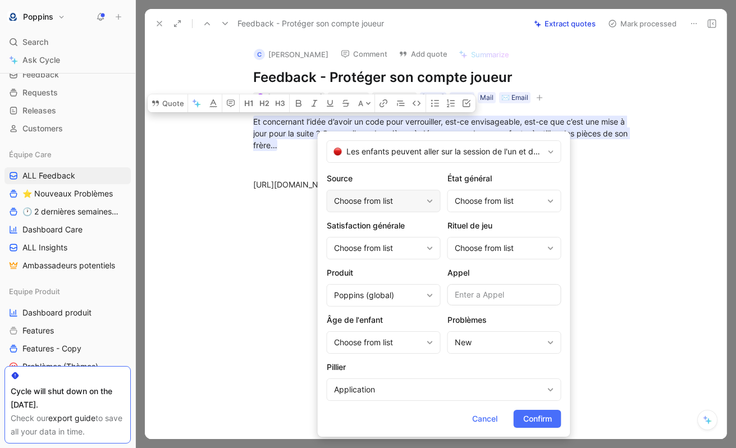
click at [368, 207] on div "Choose from list" at bounding box center [384, 201] width 114 height 22
click at [483, 204] on div "Choose from list" at bounding box center [499, 200] width 88 height 13
click at [552, 414] on button "Confirm" at bounding box center [538, 419] width 48 height 18
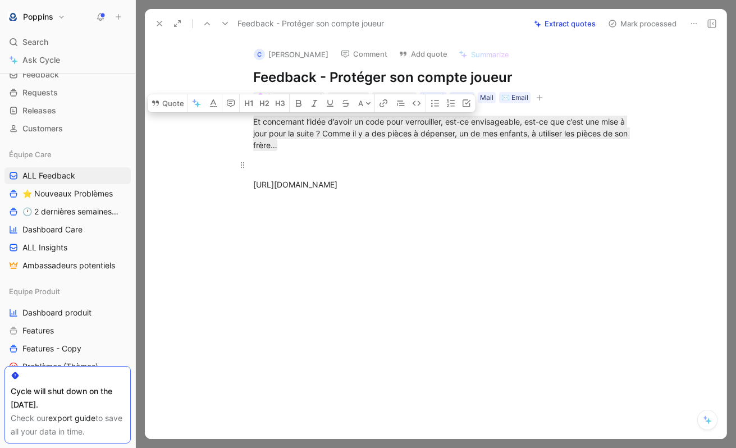
click at [343, 159] on div at bounding box center [447, 165] width 388 height 12
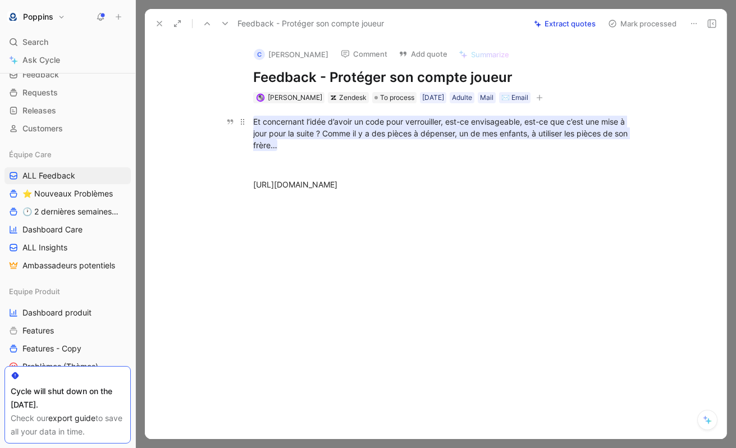
click at [299, 132] on mark "Et concernant l’idée d’avoir un code pour verrouiller, est-ce envisageable, est…" at bounding box center [441, 133] width 377 height 35
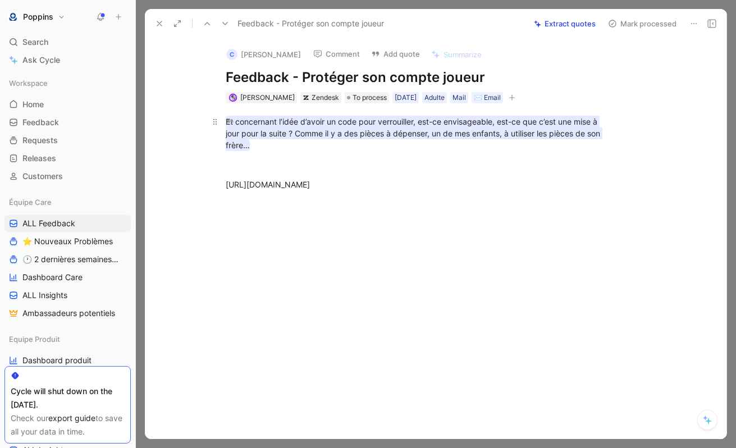
click at [290, 124] on mark "Et concernant l’idée d’avoir un code pour verrouiller, est-ce envisageable, est…" at bounding box center [414, 133] width 377 height 35
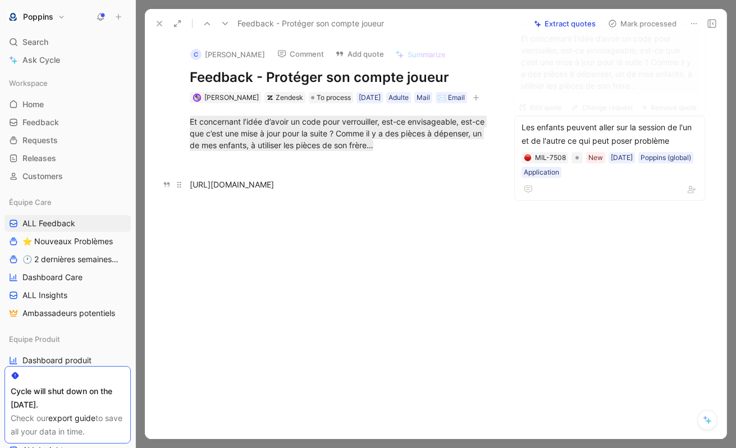
click at [403, 184] on div "[URL][DOMAIN_NAME]" at bounding box center [341, 185] width 303 height 12
click at [317, 98] on span "To process" at bounding box center [334, 97] width 34 height 11
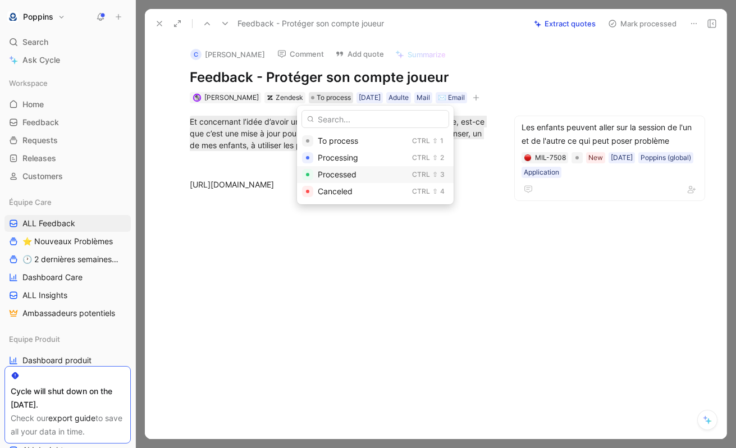
click at [330, 169] on div "Processed" at bounding box center [363, 174] width 90 height 13
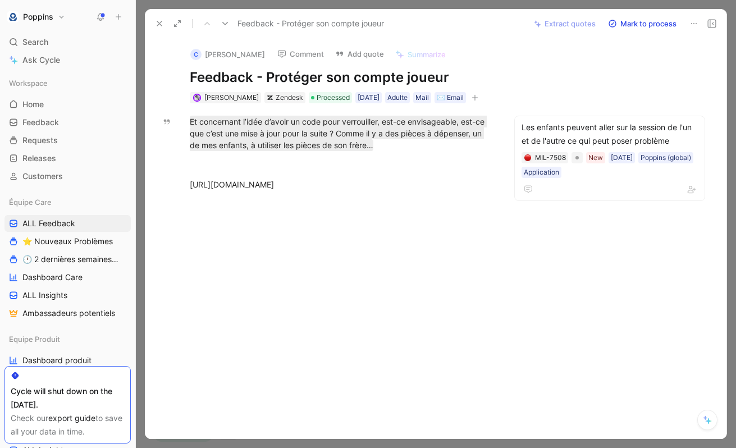
click at [164, 22] on button at bounding box center [160, 24] width 16 height 16
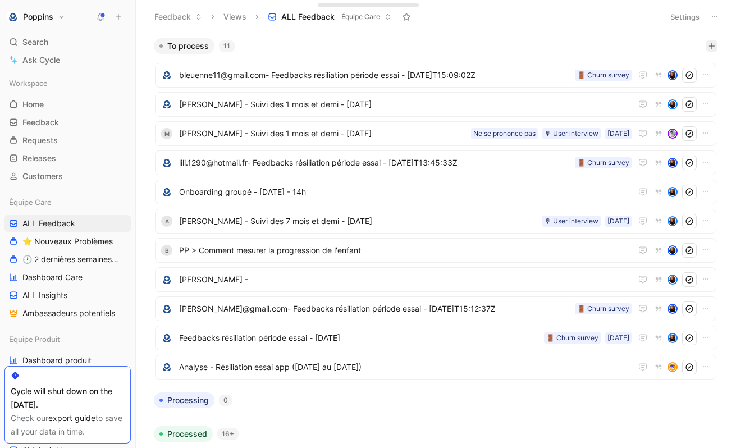
click at [712, 48] on icon "button" at bounding box center [711, 46] width 1 height 6
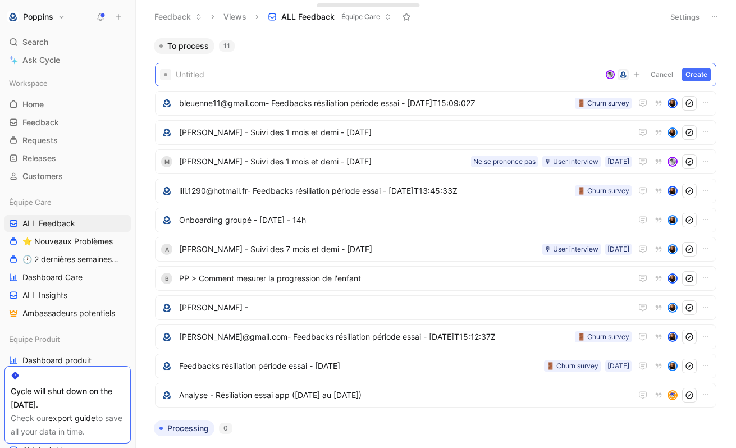
paste span
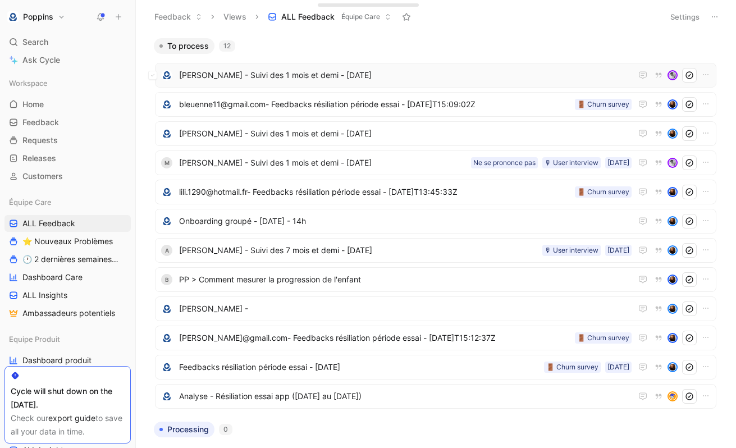
click at [262, 81] on span "Yvelyne Amouroux - Suivi des 1 mois et demi - 12 septembre 2025" at bounding box center [405, 74] width 452 height 13
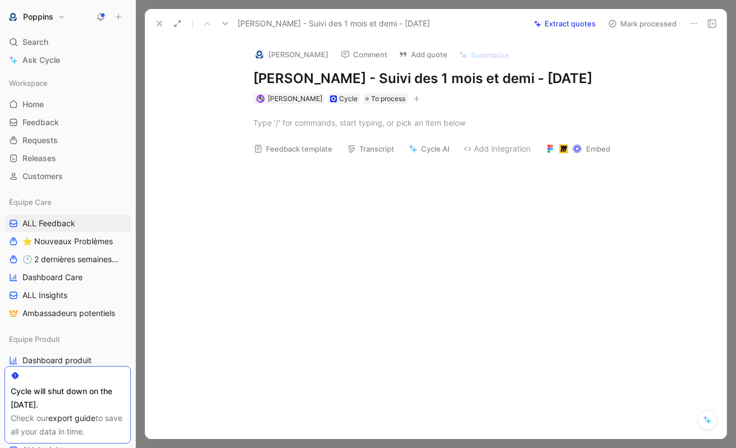
click at [255, 54] on img at bounding box center [259, 54] width 11 height 11
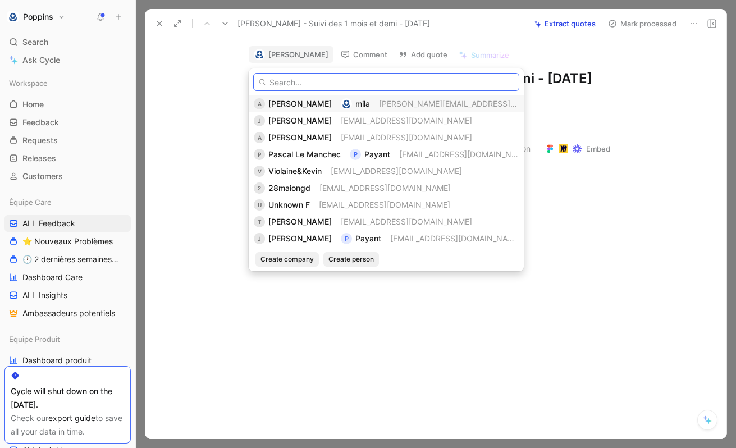
paste input "marie-eugenie@orange.fr"
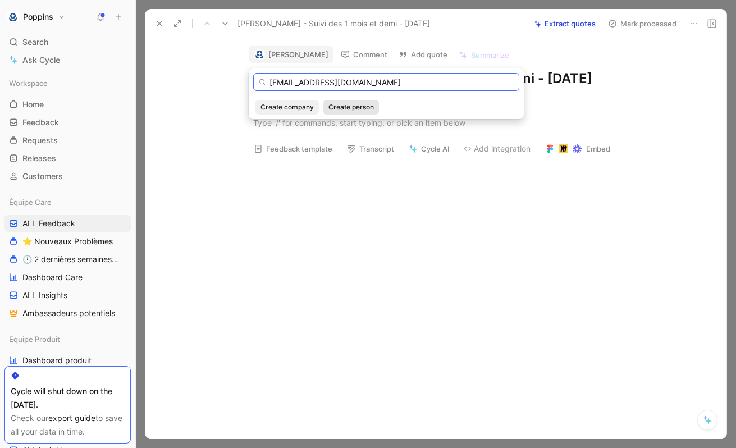
type input "marie-eugenie@orange.fr"
click at [340, 106] on span "Create person" at bounding box center [350, 107] width 45 height 11
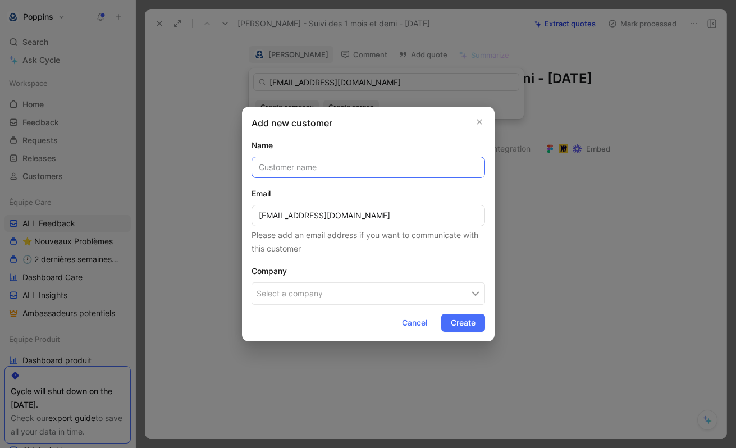
click at [315, 170] on input "text" at bounding box center [368, 167] width 234 height 21
paste input "Yvelyne Amouroux"
type input "Yvelyne Amouroux"
click at [315, 292] on button "Select a company" at bounding box center [368, 293] width 234 height 22
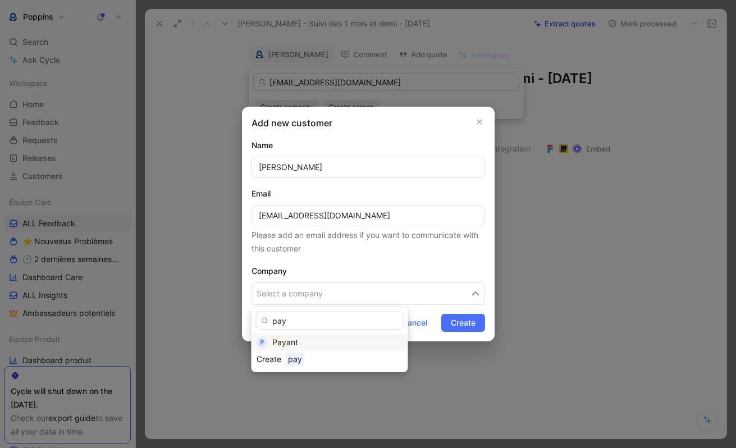
type input "pay"
click at [306, 336] on div "Pay ant" at bounding box center [337, 342] width 131 height 13
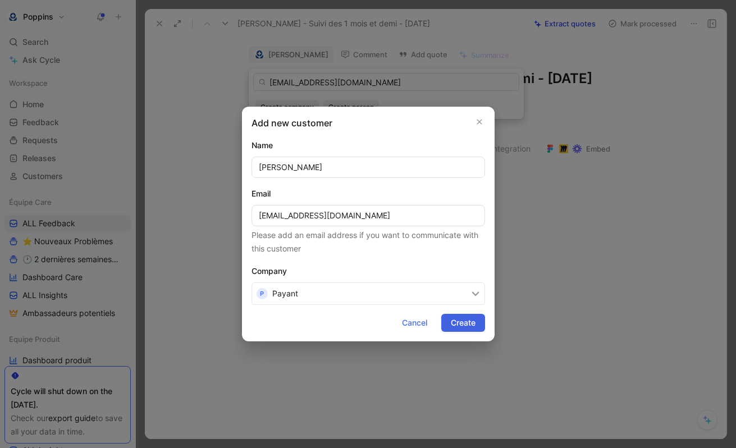
click at [475, 326] on span "Create" at bounding box center [463, 322] width 25 height 13
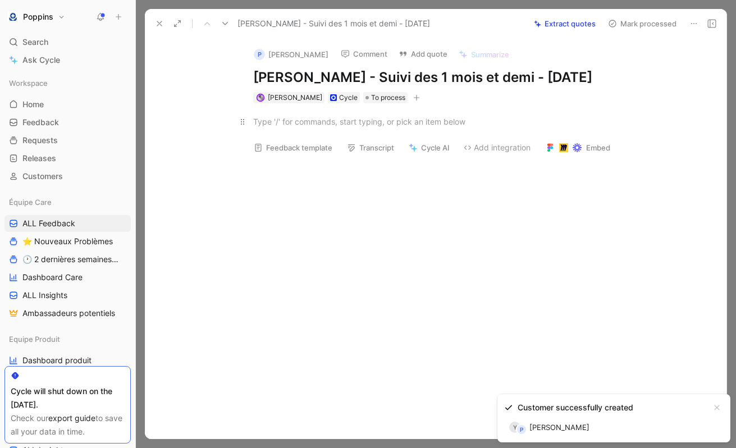
click at [332, 127] on div at bounding box center [447, 122] width 388 height 12
click at [356, 127] on div at bounding box center [447, 122] width 388 height 12
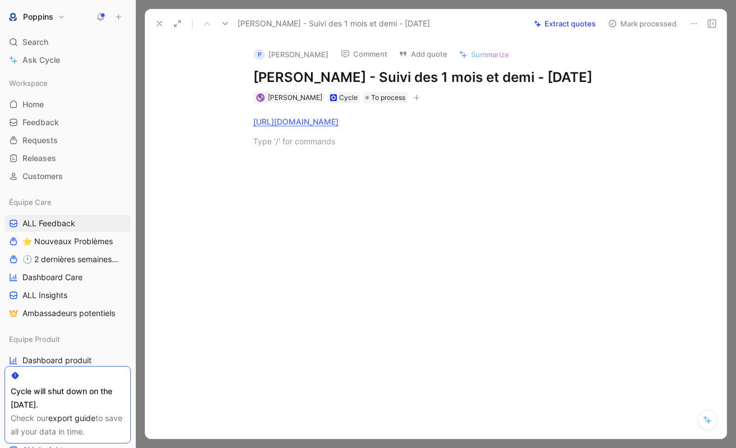
paste div
click at [279, 166] on span "Abonement 12 mois" at bounding box center [291, 161] width 76 height 10
drag, startPoint x: 370, startPoint y: 178, endPoint x: 233, endPoint y: 158, distance: 138.5
click at [233, 158] on div "Quote A https://www.app.poppins.io/admin/users/20019231/general marie-eugenie@o…" at bounding box center [447, 208] width 558 height 210
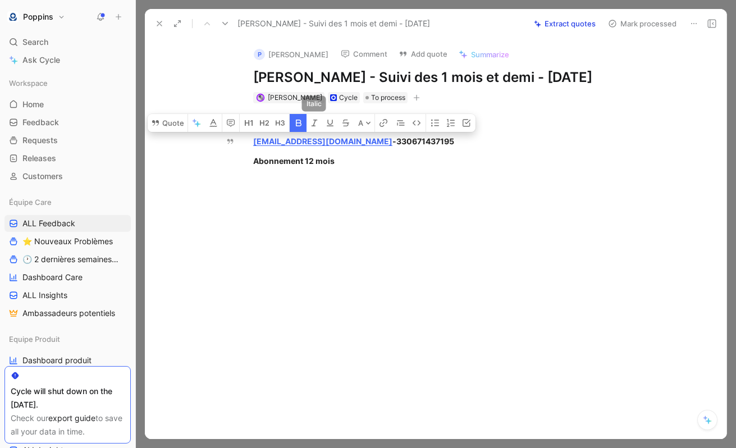
click at [299, 126] on icon "button" at bounding box center [299, 123] width 6 height 7
click at [431, 127] on icon "button" at bounding box center [435, 122] width 9 height 9
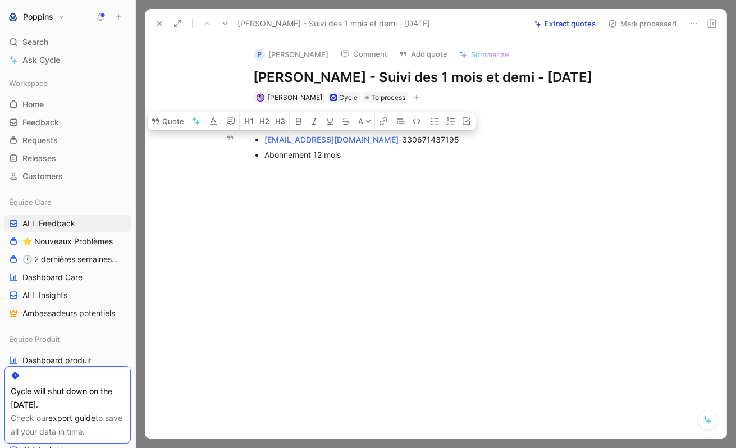
click at [400, 161] on div "Abonnement 12 mois" at bounding box center [452, 155] width 377 height 12
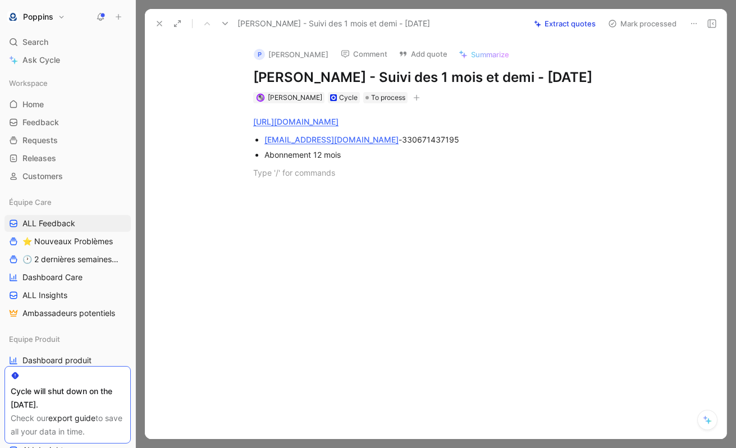
click at [436, 259] on div at bounding box center [447, 258] width 558 height 134
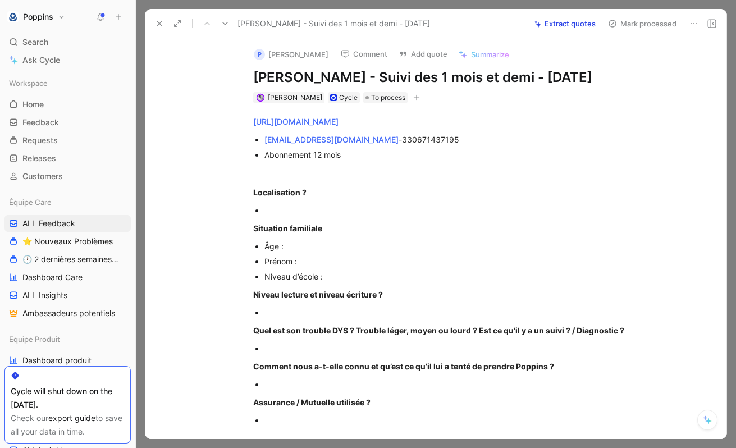
click at [282, 216] on div at bounding box center [452, 210] width 377 height 12
click at [305, 252] on div "Âge :" at bounding box center [452, 246] width 377 height 12
click at [328, 267] on div "Prénom :" at bounding box center [452, 261] width 377 height 12
click at [339, 254] on p "Âge : 10 ans" at bounding box center [452, 246] width 377 height 15
click at [327, 252] on div "Âge : 10 ans" at bounding box center [452, 246] width 377 height 12
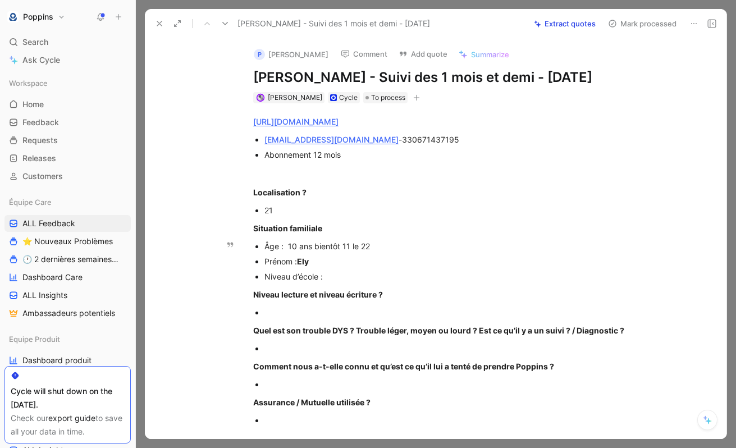
click at [313, 267] on div "Prénom : Ely" at bounding box center [452, 261] width 377 height 12
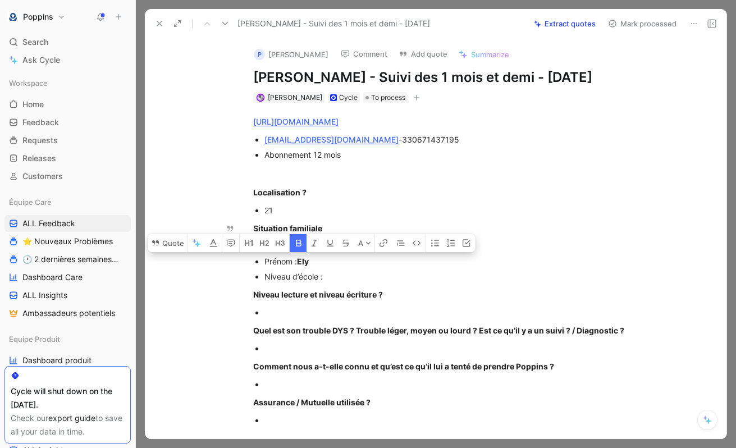
click at [300, 252] on button "button" at bounding box center [298, 243] width 17 height 18
click at [344, 282] on div "Niveau d’école :" at bounding box center [452, 277] width 377 height 12
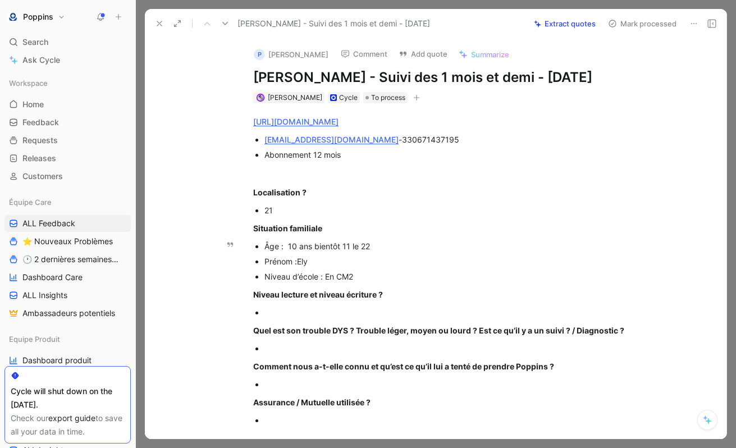
click at [344, 267] on div "Prénom : Ely" at bounding box center [452, 261] width 377 height 12
click at [347, 318] on div at bounding box center [452, 313] width 377 height 12
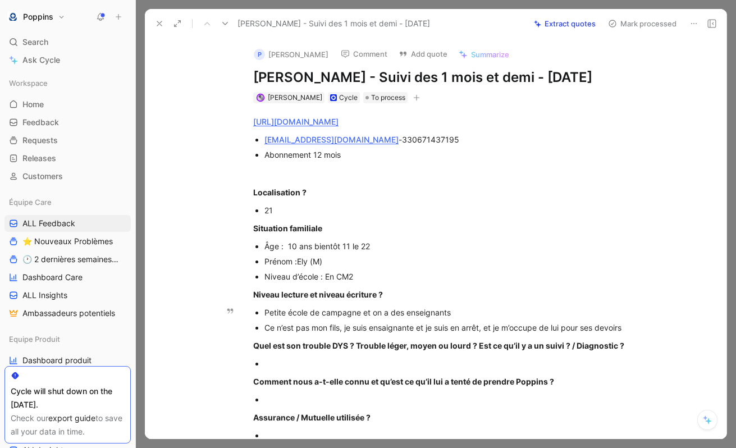
click at [399, 333] on div "Ce n’est pas mon fils, je suis ensaignante et je suis en arrêt, et je m’occupe …" at bounding box center [452, 328] width 377 height 12
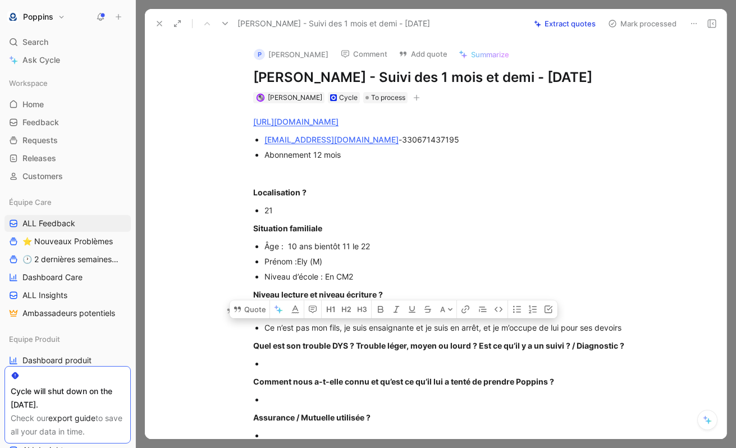
copy div "ensaignante"
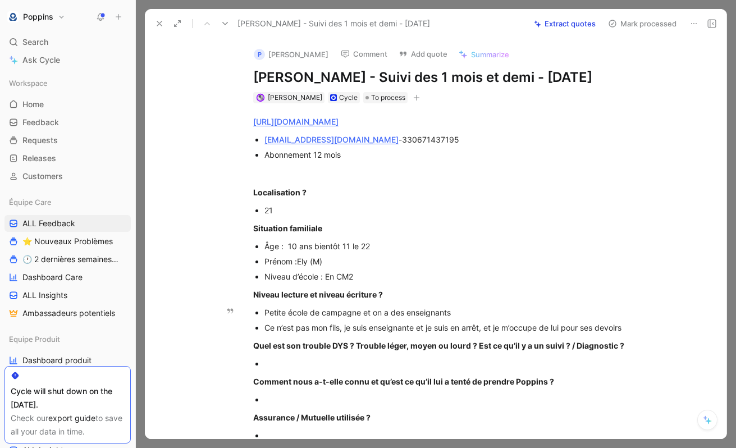
click at [638, 318] on div "Petite école de campagne et on a des enseignants" at bounding box center [452, 313] width 377 height 12
click at [637, 333] on div "Ce n’est pas mon fils, je suis enseignante et je suis en arrêt, et je m’occupe …" at bounding box center [452, 328] width 377 height 12
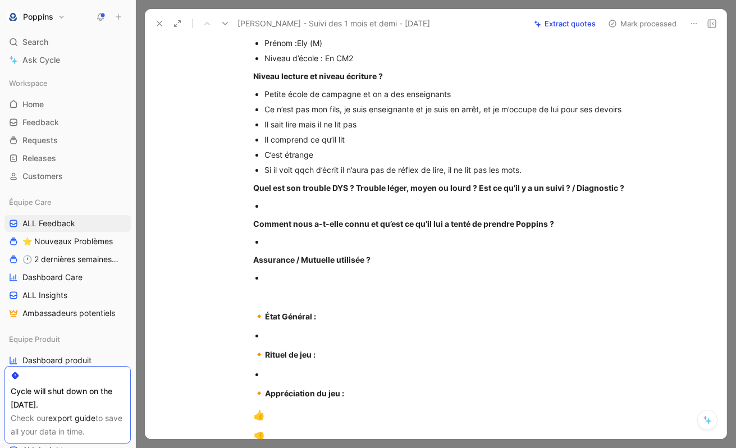
scroll to position [281, 0]
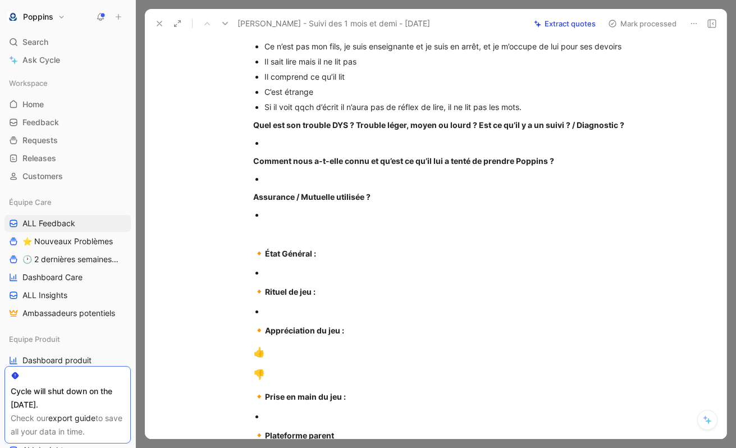
click at [400, 149] on div at bounding box center [452, 143] width 377 height 12
click at [323, 149] on div at bounding box center [452, 143] width 377 height 12
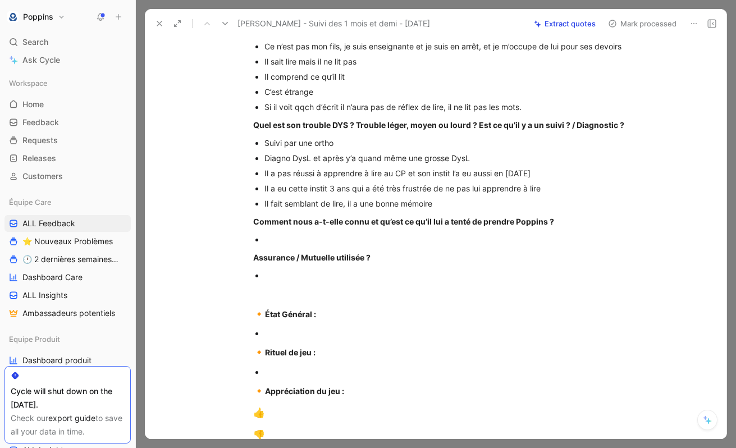
click at [401, 245] on div at bounding box center [452, 240] width 377 height 12
click at [278, 281] on div at bounding box center [452, 275] width 377 height 12
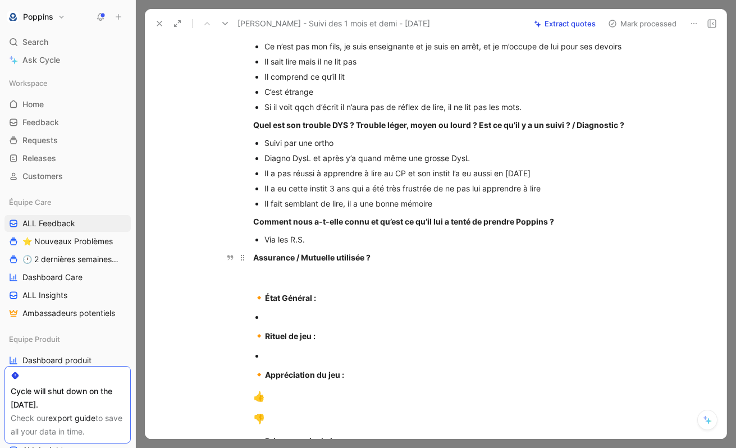
click at [281, 267] on p "Assurance / Mutuelle utilisée ?" at bounding box center [447, 257] width 431 height 19
click at [281, 263] on div "Assurance / Mutuelle utilisée ?" at bounding box center [447, 257] width 388 height 12
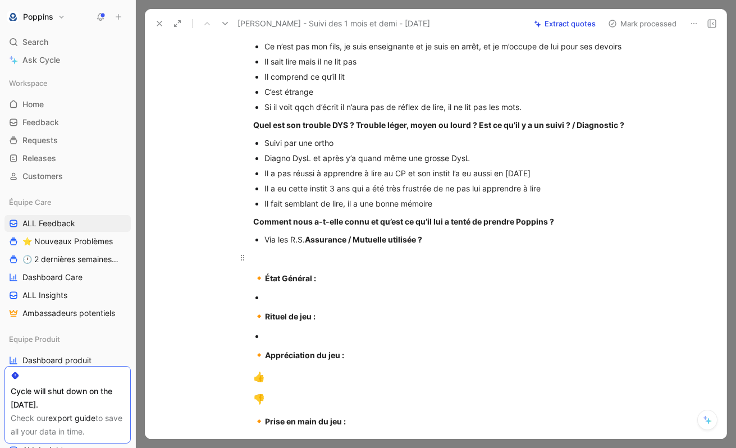
drag, startPoint x: 309, startPoint y: 255, endPoint x: 475, endPoint y: 272, distance: 167.0
click at [475, 272] on div "https://www.app.poppins.io/admin/users/20019231/general marie-eugenie@orange.fr…" at bounding box center [447, 197] width 558 height 751
click at [282, 303] on div at bounding box center [452, 297] width 377 height 12
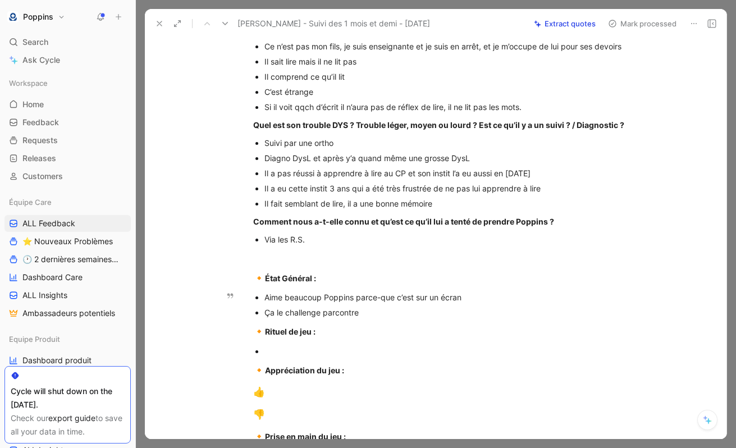
click at [331, 318] on div "Ça le challenge parcontre" at bounding box center [452, 313] width 377 height 12
click at [368, 318] on div "Ça le challenge par contre" at bounding box center [452, 313] width 377 height 12
click at [282, 400] on div "👍" at bounding box center [447, 392] width 388 height 15
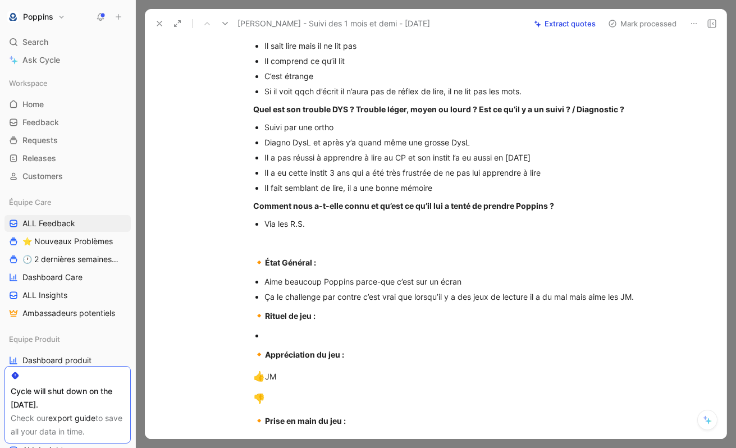
click at [291, 409] on p "👎" at bounding box center [447, 398] width 431 height 21
click at [281, 406] on div "👎" at bounding box center [447, 399] width 388 height 15
click at [304, 327] on p "🔸 Rituel de jeu :" at bounding box center [447, 315] width 431 height 21
click at [287, 341] on div at bounding box center [452, 336] width 377 height 12
click at [651, 304] on ul "Aime beaucoup Poppins parce-que c’est sur un écran Ça le challenge par contre c…" at bounding box center [447, 289] width 431 height 30
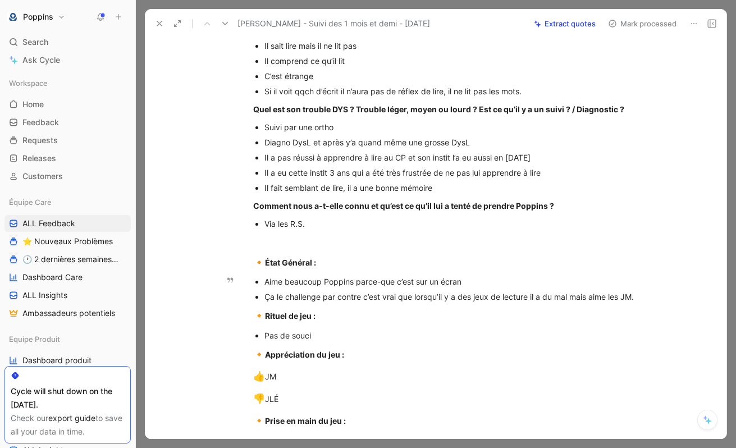
click at [643, 304] on ul "Aime beaucoup Poppins parce-que c’est sur un écran Ça le challenge par contre c…" at bounding box center [447, 289] width 431 height 30
click at [641, 303] on div "Ça le challenge par contre c’est vrai que lorsqu’il y a des jeux de lecture il …" at bounding box center [452, 297] width 377 height 12
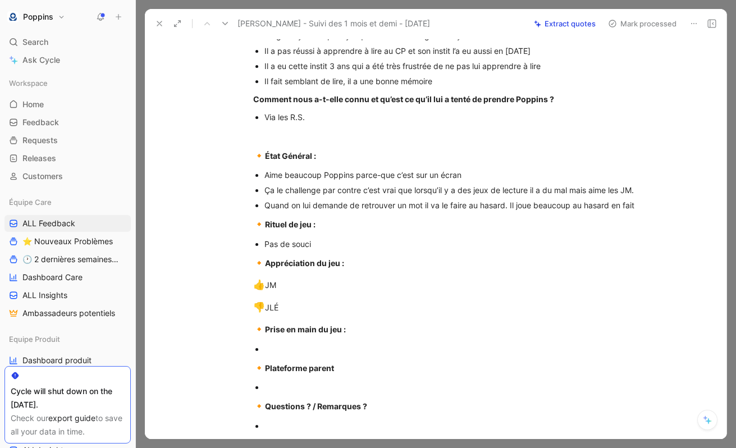
scroll to position [415, 0]
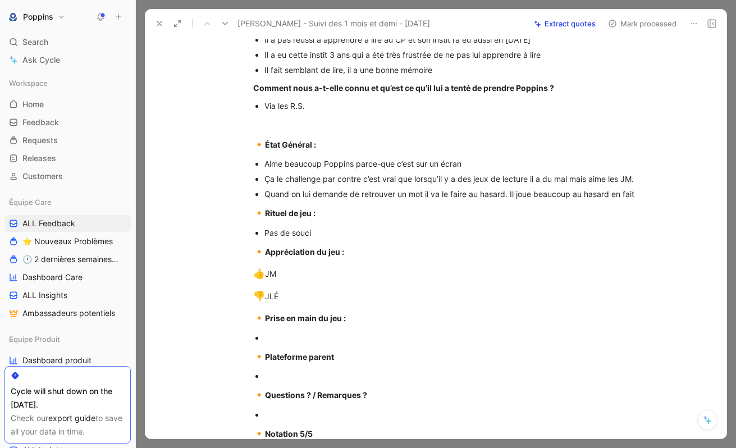
click at [309, 344] on div at bounding box center [452, 338] width 377 height 12
click at [291, 401] on div "https://www.app.poppins.io/admin/users/20019231/general marie-eugenie@orange.fr…" at bounding box center [447, 78] width 558 height 781
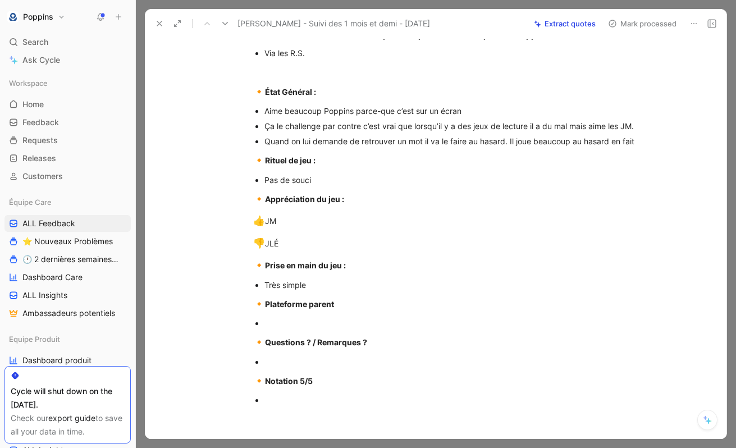
scroll to position [496, 0]
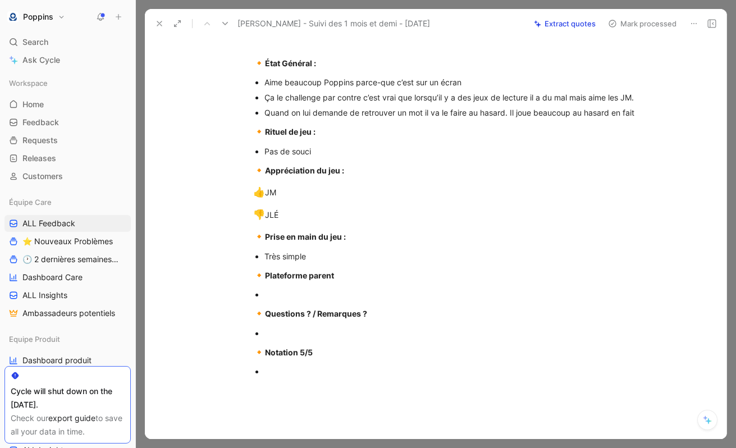
click at [313, 339] on div at bounding box center [452, 333] width 377 height 12
click at [437, 339] on div "Je suis toujours à la recherche d’outil ou d’autre choses," at bounding box center [452, 333] width 377 height 12
click at [442, 339] on div "Je suis toujours à la recherche d’outil ou d’autre choses," at bounding box center [452, 333] width 377 height 12
click at [440, 339] on div "Je suis toujours à la recherche d’outil ou d’autre choses," at bounding box center [452, 333] width 377 height 12
click at [353, 300] on div at bounding box center [452, 295] width 377 height 12
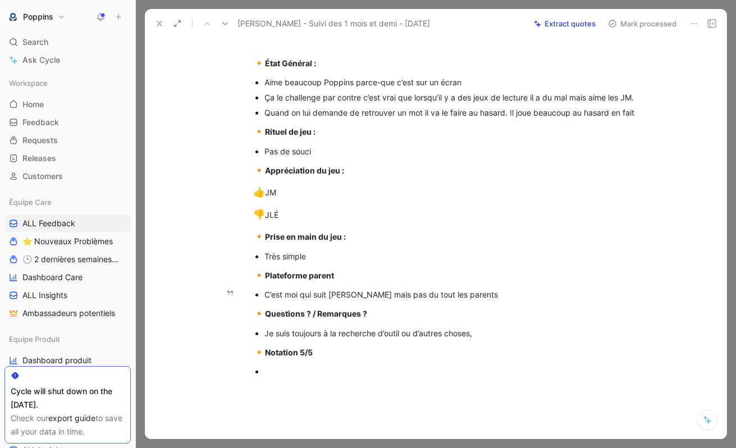
click at [333, 300] on div "C’est moi qui suit Eli mais pas du tout les parents" at bounding box center [452, 295] width 377 height 12
click at [305, 377] on div at bounding box center [452, 371] width 377 height 12
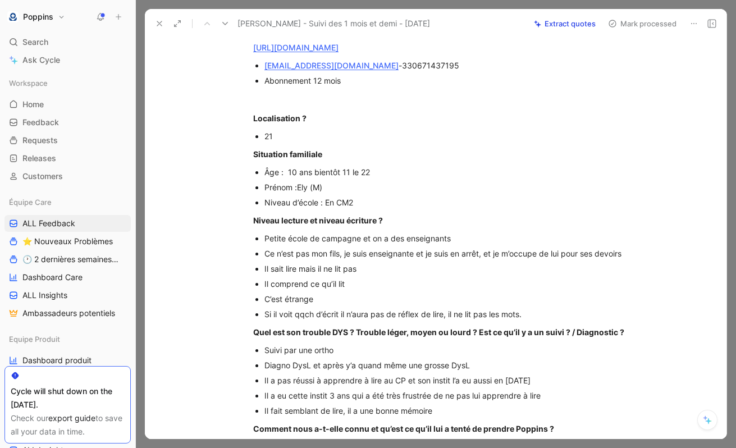
scroll to position [0, 0]
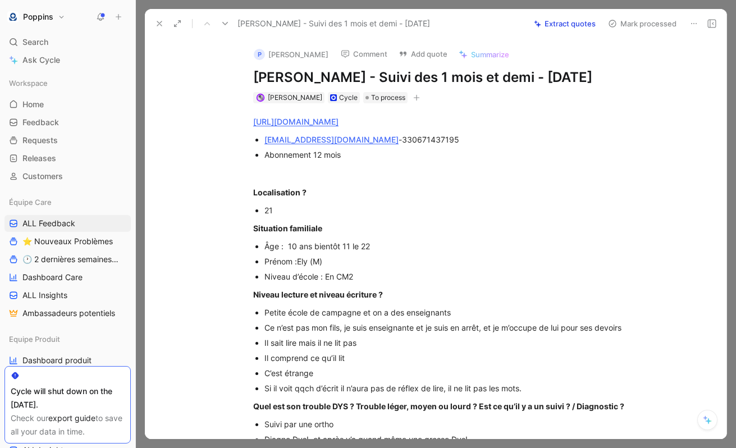
click at [416, 101] on icon "button" at bounding box center [416, 98] width 1 height 6
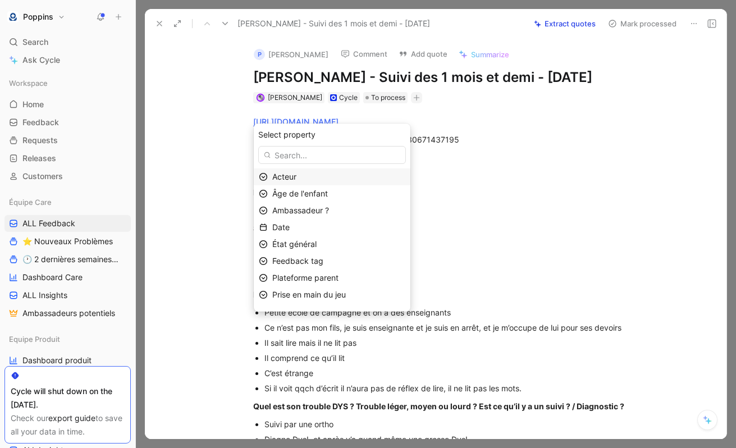
click at [340, 178] on div "Acteur" at bounding box center [338, 176] width 133 height 13
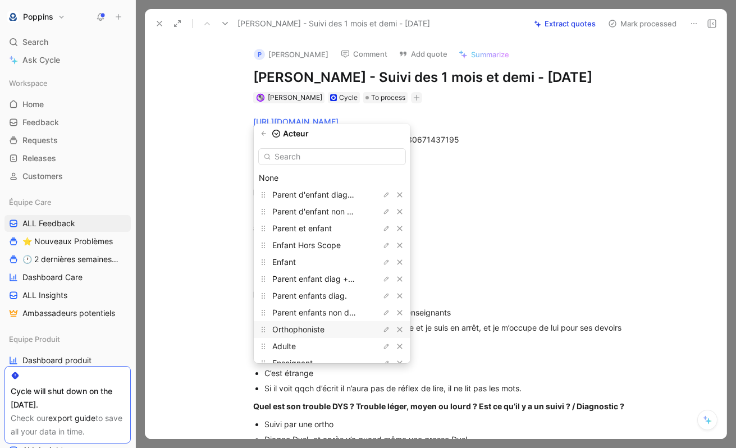
scroll to position [30, 0]
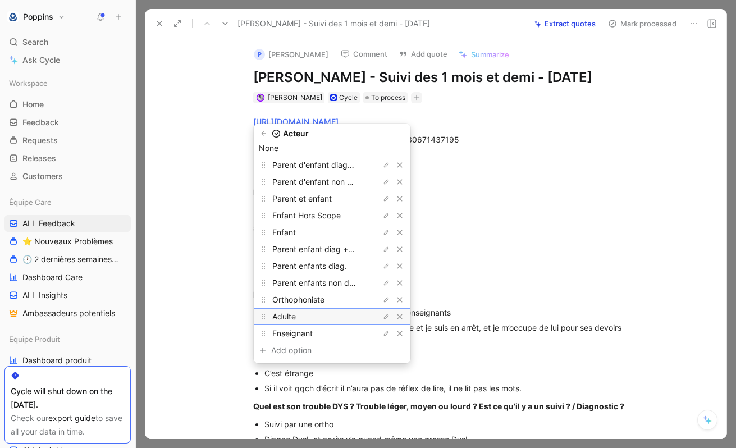
click at [340, 317] on div "Adulte" at bounding box center [314, 316] width 84 height 13
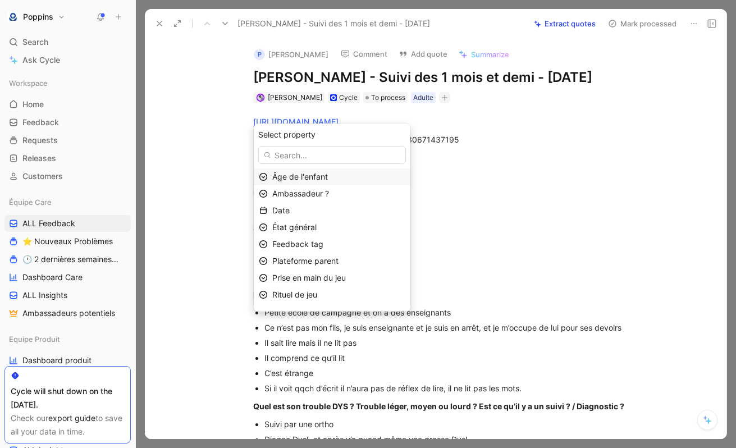
click at [340, 176] on div "Âge de l'enfant" at bounding box center [338, 176] width 133 height 13
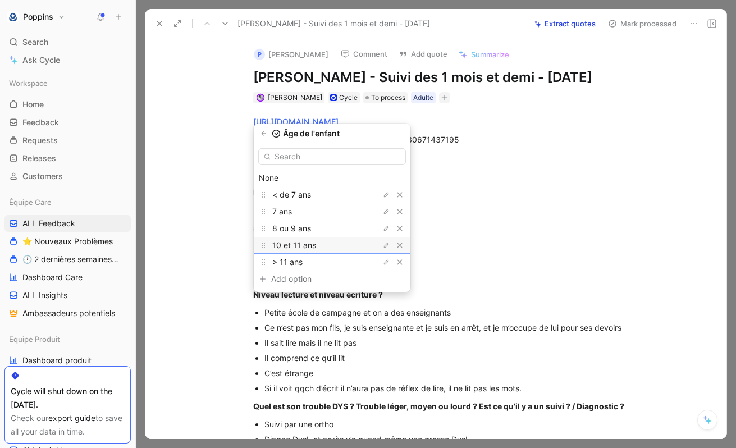
click at [335, 248] on div "10 et 11 ans" at bounding box center [314, 245] width 84 height 13
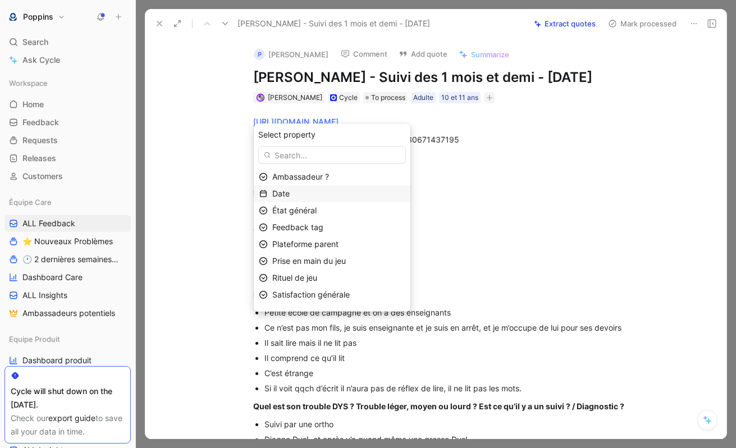
click at [333, 196] on div "Date" at bounding box center [338, 193] width 133 height 13
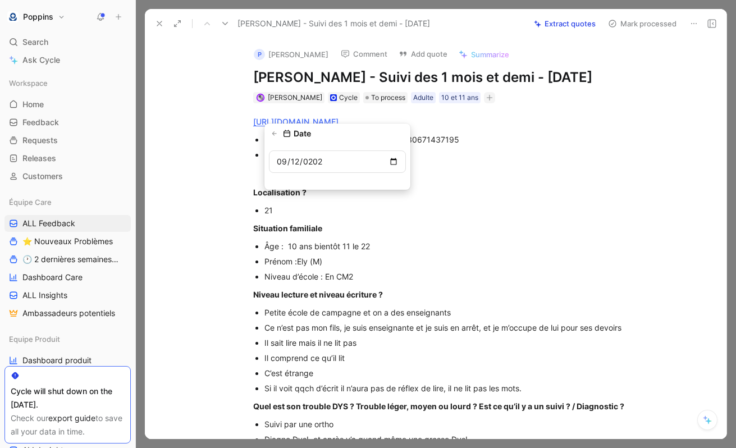
type input "[DATE]"
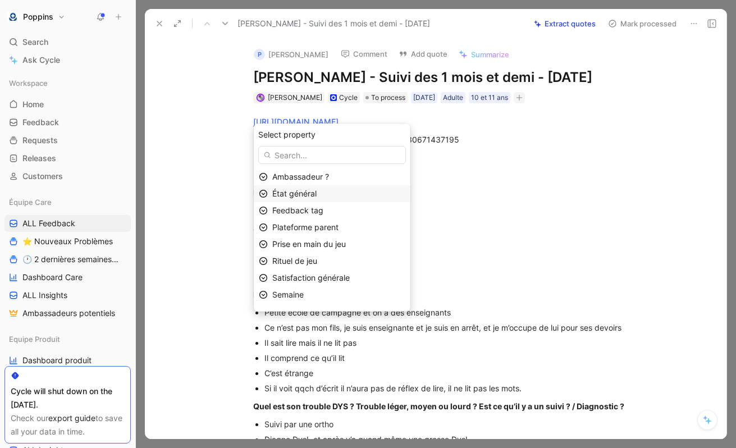
click at [332, 196] on div "État général" at bounding box center [338, 193] width 133 height 13
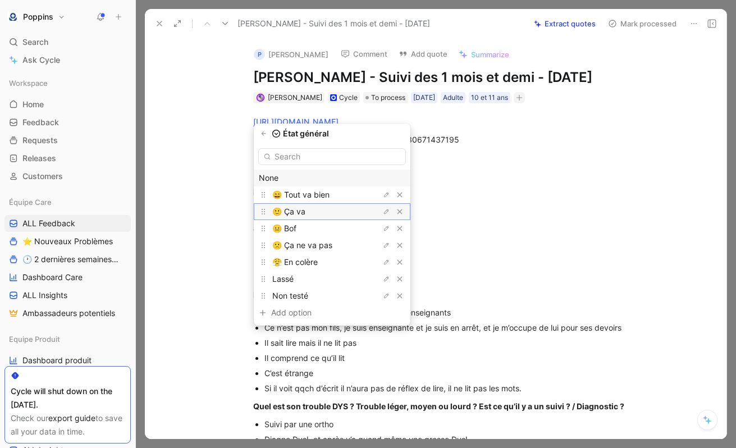
click at [318, 212] on div "🙂 Ça va" at bounding box center [314, 211] width 84 height 13
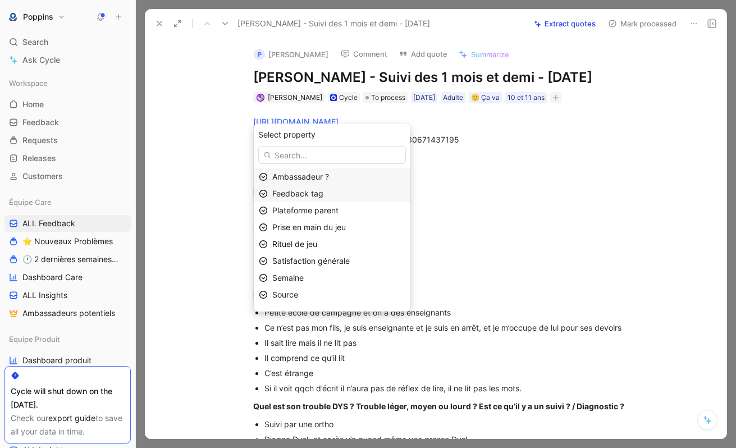
click at [323, 192] on span "Feedback tag" at bounding box center [297, 194] width 51 height 10
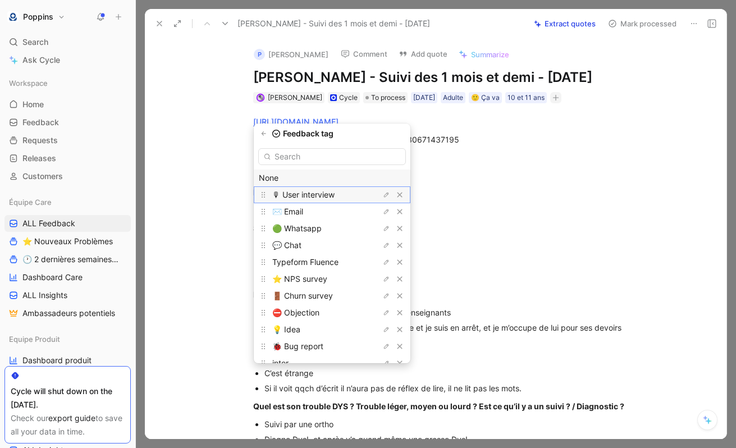
click at [326, 198] on span "🎙 User interview" at bounding box center [303, 195] width 62 height 10
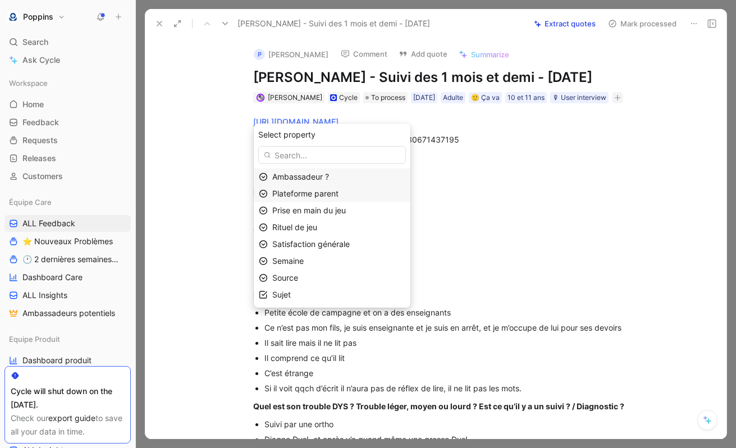
click at [328, 197] on span "Plateforme parent" at bounding box center [305, 194] width 66 height 10
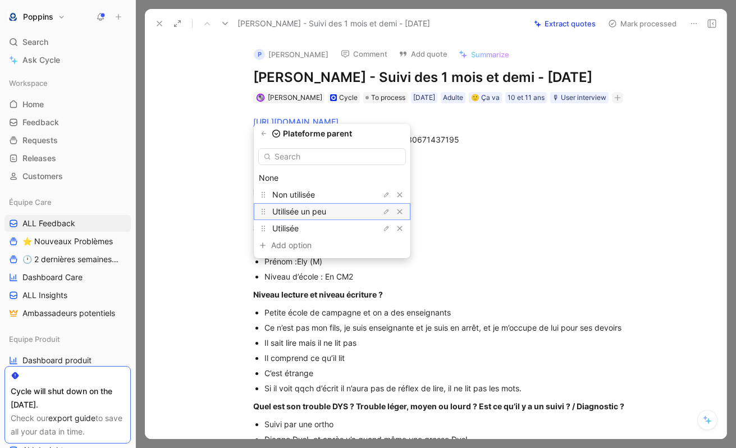
click at [326, 211] on span "Utilisée un peu" at bounding box center [299, 212] width 54 height 10
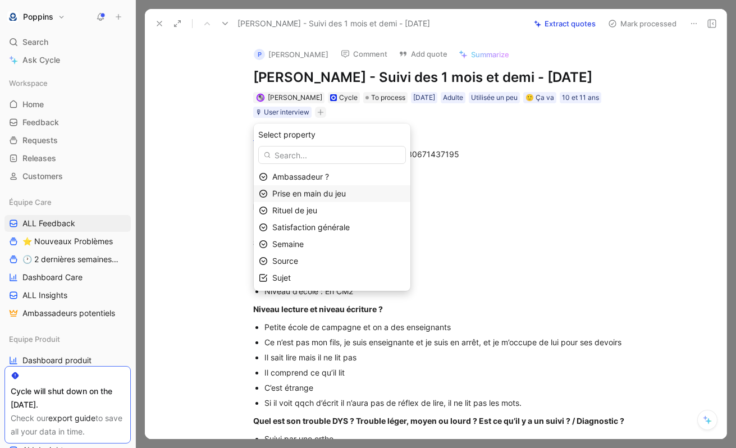
click at [330, 193] on span "Prise en main du jeu" at bounding box center [309, 194] width 74 height 10
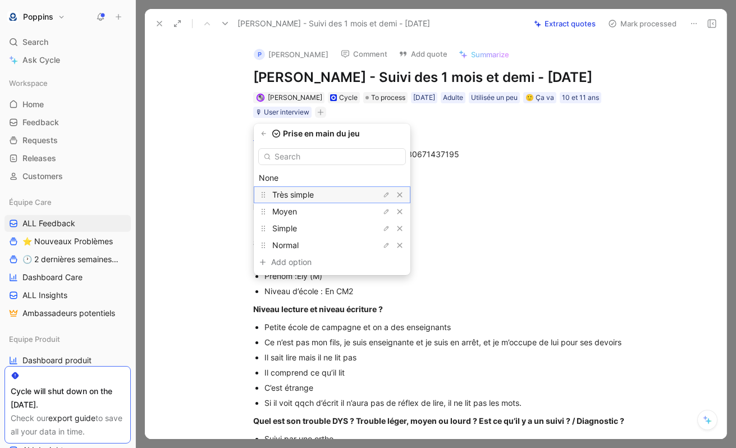
click at [330, 195] on div "Très simple" at bounding box center [314, 194] width 84 height 13
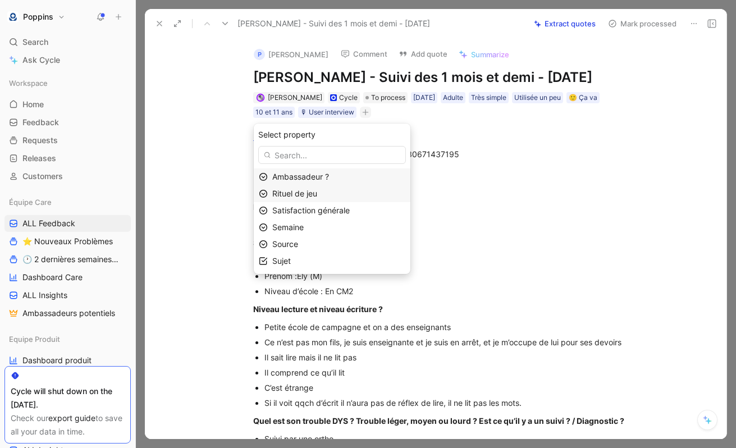
click at [317, 195] on span "Rituel de jeu" at bounding box center [294, 194] width 45 height 10
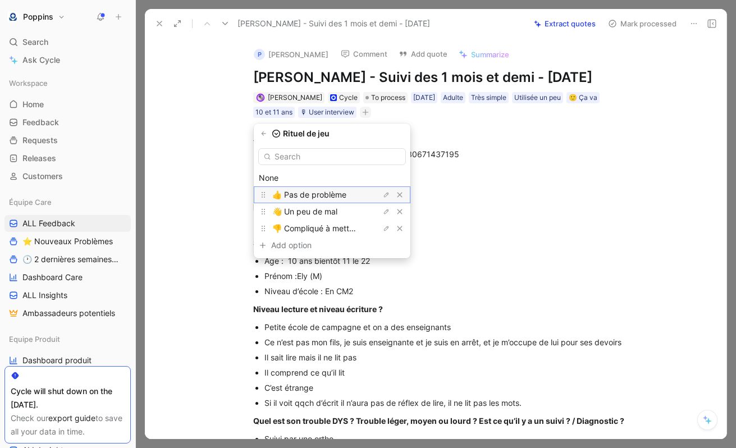
click at [332, 195] on span "👍 Pas de problème" at bounding box center [309, 195] width 74 height 10
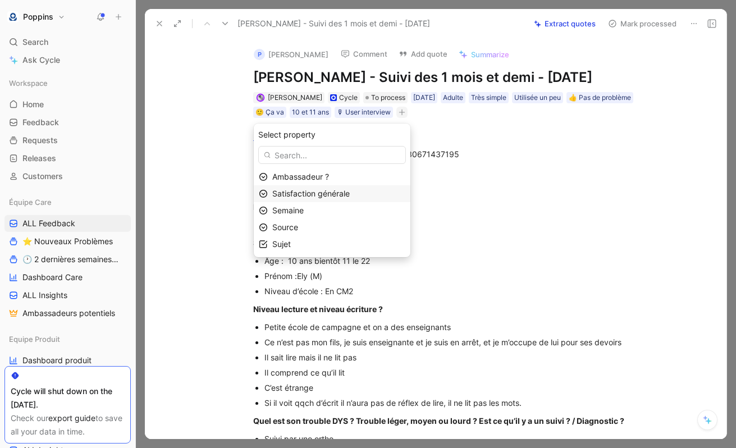
click at [331, 198] on span "Satisfaction générale" at bounding box center [310, 194] width 77 height 10
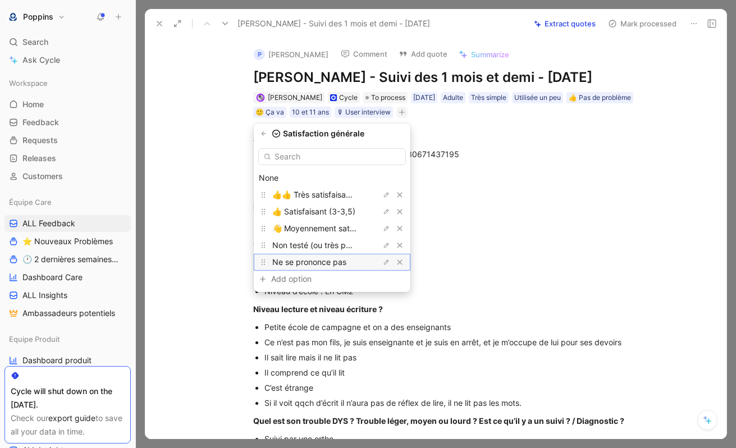
click at [332, 260] on span "Ne se prononce pas" at bounding box center [309, 262] width 74 height 10
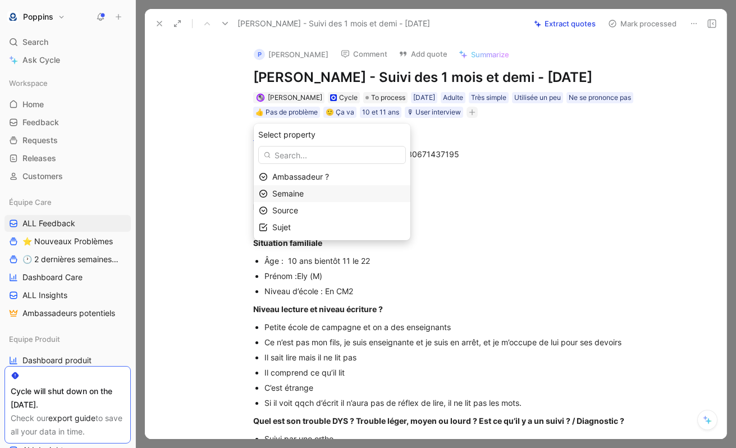
click at [323, 195] on div "Semaine" at bounding box center [338, 193] width 133 height 13
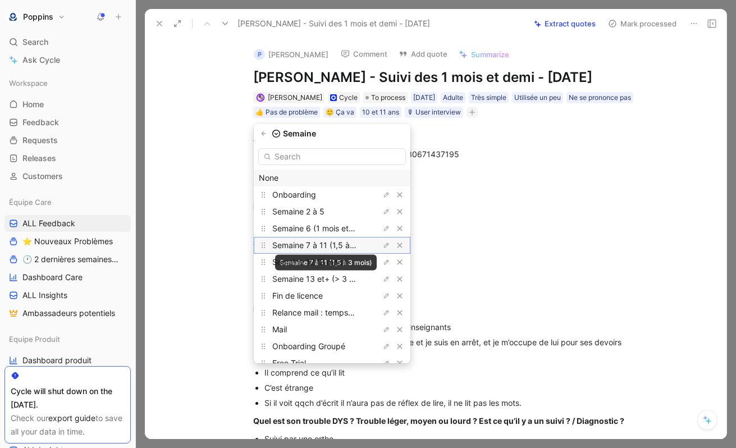
click at [335, 245] on span "Semaine 7 à 11 (1,5 à 3 mois)" at bounding box center [325, 245] width 107 height 10
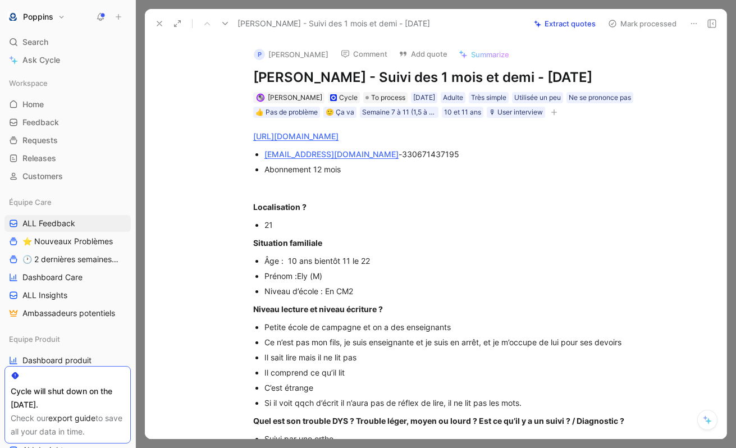
click at [551, 116] on icon "button" at bounding box center [554, 112] width 7 height 7
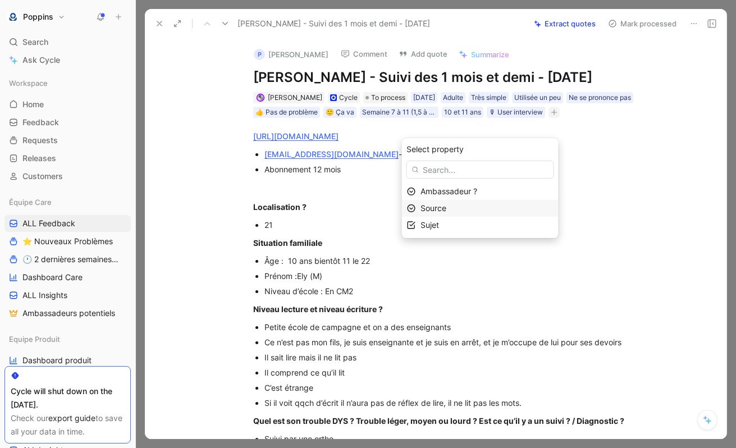
click at [456, 213] on div "Source" at bounding box center [486, 208] width 133 height 13
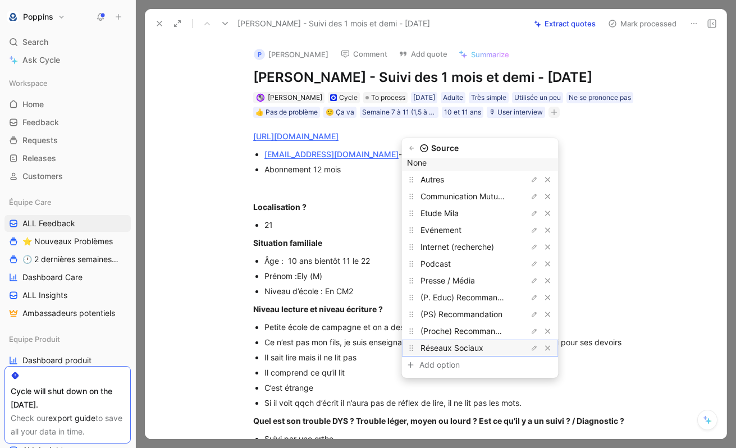
click at [477, 346] on span "Réseaux Sociaux" at bounding box center [451, 348] width 63 height 10
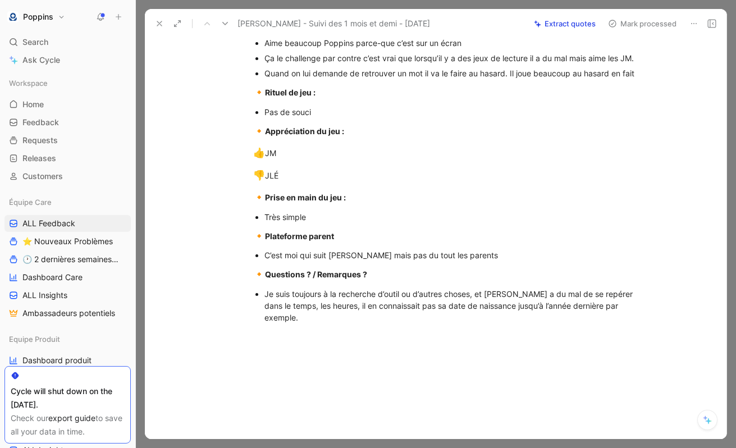
scroll to position [541, 0]
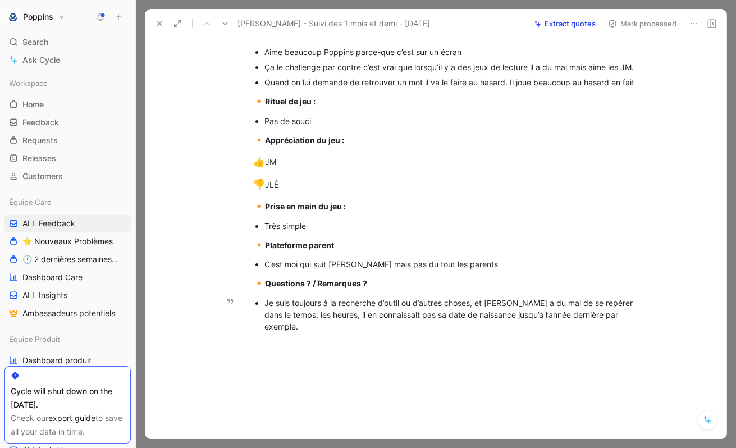
click at [629, 332] on div "Je suis toujours à la recherche d’outil ou d’autres choses, et Ely a du mal de …" at bounding box center [452, 314] width 377 height 35
click at [307, 341] on p "On a arrêté la méthode aloé mais on utilisait cela" at bounding box center [452, 341] width 377 height 15
click at [300, 362] on div at bounding box center [452, 357] width 377 height 12
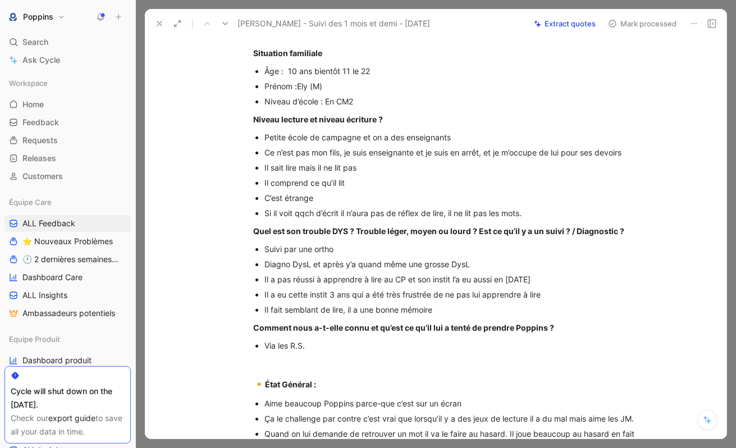
scroll to position [616, 0]
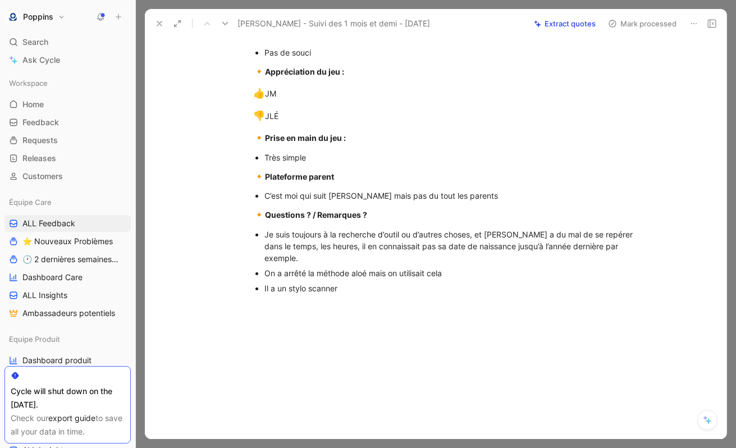
click at [276, 294] on p "Il a un stylo scanner" at bounding box center [452, 288] width 377 height 15
click at [270, 289] on div "Il a un stylo scanner" at bounding box center [452, 288] width 377 height 12
click at [356, 280] on p "On a arrêté la méthode aloé mais on utilisait cela" at bounding box center [452, 273] width 377 height 15
click at [353, 291] on div "Il a un stylo scanner" at bounding box center [452, 288] width 377 height 12
click at [364, 291] on div "Il a un stylo scanner" at bounding box center [452, 288] width 377 height 12
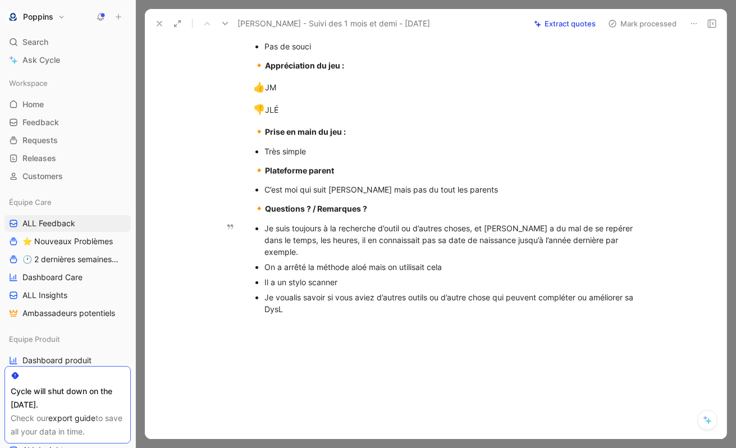
click at [285, 300] on div "Je voualis savoir si vous aviez d’autres outils ou d’autre chose qui peuvent co…" at bounding box center [452, 303] width 377 height 24
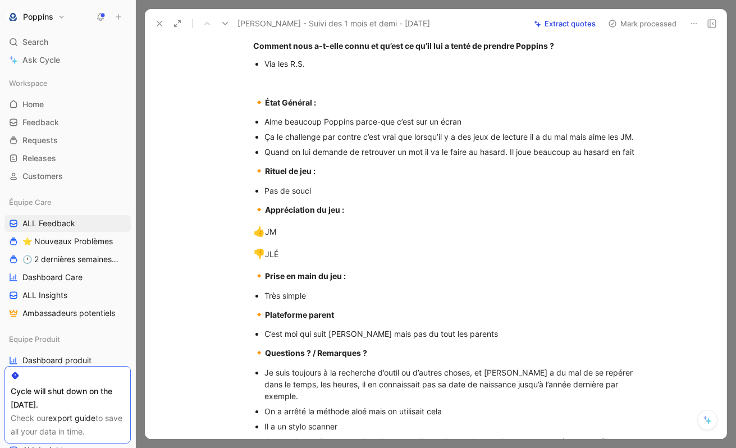
scroll to position [643, 0]
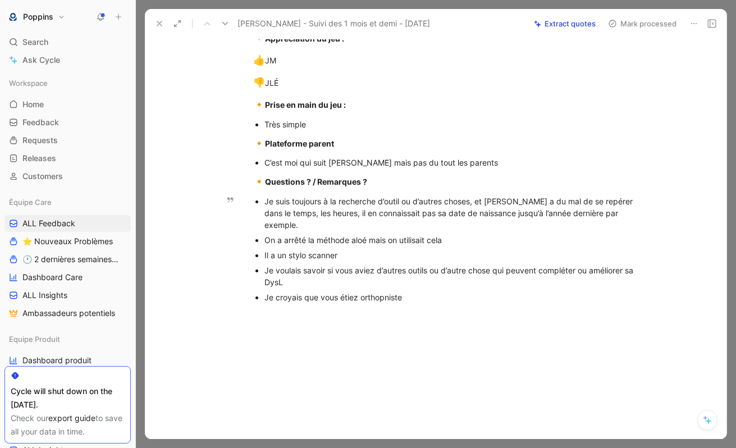
click at [377, 302] on div "Je croyais que vous étiez orthopniste" at bounding box center [452, 297] width 377 height 12
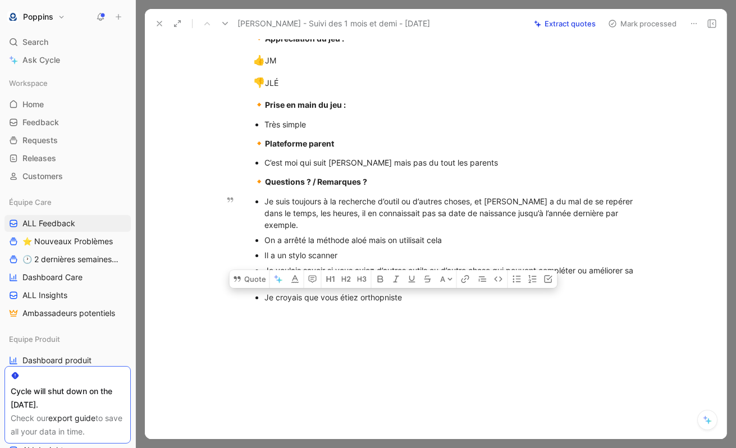
drag, startPoint x: 414, startPoint y: 300, endPoint x: 382, endPoint y: 303, distance: 32.1
click at [382, 303] on div "Je croyais que vous étiez orthopniste" at bounding box center [452, 297] width 377 height 12
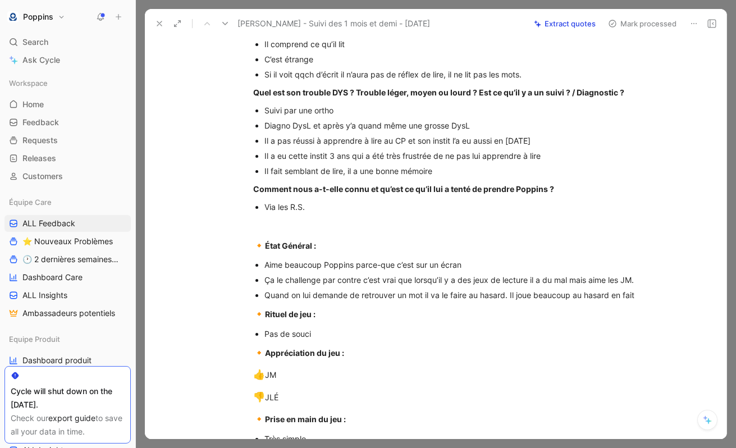
scroll to position [0, 0]
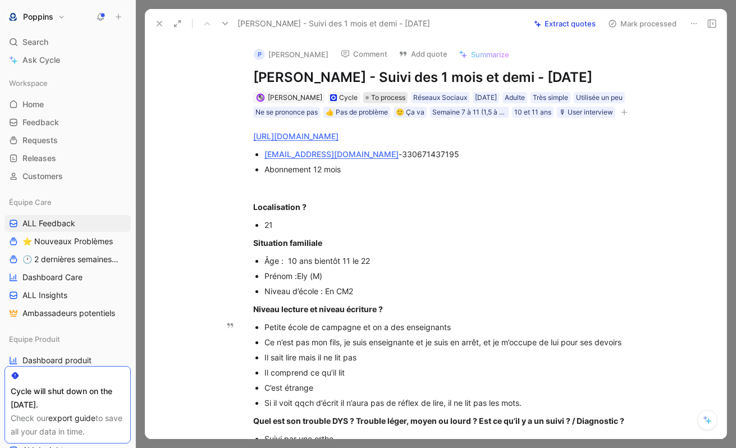
click at [374, 103] on span "To process" at bounding box center [388, 97] width 34 height 11
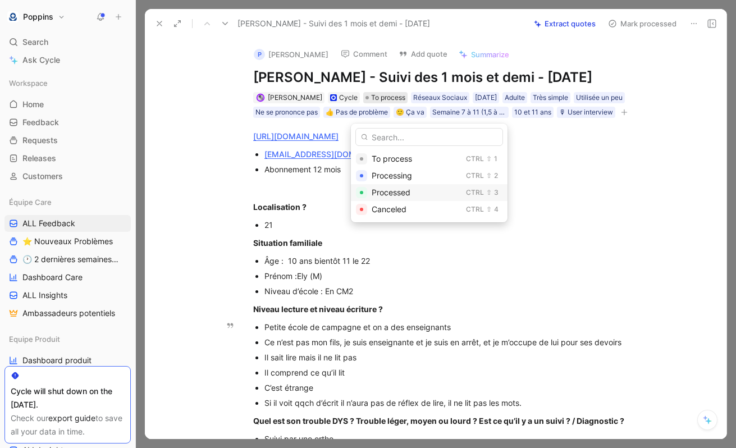
click at [424, 190] on div "Processed" at bounding box center [417, 192] width 90 height 13
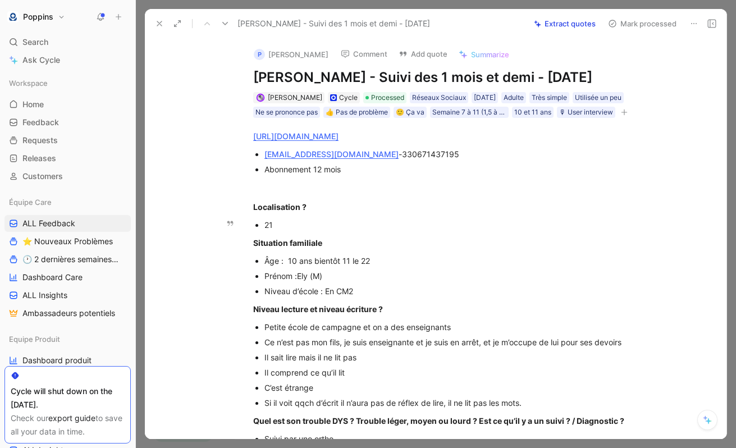
click at [435, 232] on p "21" at bounding box center [452, 224] width 377 height 15
click at [161, 23] on icon at bounding box center [159, 23] width 9 height 9
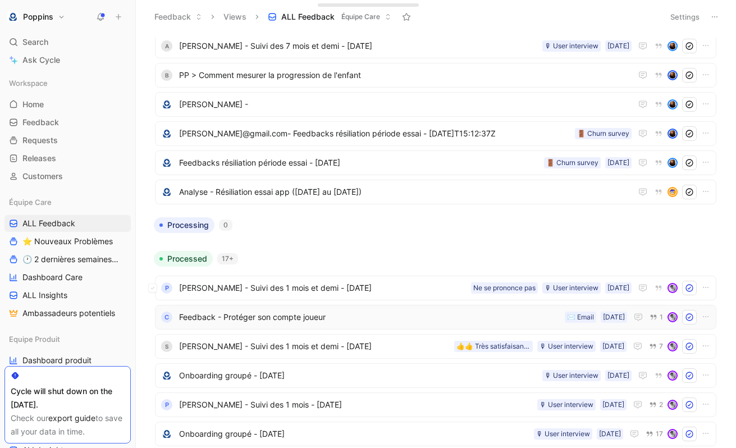
scroll to position [177, 0]
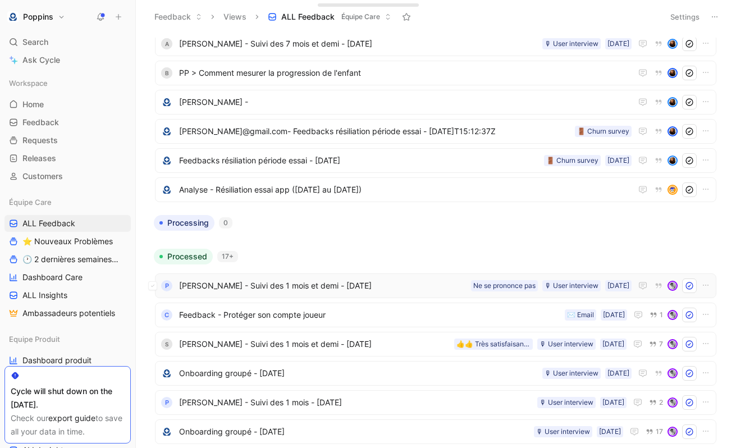
click at [301, 292] on span "Yvelyne Amouroux - Suivi des 1 mois et demi - 12 septembre 2025" at bounding box center [322, 285] width 287 height 13
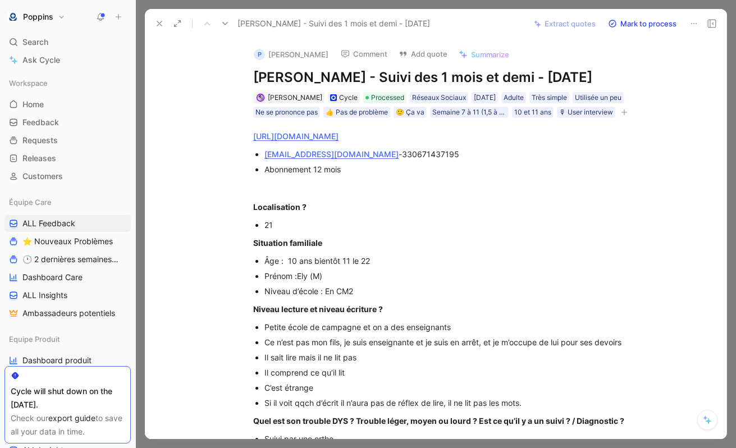
scroll to position [658, 0]
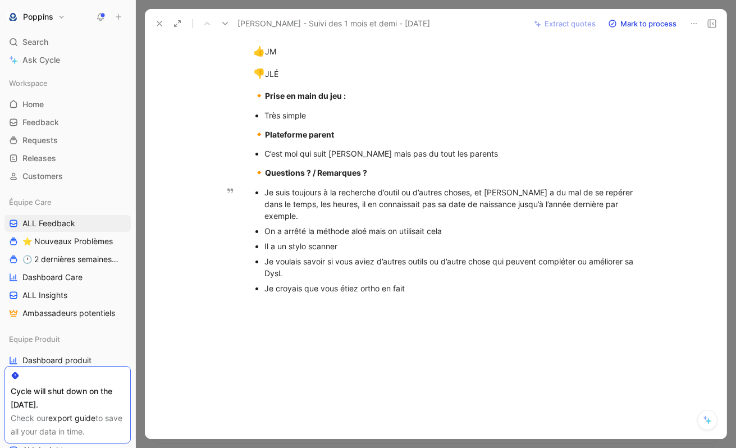
click at [304, 292] on div "Je croyais que vous étiez ortho en fait" at bounding box center [452, 288] width 377 height 12
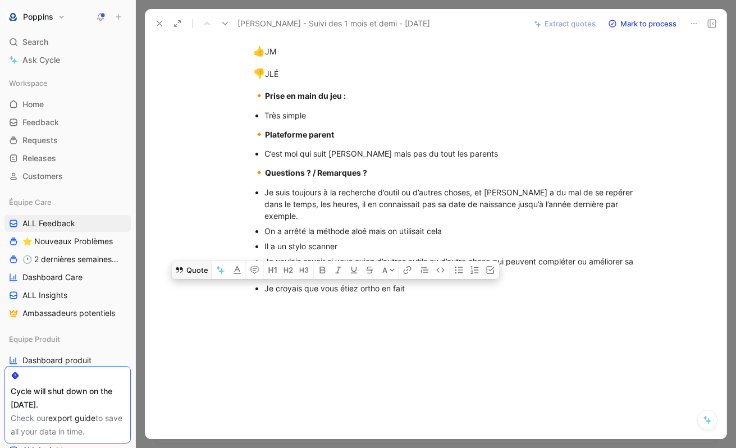
click at [190, 272] on button "Quote" at bounding box center [192, 270] width 40 height 18
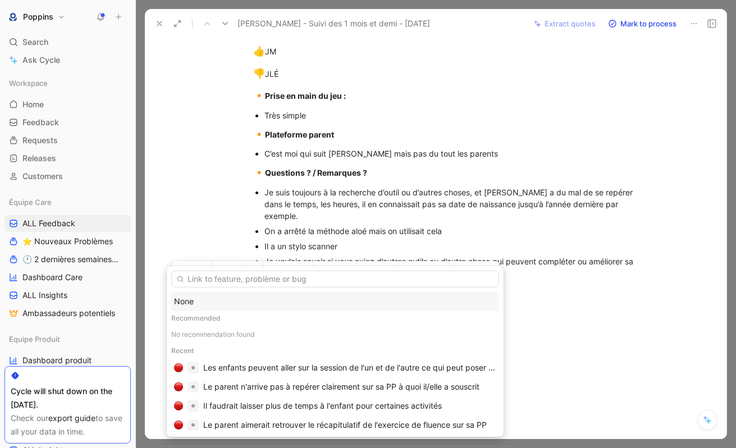
click at [260, 279] on input "text" at bounding box center [335, 279] width 328 height 17
click at [219, 305] on div "None" at bounding box center [335, 301] width 322 height 13
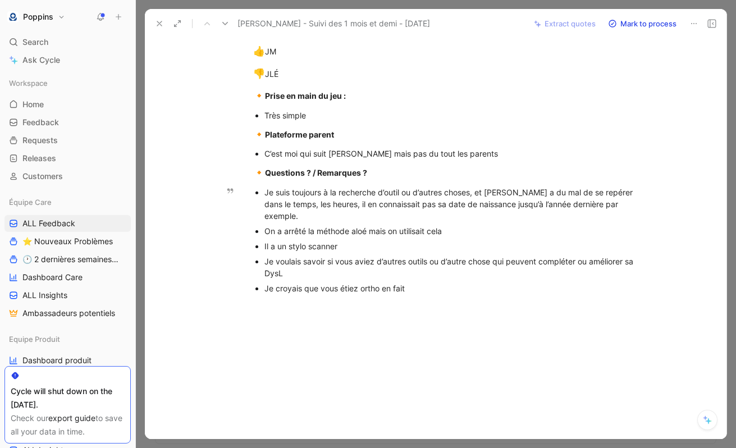
click at [415, 286] on div "Je croyais que vous étiez ortho en fait" at bounding box center [452, 288] width 377 height 12
click at [403, 286] on div "Je croyais que vous étiez ortho en fait, je pensais qu’on avait un échange avec…" at bounding box center [452, 288] width 377 height 12
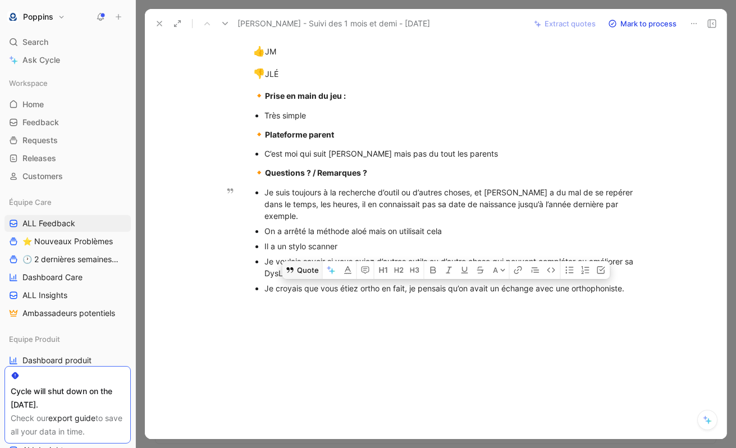
click at [299, 278] on button "Quote" at bounding box center [302, 270] width 40 height 18
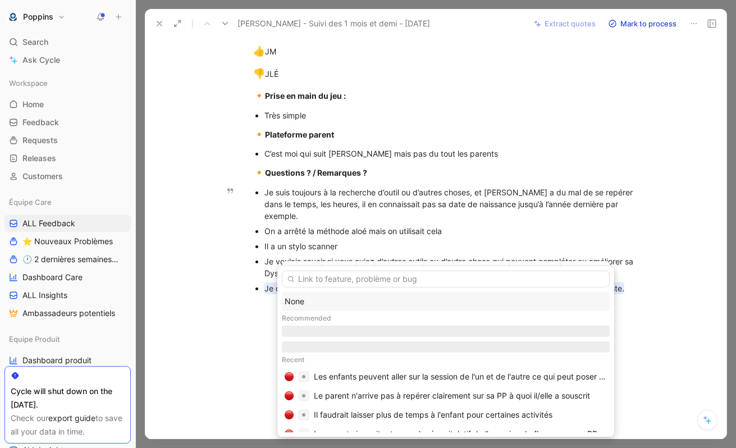
click at [298, 269] on div at bounding box center [446, 276] width 328 height 21
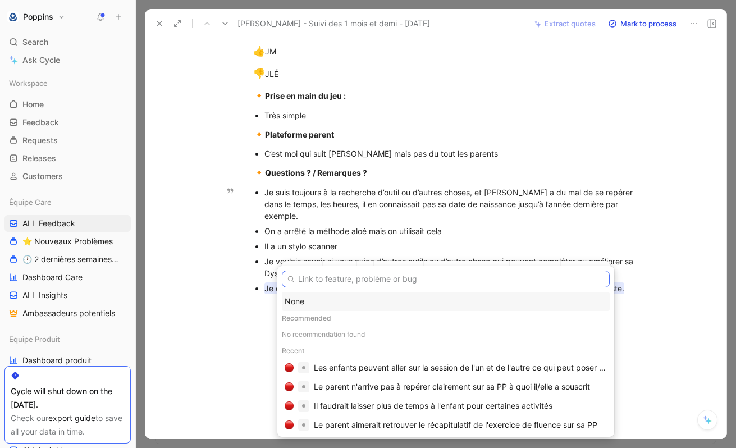
click at [356, 278] on input "text" at bounding box center [446, 279] width 328 height 17
type input "K"
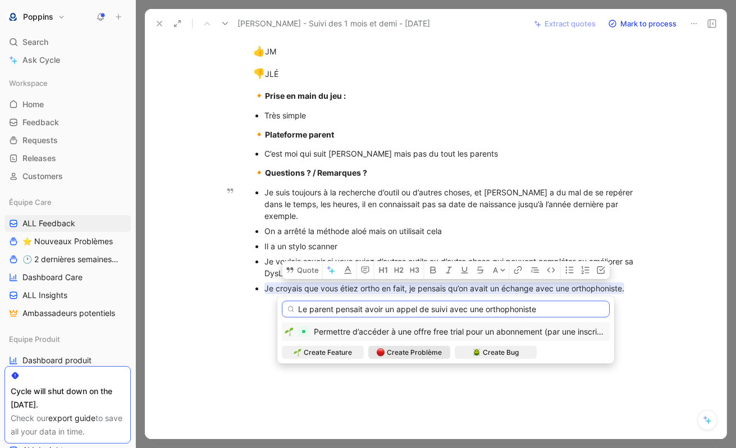
type input "Le parent pensait avoir un appel de suivi avec une orthophoniste"
click at [403, 353] on span "Create Problème" at bounding box center [414, 352] width 55 height 11
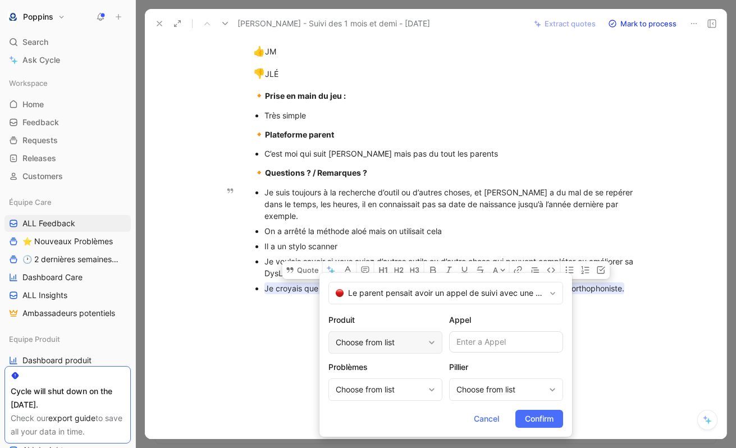
click at [404, 343] on div "Choose from list" at bounding box center [380, 342] width 88 height 13
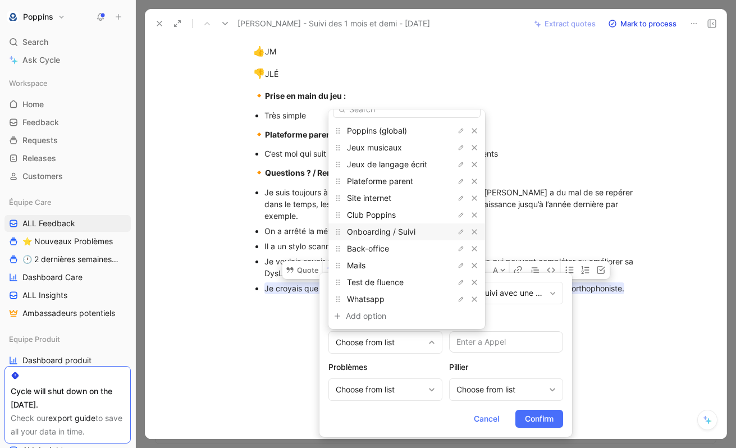
scroll to position [0, 0]
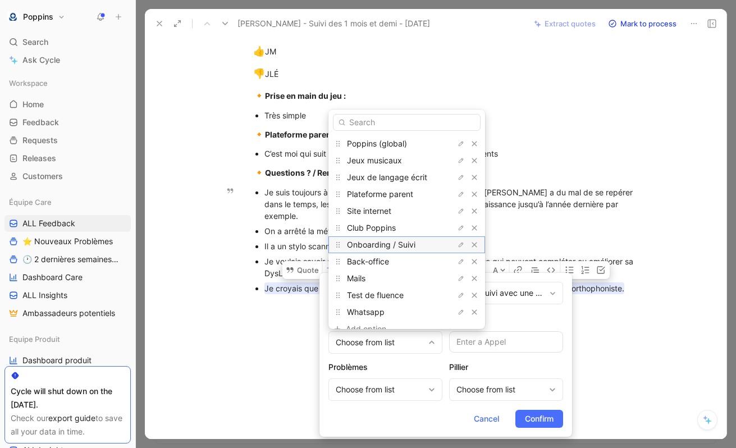
click at [385, 243] on span "Onboarding / Suivi" at bounding box center [381, 245] width 68 height 10
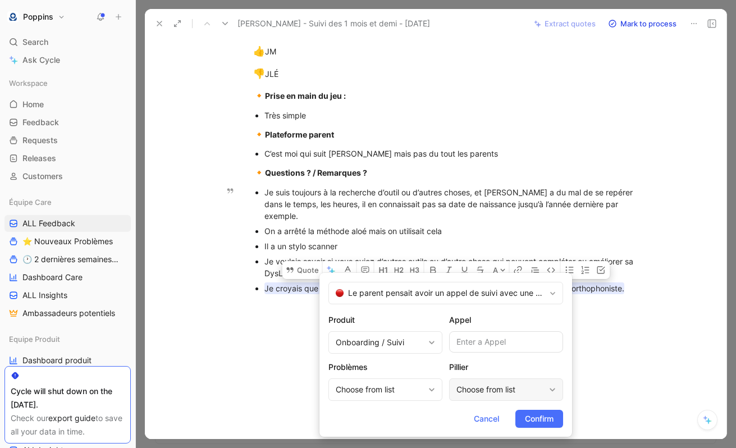
click at [484, 388] on div "Choose from list" at bounding box center [500, 389] width 88 height 13
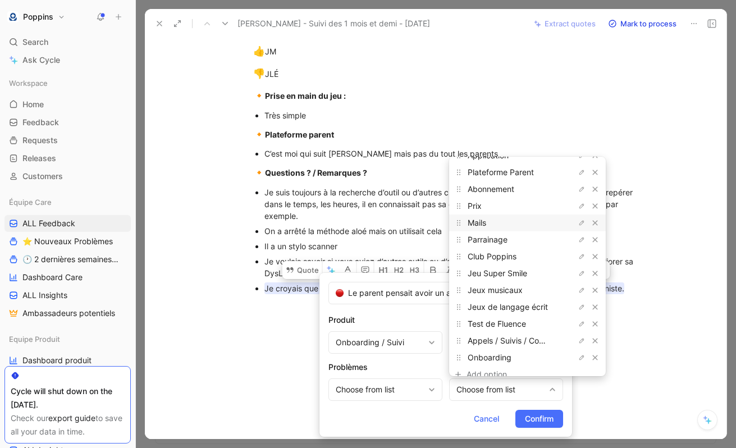
scroll to position [36, 0]
click at [498, 337] on span "Appels / Suivis / Communications" at bounding box center [529, 340] width 122 height 10
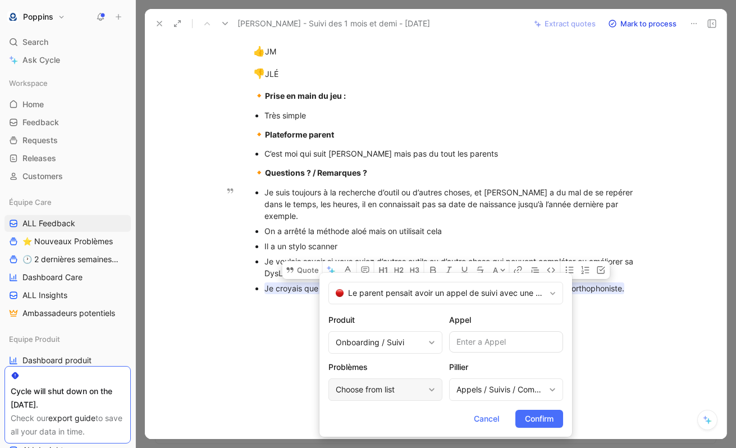
click at [408, 393] on div "Choose from list" at bounding box center [380, 389] width 88 height 13
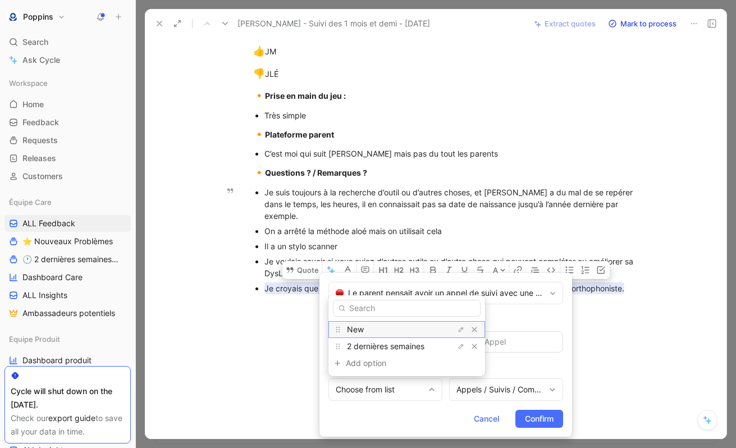
click at [399, 332] on div "New" at bounding box center [389, 329] width 84 height 13
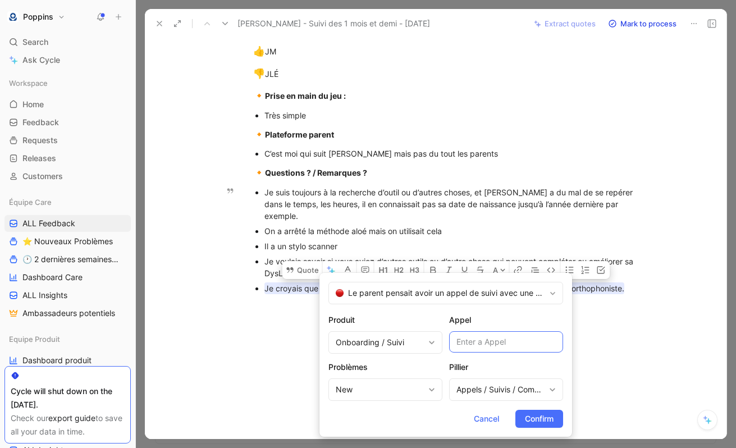
click at [510, 343] on input "text" at bounding box center [506, 341] width 114 height 21
click at [530, 424] on span "Confirm" at bounding box center [539, 418] width 29 height 13
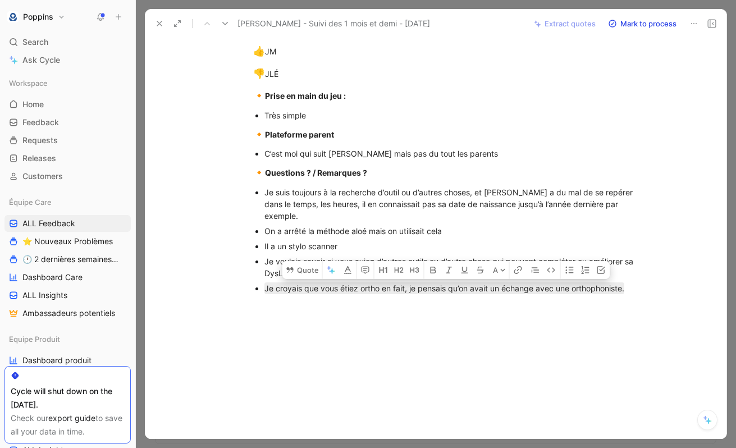
click at [554, 341] on div at bounding box center [447, 372] width 558 height 134
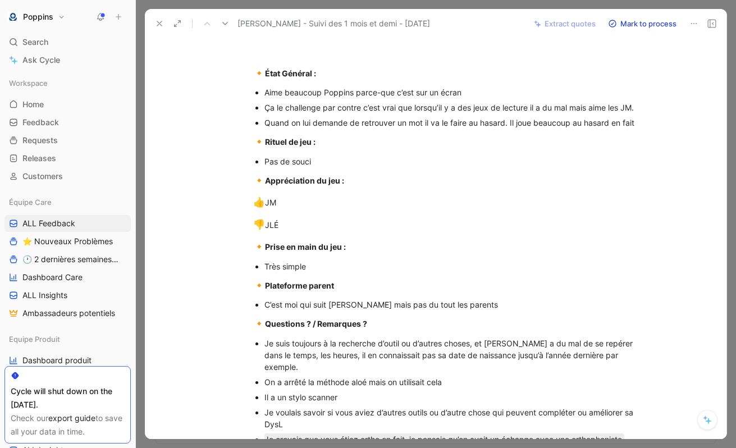
scroll to position [487, 0]
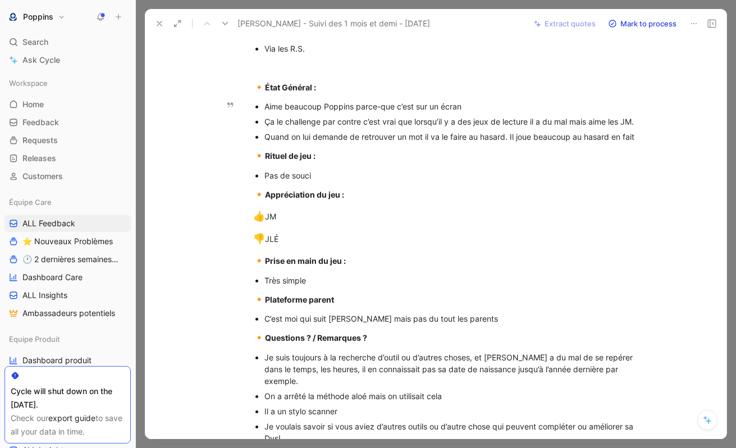
click at [345, 143] on div "Quand on lui demande de retrouver un mot il va le faire au hasard. Il joue beau…" at bounding box center [452, 137] width 377 height 12
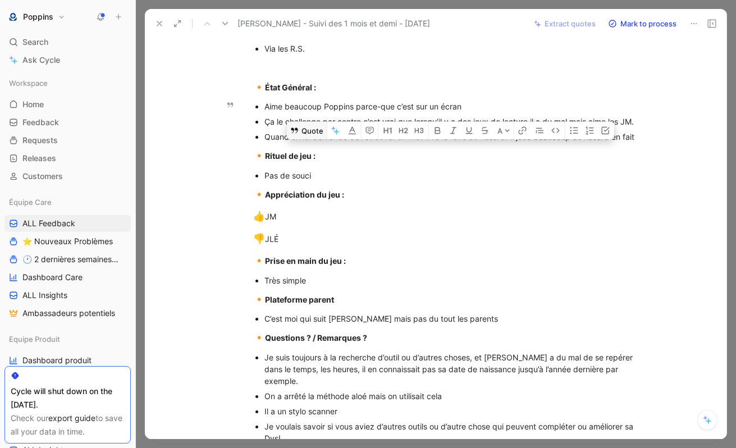
click at [298, 134] on icon at bounding box center [294, 131] width 7 height 6
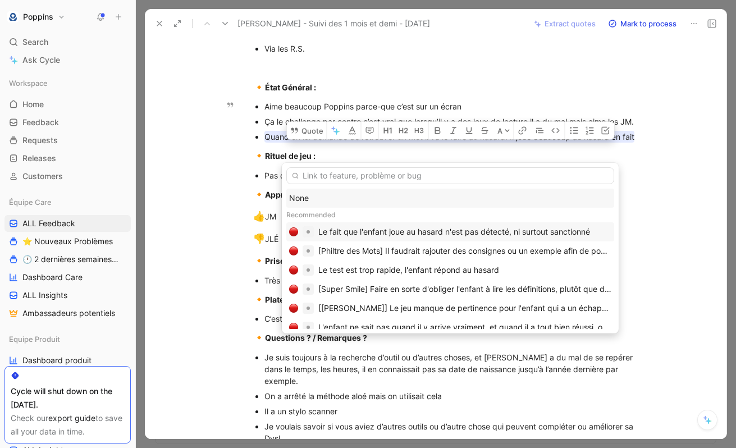
click at [404, 234] on div "Le fait que l'enfant joue au hasard n'est pas détecté, ni surtout sanctionné" at bounding box center [454, 231] width 272 height 13
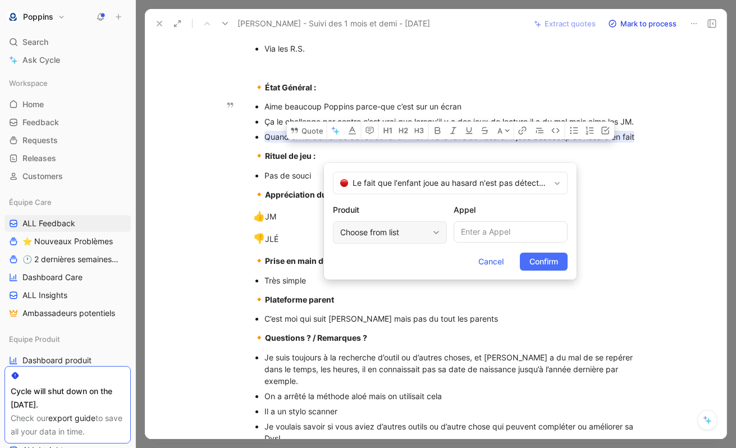
click at [419, 236] on div "Choose from list" at bounding box center [384, 232] width 88 height 13
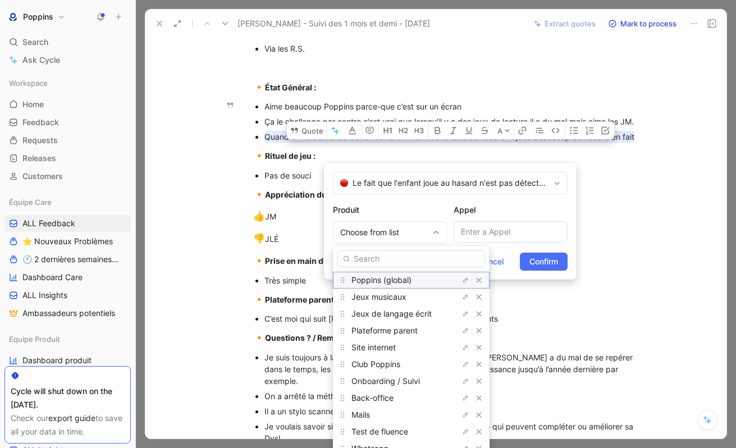
click at [394, 282] on span "Poppins (global)" at bounding box center [381, 280] width 60 height 10
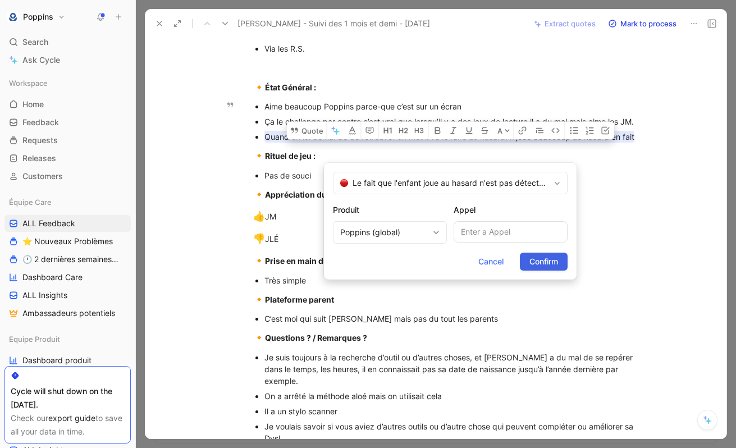
click at [551, 259] on span "Confirm" at bounding box center [543, 261] width 29 height 13
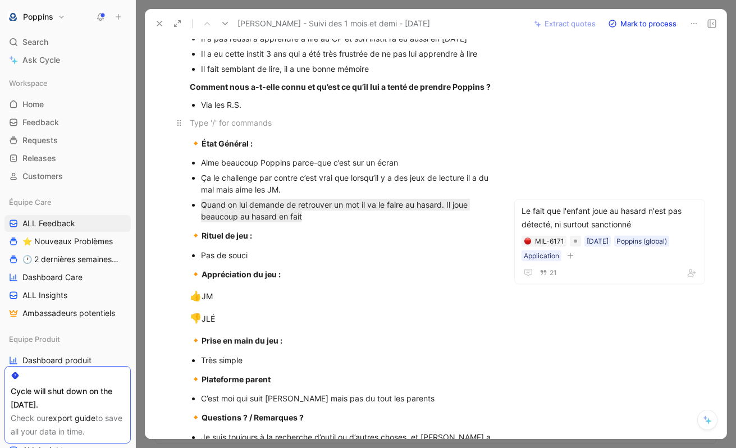
click at [377, 131] on p at bounding box center [341, 122] width 346 height 19
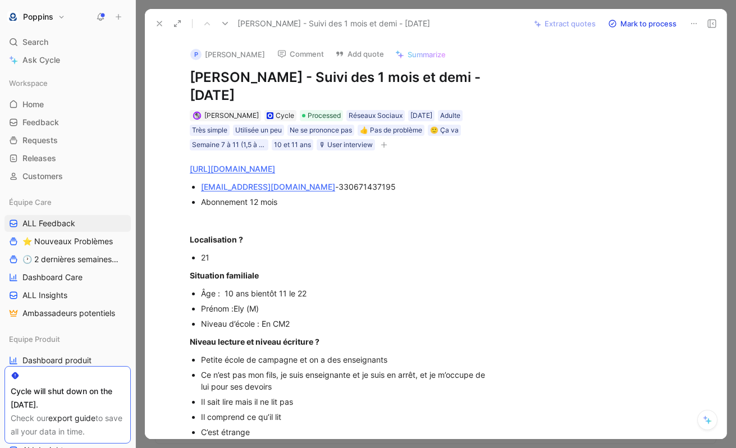
click at [162, 25] on icon at bounding box center [159, 23] width 9 height 9
